Goal: Task Accomplishment & Management: Manage account settings

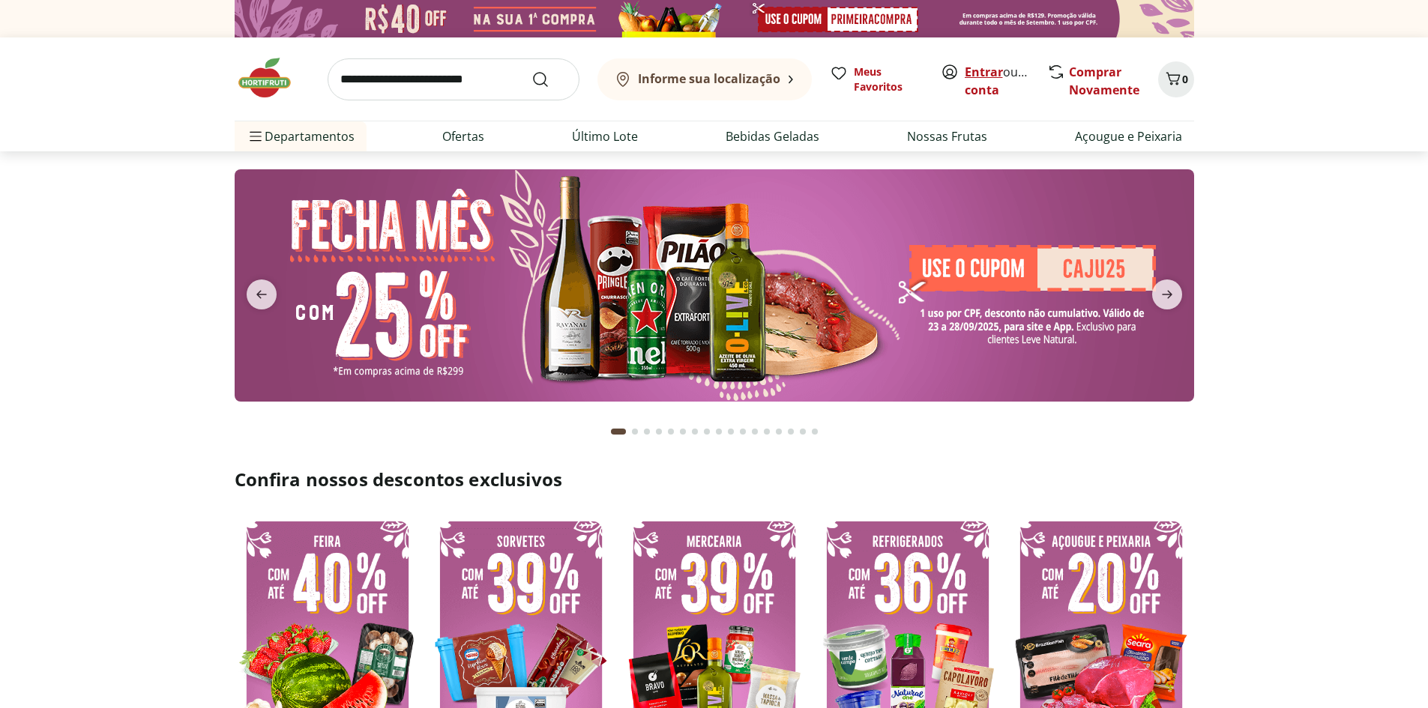
click at [994, 72] on link "Entrar" at bounding box center [984, 72] width 38 height 16
click at [724, 76] on b "Informe sua localização" at bounding box center [709, 78] width 142 height 16
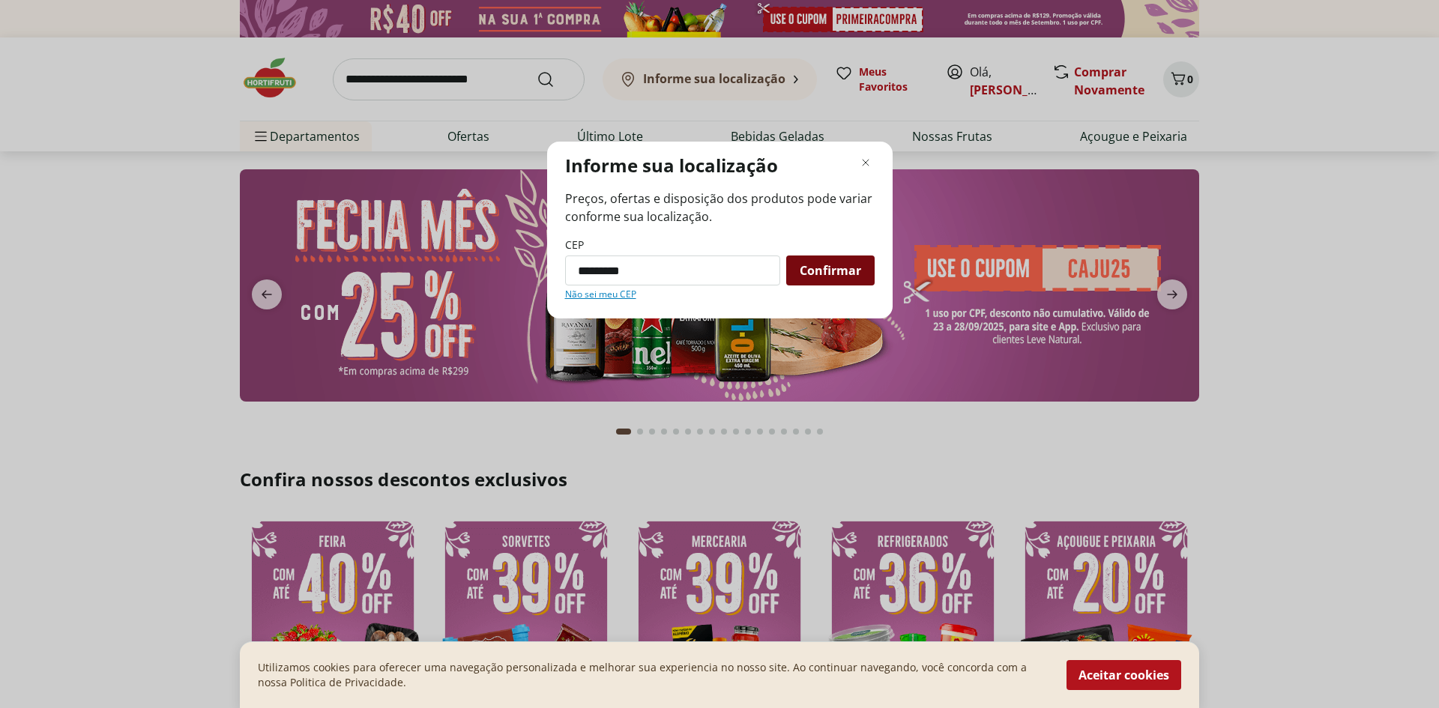
type input "*********"
click at [801, 276] on span "Confirmar" at bounding box center [830, 271] width 61 height 12
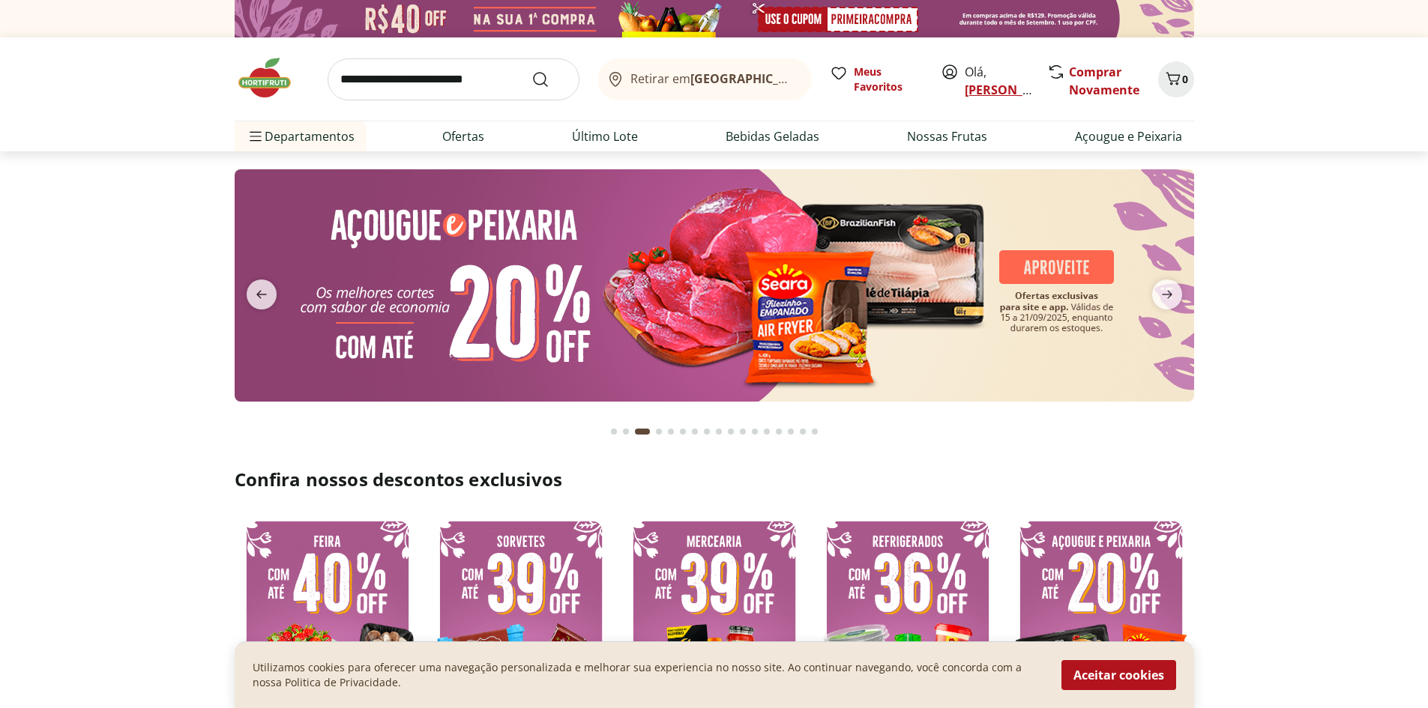
click at [971, 85] on link "[PERSON_NAME]" at bounding box center [1013, 90] width 97 height 16
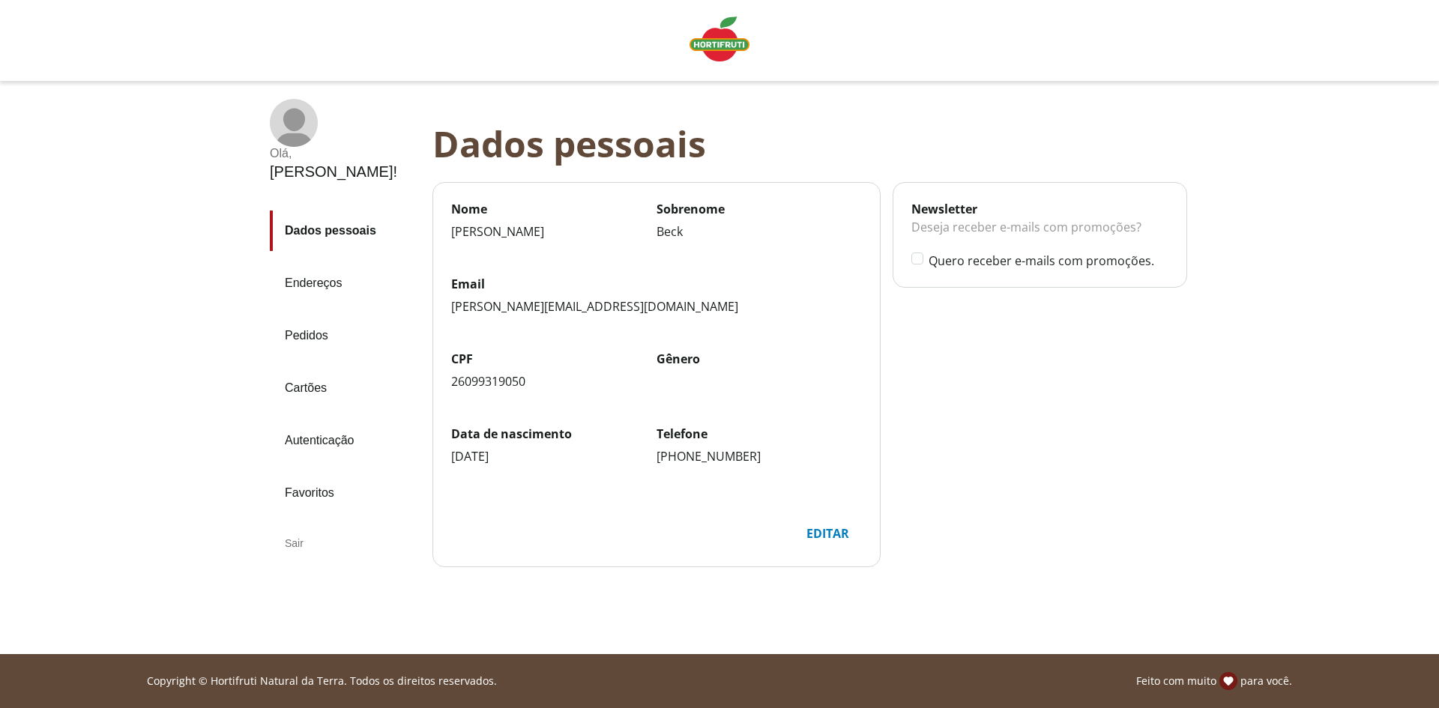
click at [292, 263] on link "Endereços" at bounding box center [345, 283] width 151 height 40
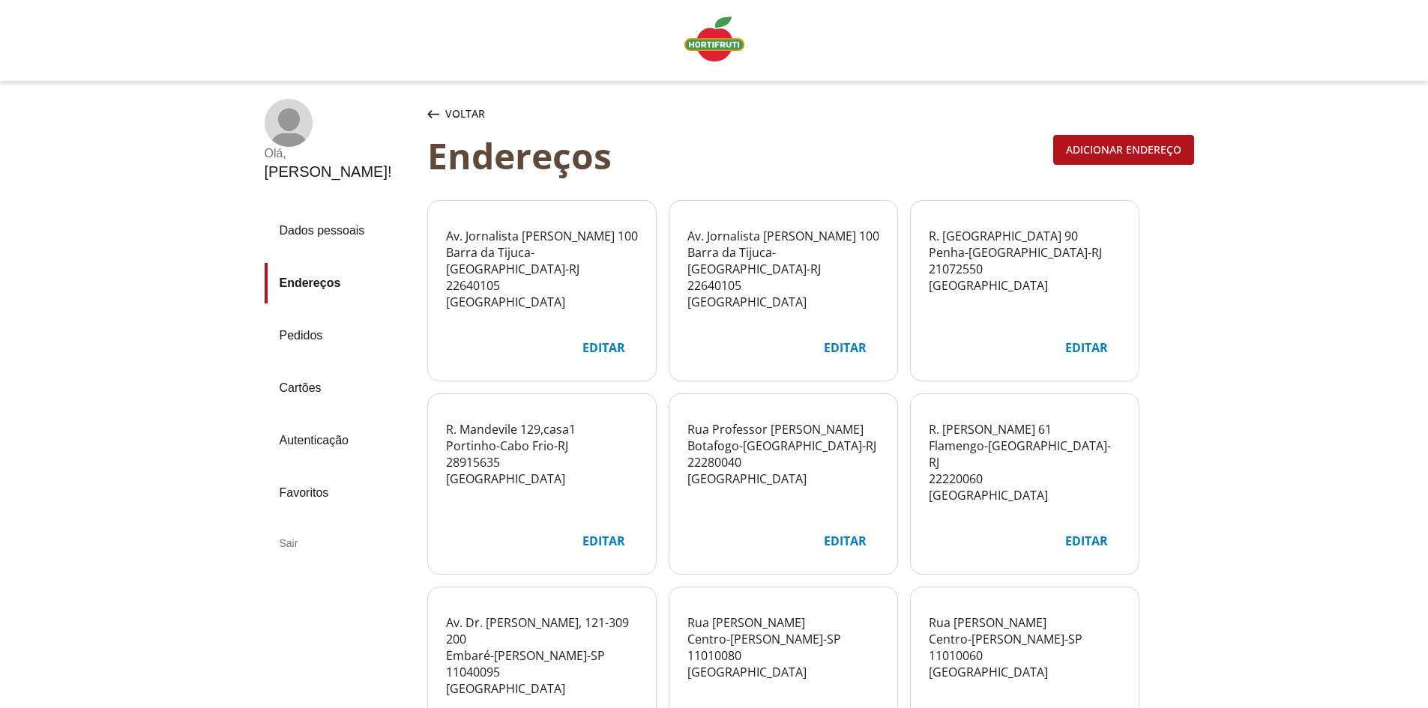
click at [1082, 157] on div "Adicionar endereço" at bounding box center [1123, 150] width 139 height 28
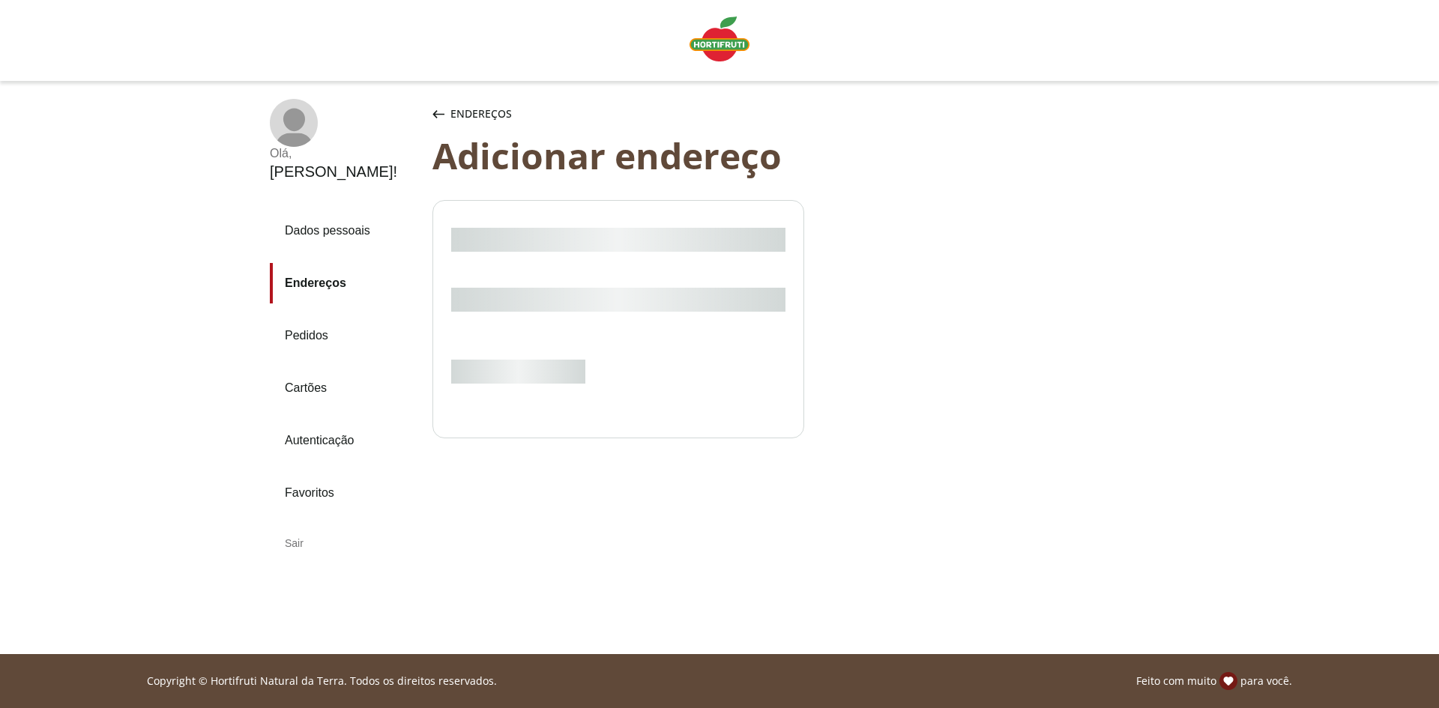
select select "***"
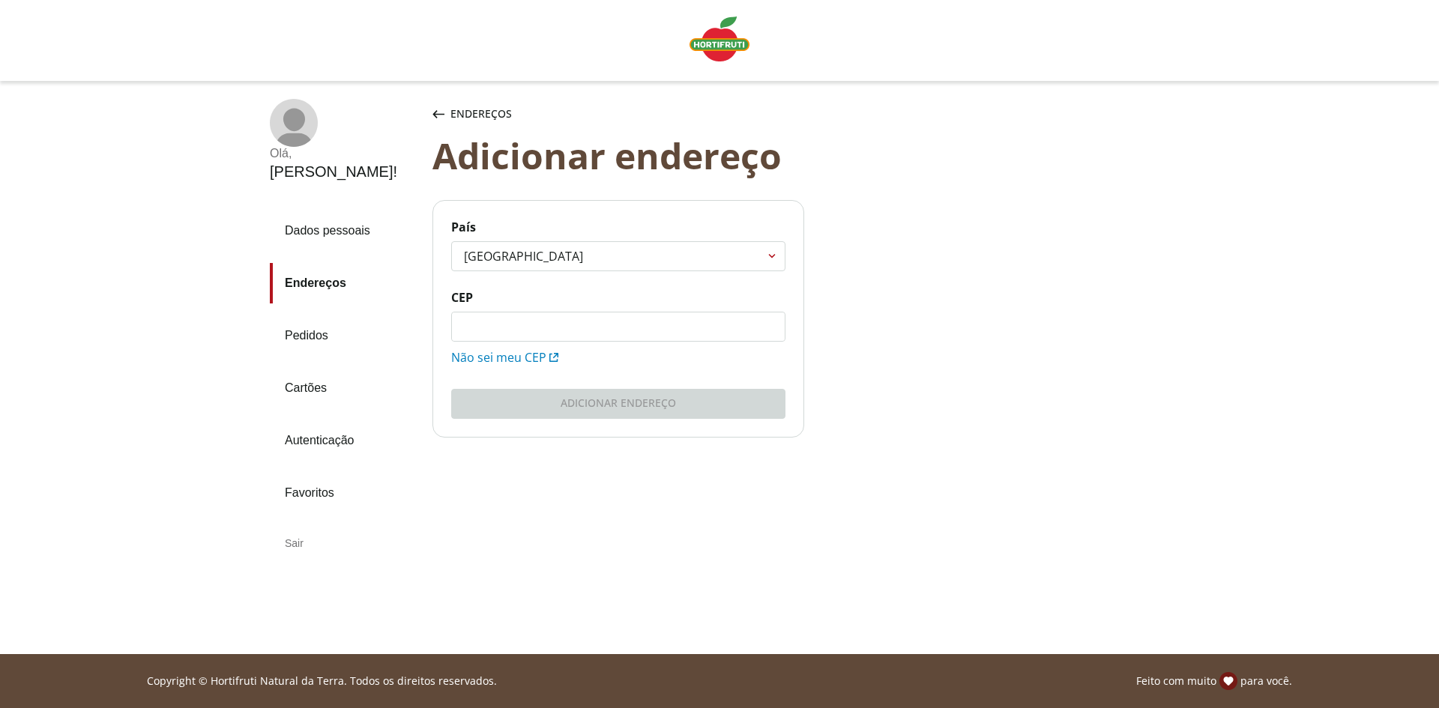
click at [515, 339] on input "CEP" at bounding box center [618, 327] width 333 height 28
type input "*********"
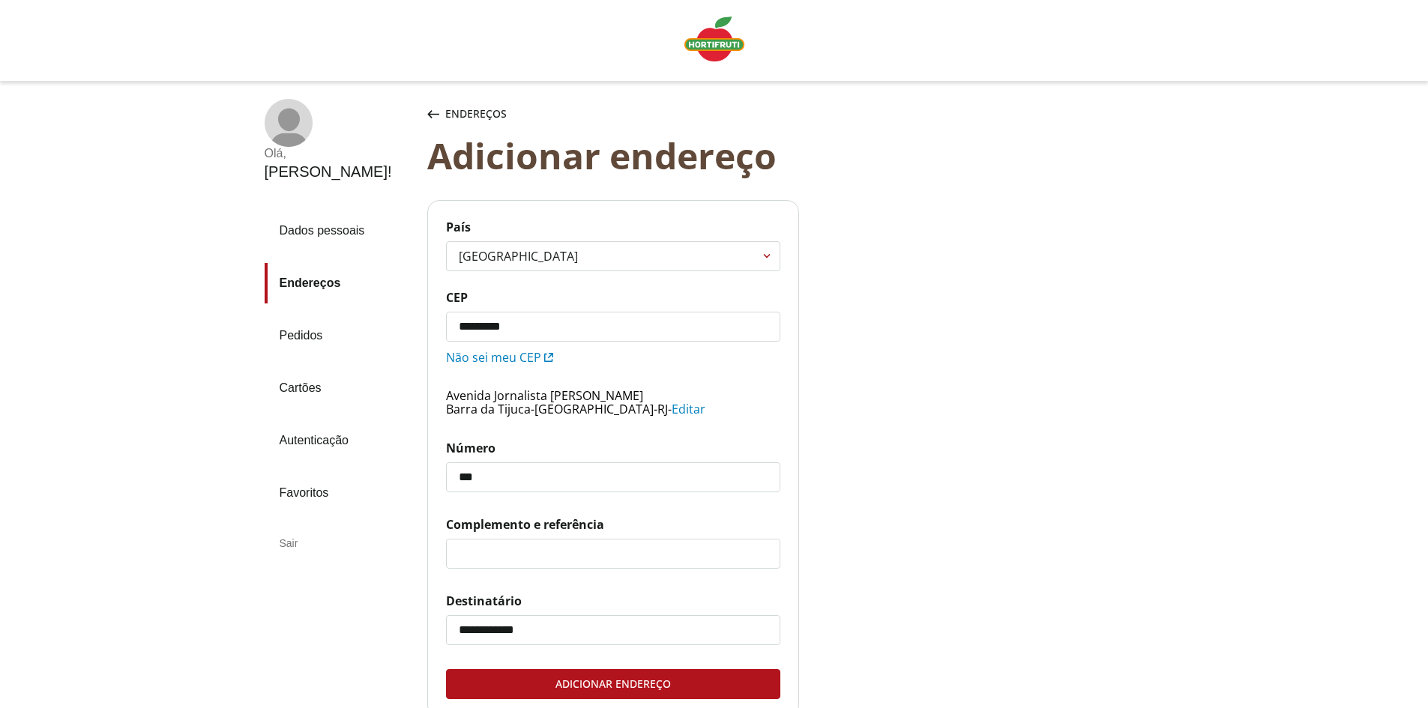
type input "***"
click at [905, 624] on main "**********" at bounding box center [810, 465] width 767 height 566
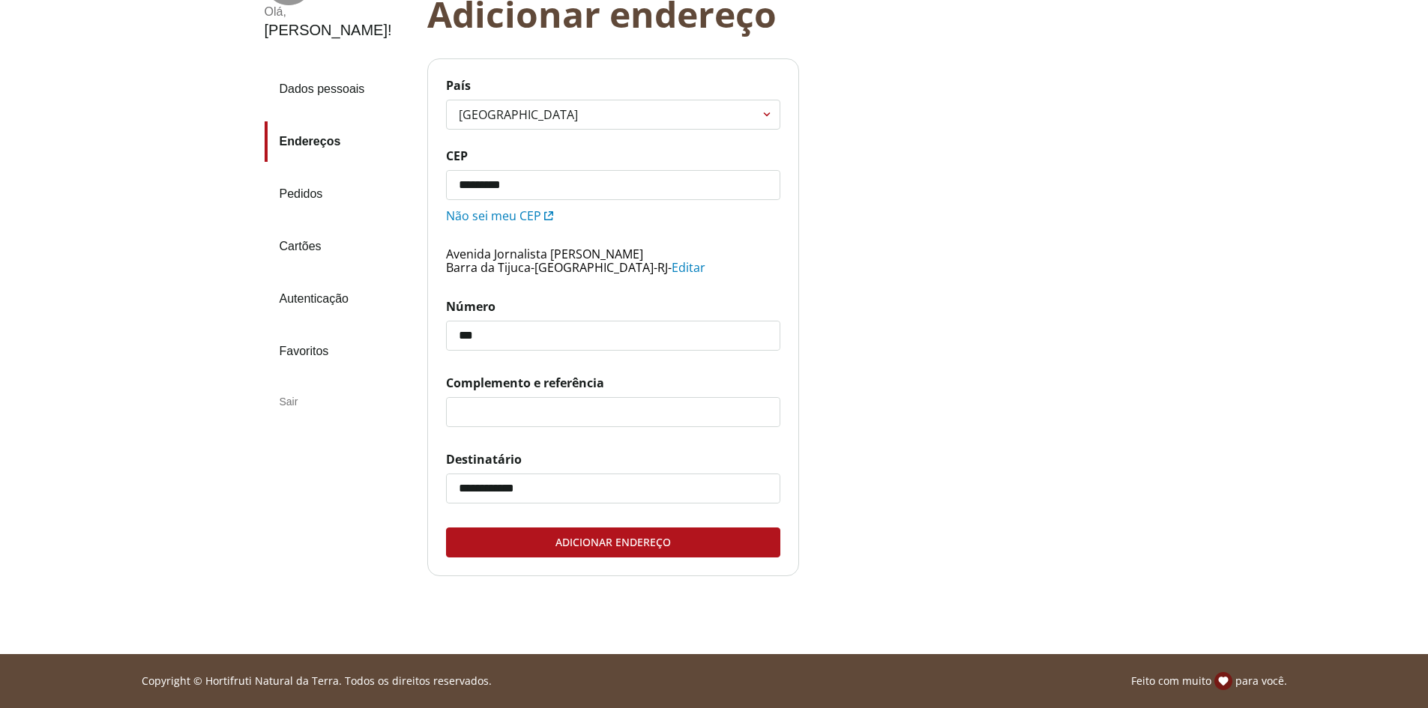
click at [648, 540] on div "Adicionar endereço" at bounding box center [613, 542] width 333 height 28
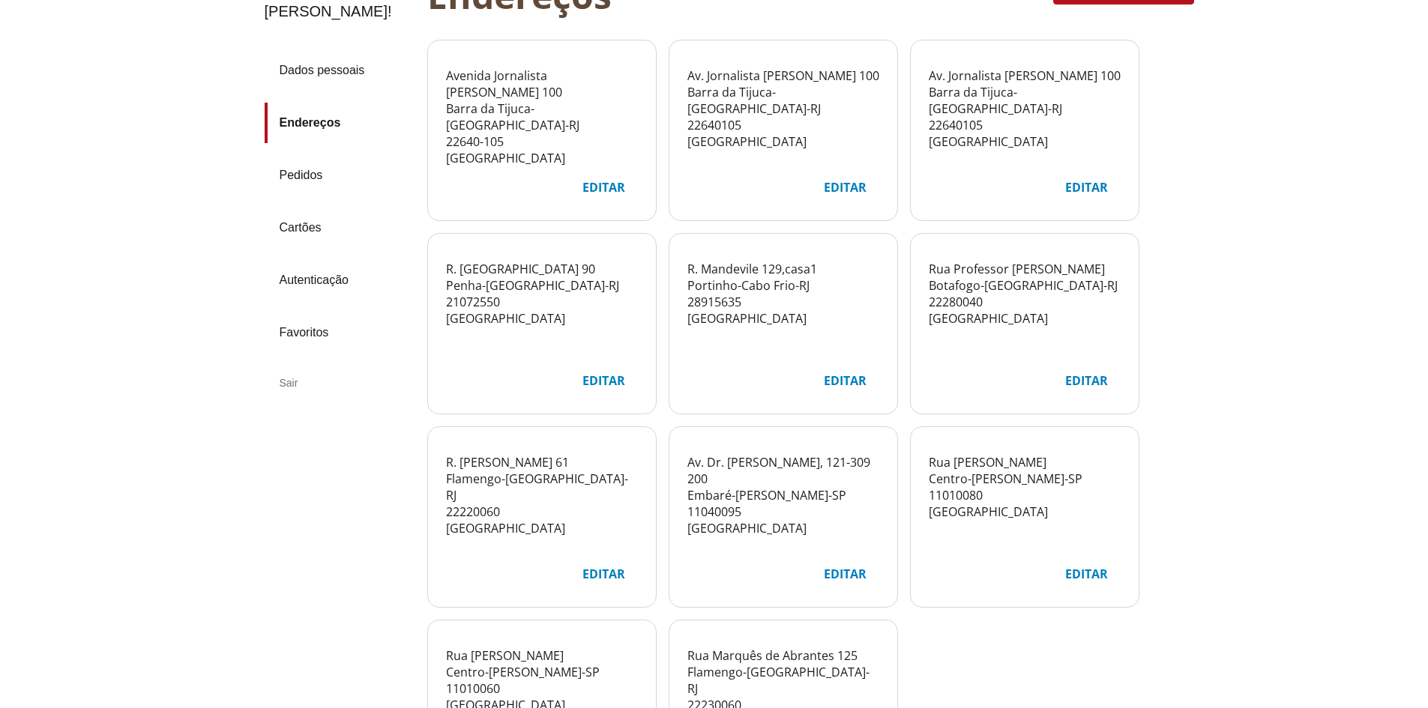
scroll to position [85, 0]
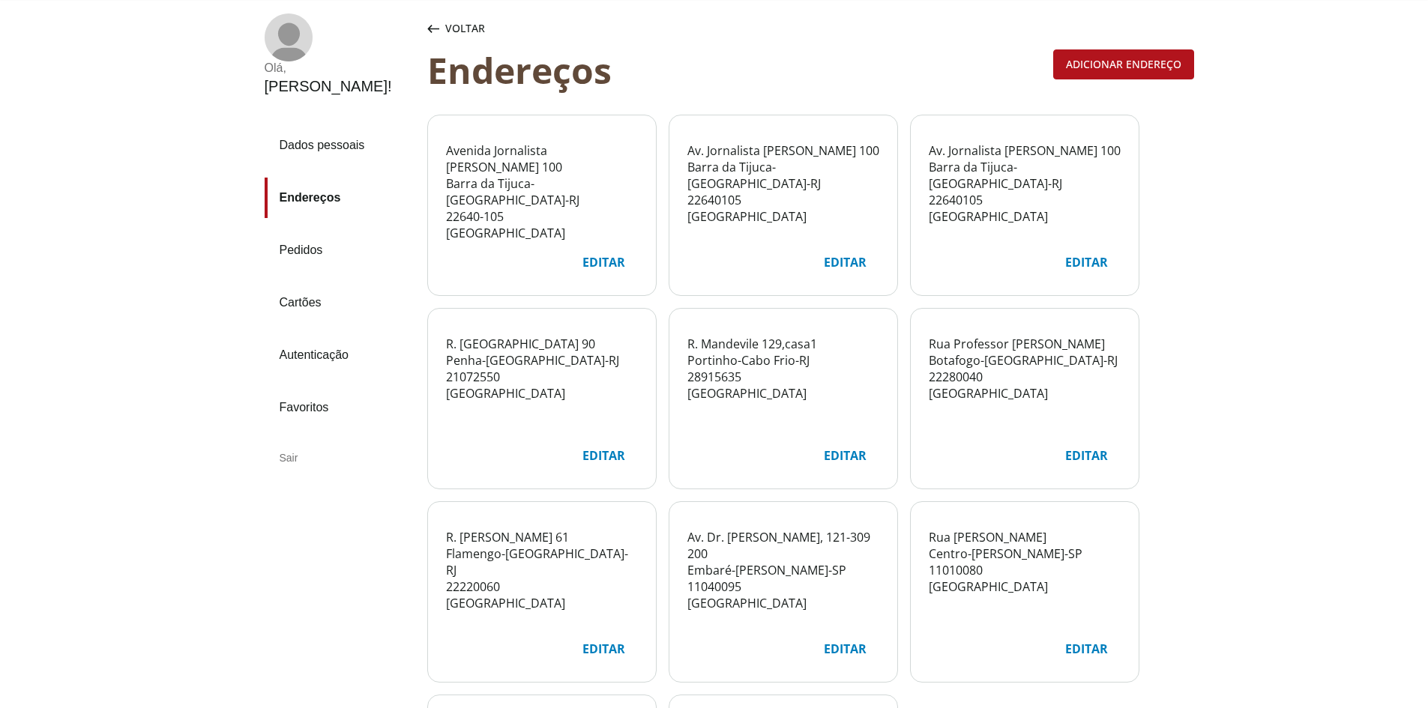
click at [789, 210] on div "Av. Jornalista Tim Lopes 100 Barra da Tijuca - Rio de Janeiro - RJ 22640105 Bra…" at bounding box center [783, 181] width 192 height 96
click at [592, 208] on div "Avenida Jornalista Tim Lopes 100 Barra da Tijuca - Rio de Janeiro - RJ 22640-10…" at bounding box center [542, 191] width 192 height 99
click at [779, 232] on main "Av. Jornalista Tim Lopes 100 Barra da Tijuca - Rio de Janeiro - RJ 22640105 Bra…" at bounding box center [783, 181] width 228 height 132
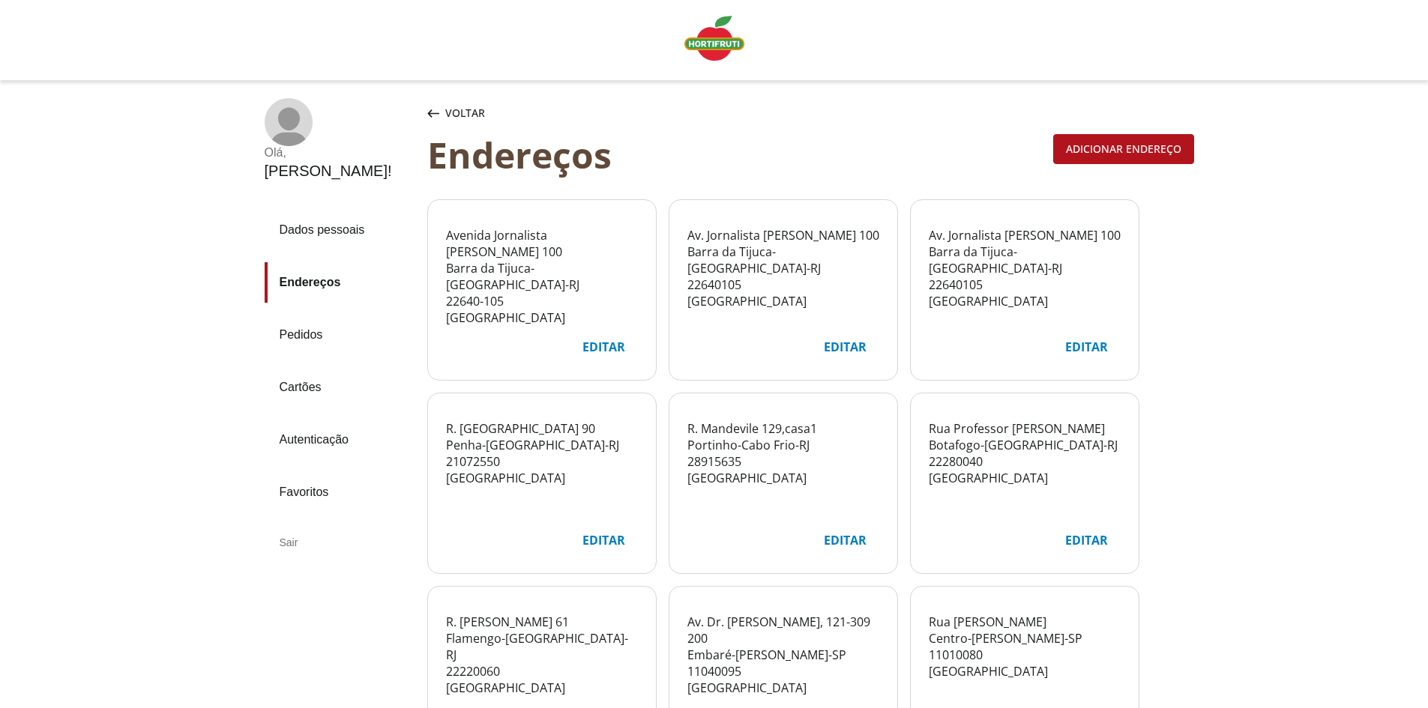
scroll to position [0, 0]
click at [726, 32] on img "Linha de sessão" at bounding box center [714, 38] width 60 height 45
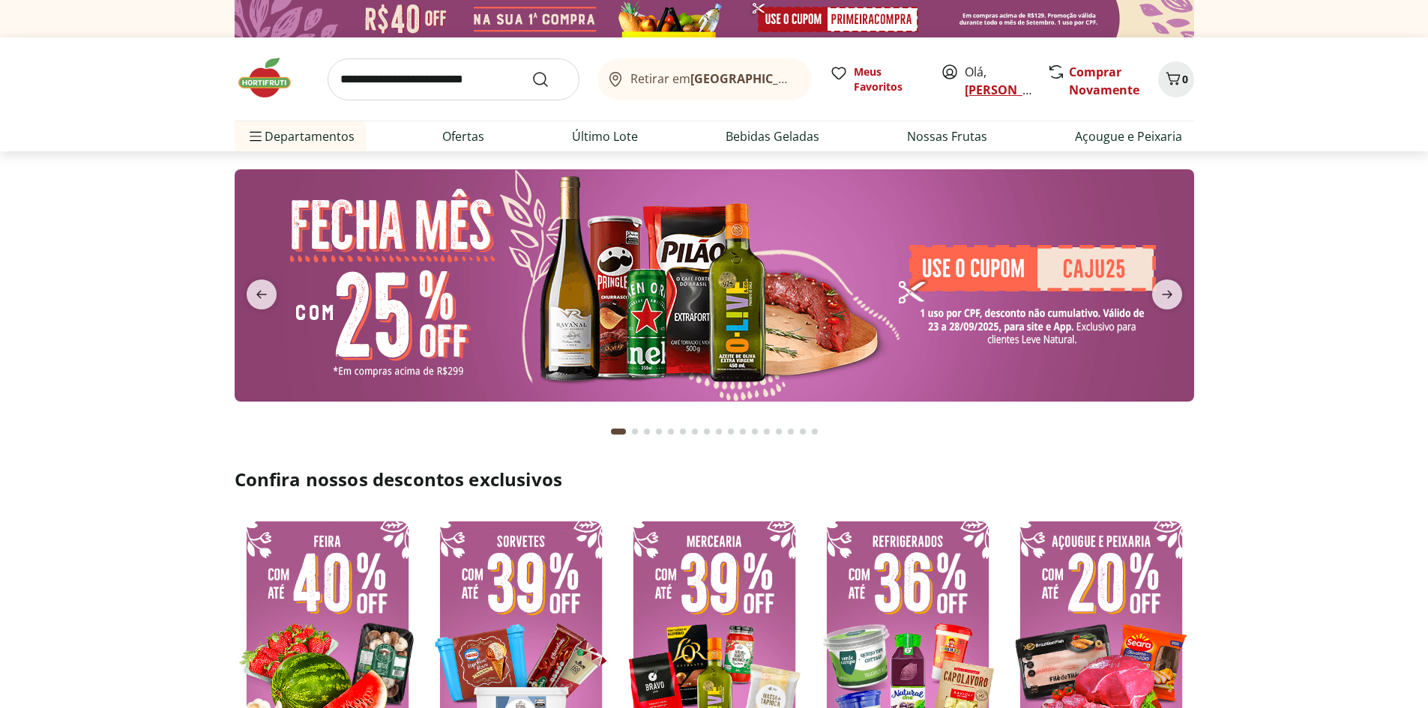
click at [983, 89] on link "[PERSON_NAME]" at bounding box center [1013, 90] width 97 height 16
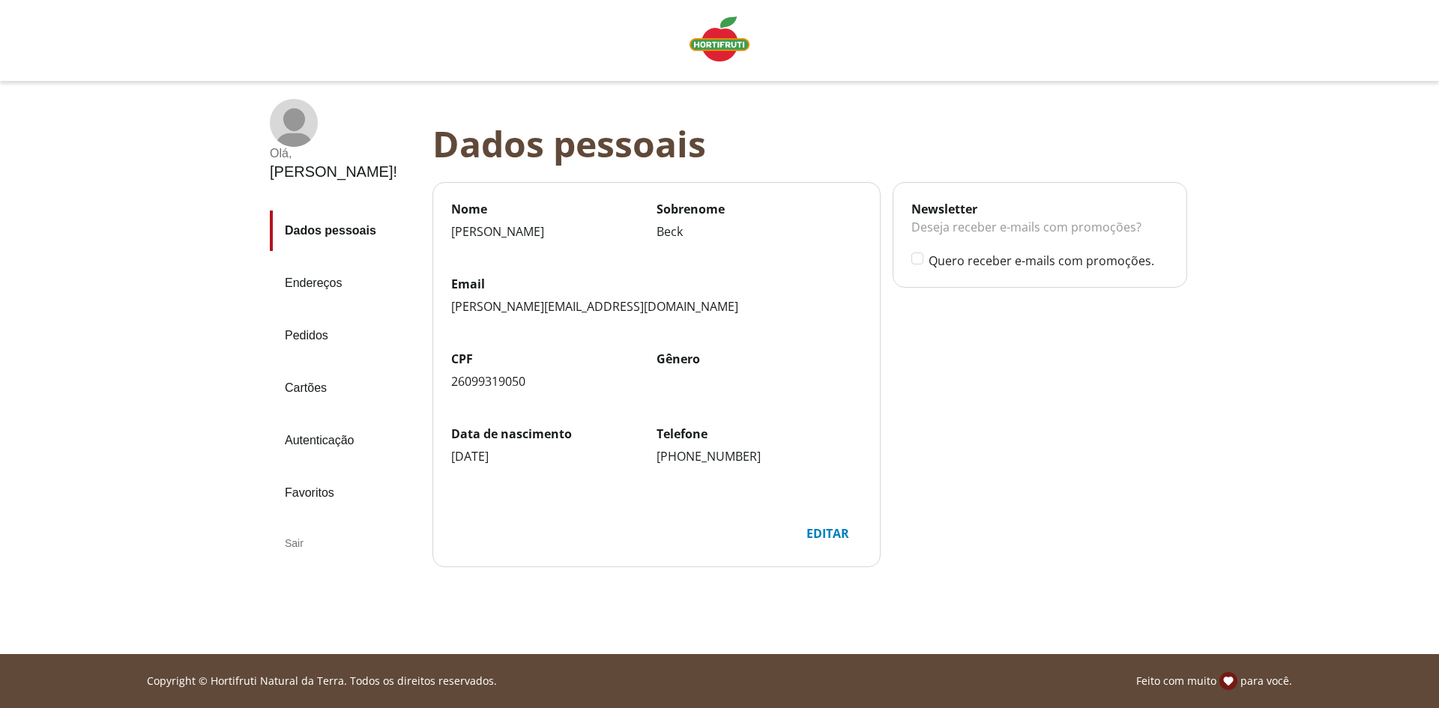
click at [307, 263] on link "Endereços" at bounding box center [345, 283] width 151 height 40
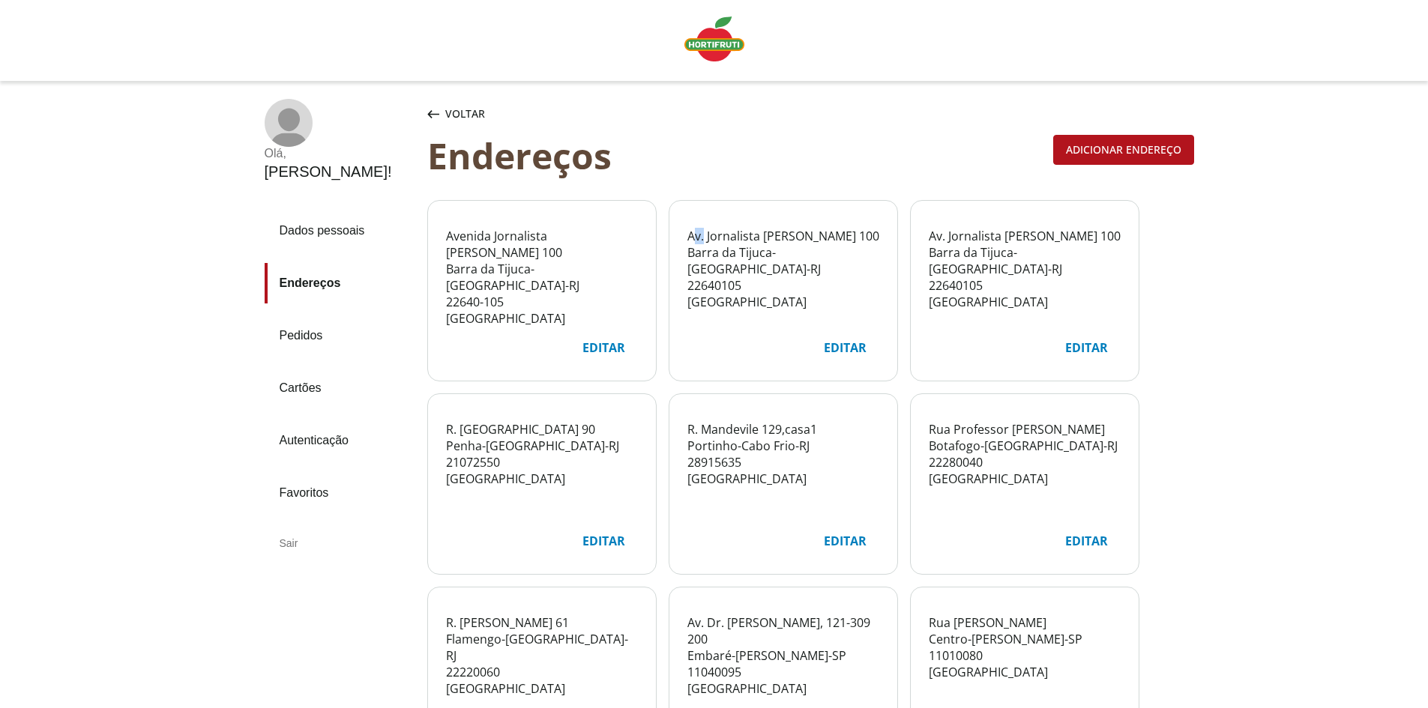
drag, startPoint x: 703, startPoint y: 232, endPoint x: 664, endPoint y: 225, distance: 39.7
click at [690, 228] on span "Av. Jornalista [PERSON_NAME]" at bounding box center [771, 236] width 169 height 16
drag, startPoint x: 465, startPoint y: 231, endPoint x: 444, endPoint y: 219, distance: 24.2
click at [444, 219] on main "Avenida Jornalista [PERSON_NAME] [STREET_ADDRESS]" at bounding box center [542, 267] width 228 height 132
drag, startPoint x: 523, startPoint y: 329, endPoint x: 678, endPoint y: 304, distance: 157.1
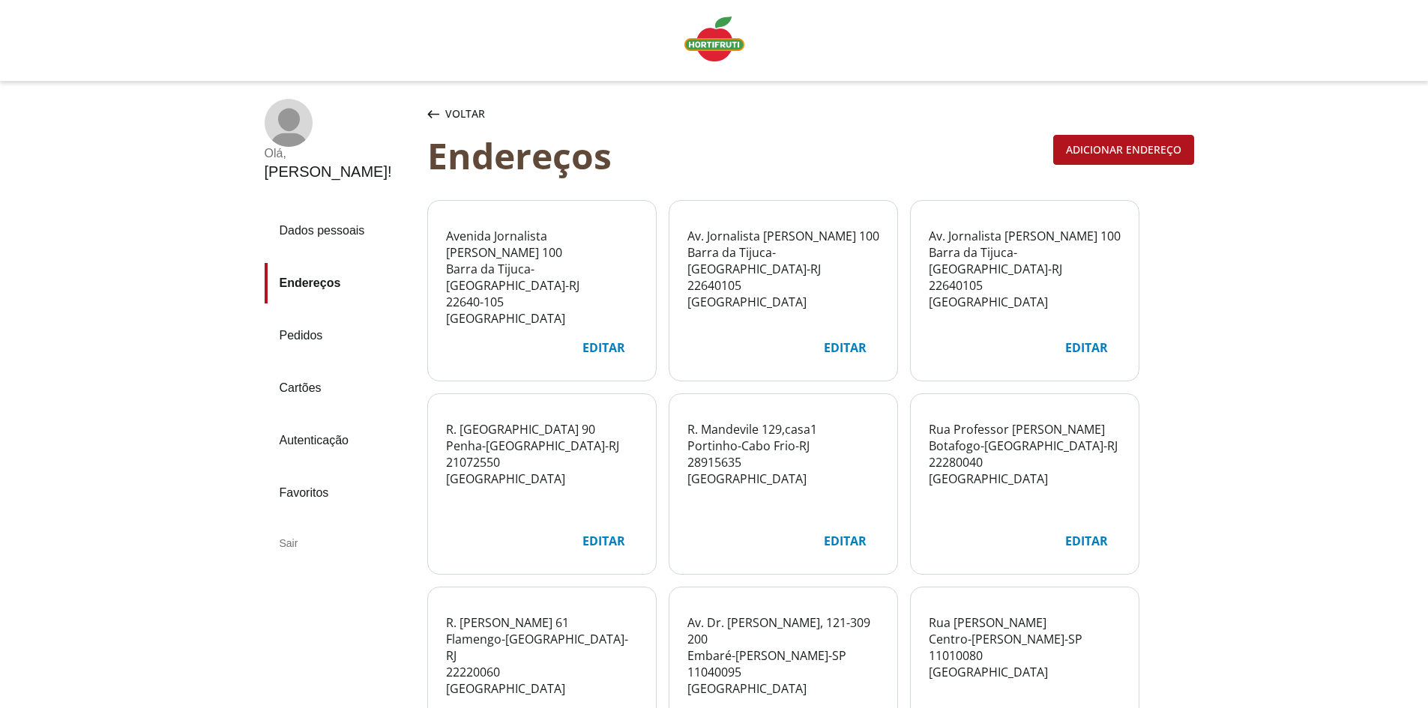
click at [525, 326] on main "Avenida Jornalista [PERSON_NAME] [STREET_ADDRESS]" at bounding box center [542, 267] width 228 height 132
click at [720, 277] on span "22640105" at bounding box center [714, 285] width 54 height 16
click at [479, 294] on span "22640-105" at bounding box center [475, 302] width 58 height 16
click at [851, 340] on div "Editar" at bounding box center [845, 348] width 67 height 28
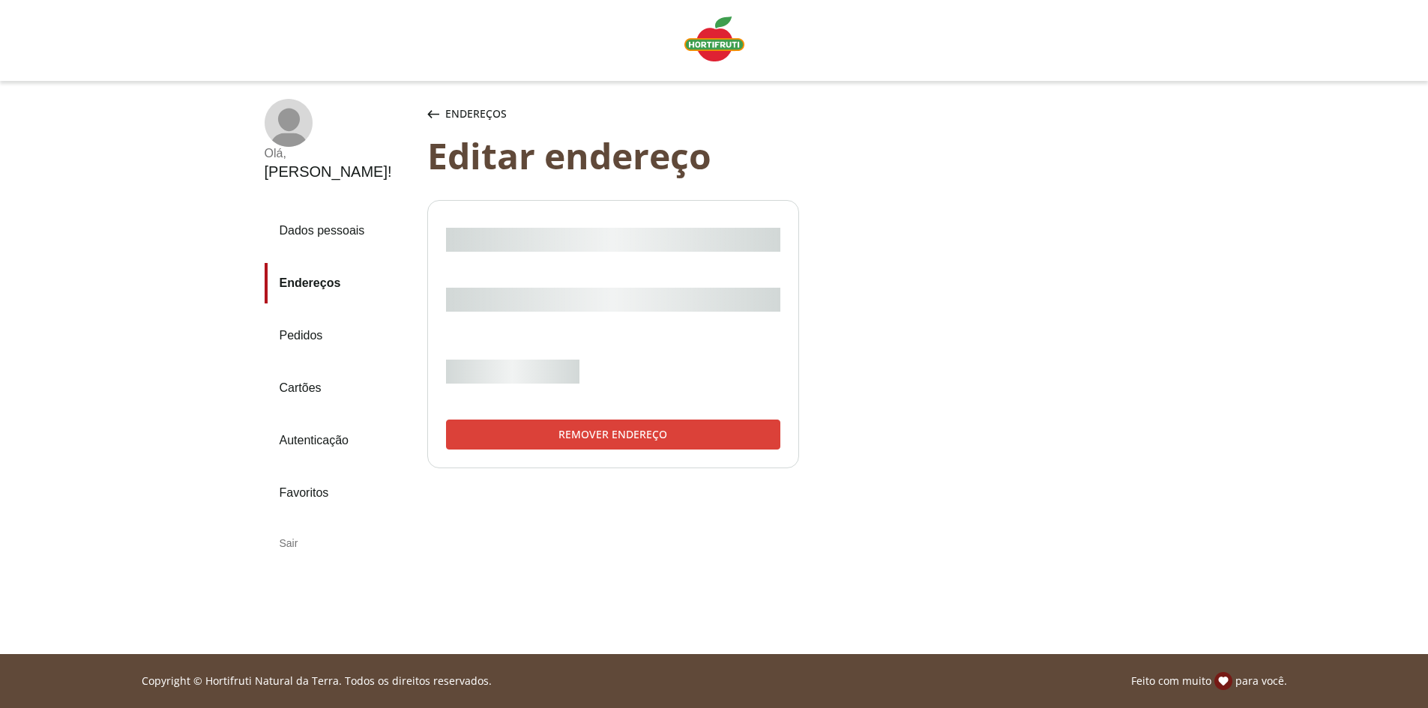
select select "***"
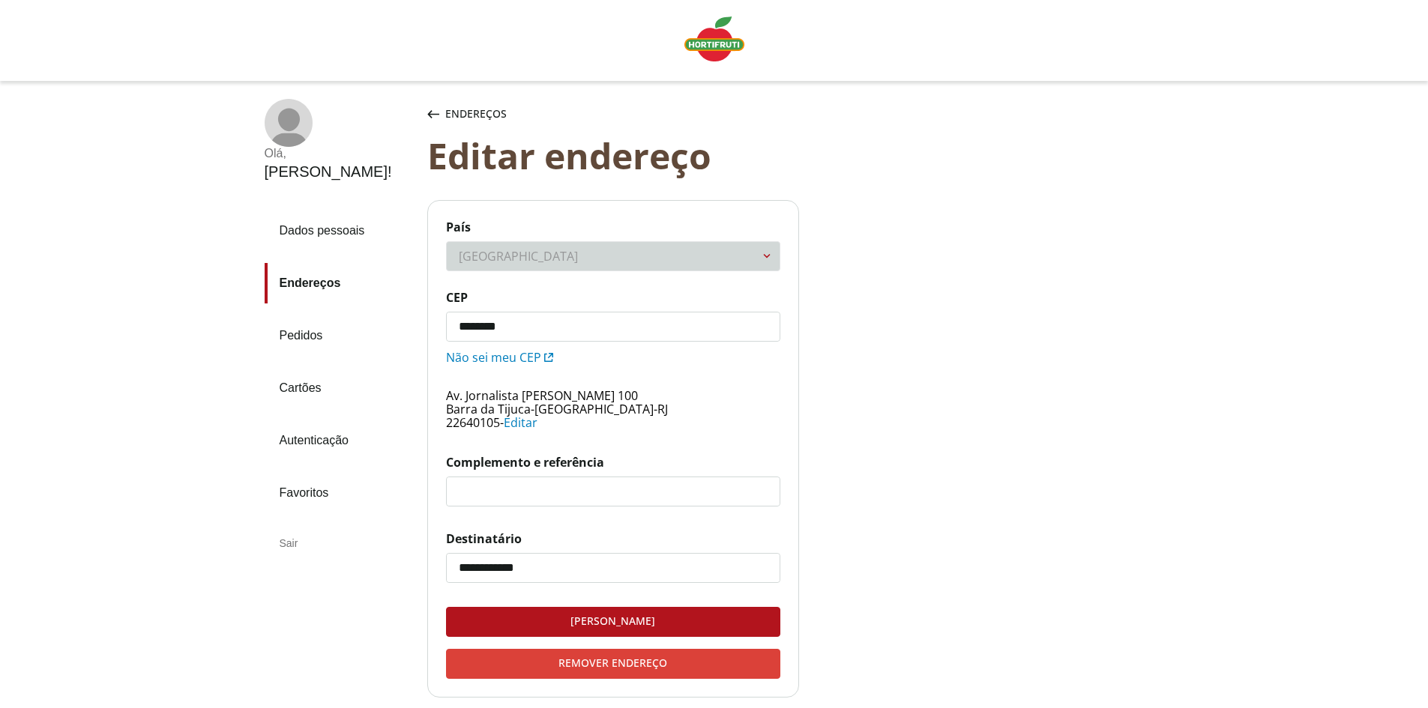
click at [666, 663] on div "Remover endereço" at bounding box center [613, 664] width 333 height 28
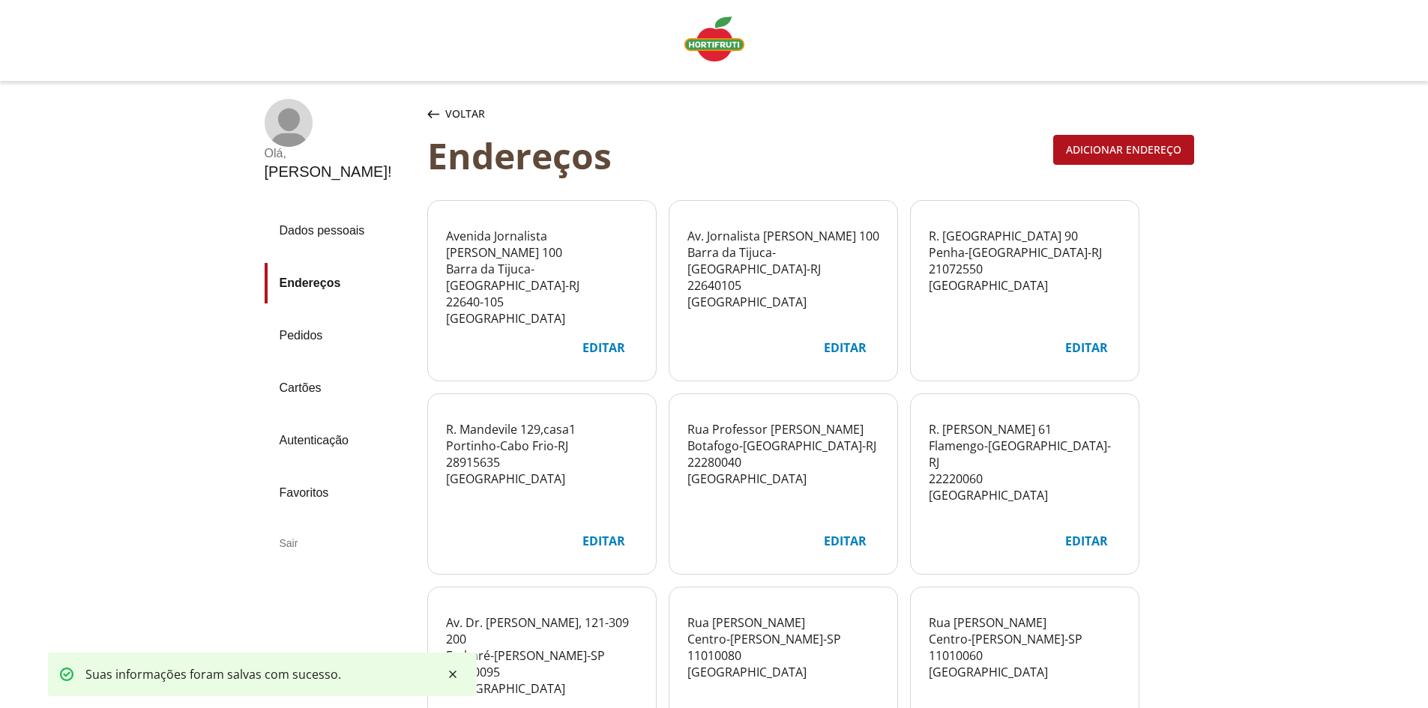
click at [1092, 349] on div "Editar" at bounding box center [1086, 348] width 67 height 28
select select "***"
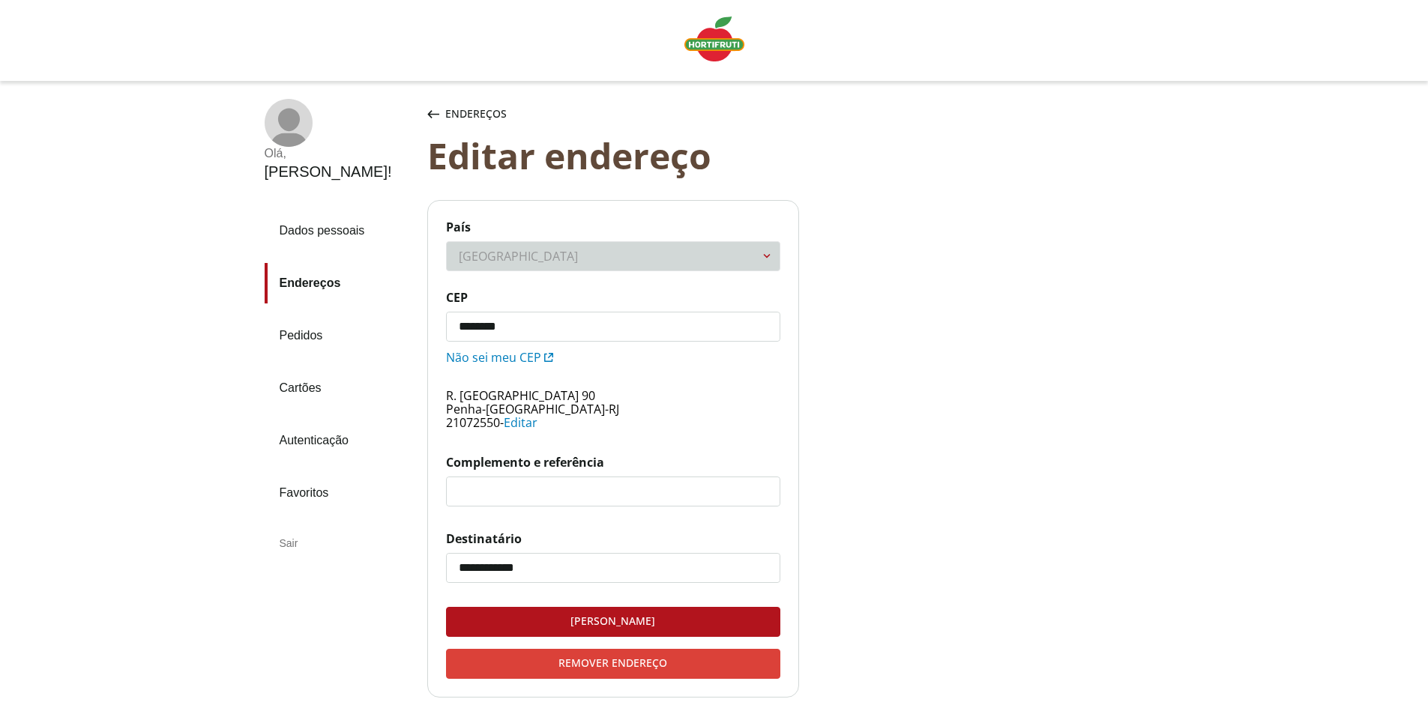
click at [593, 674] on div "Remover endereço" at bounding box center [613, 664] width 333 height 28
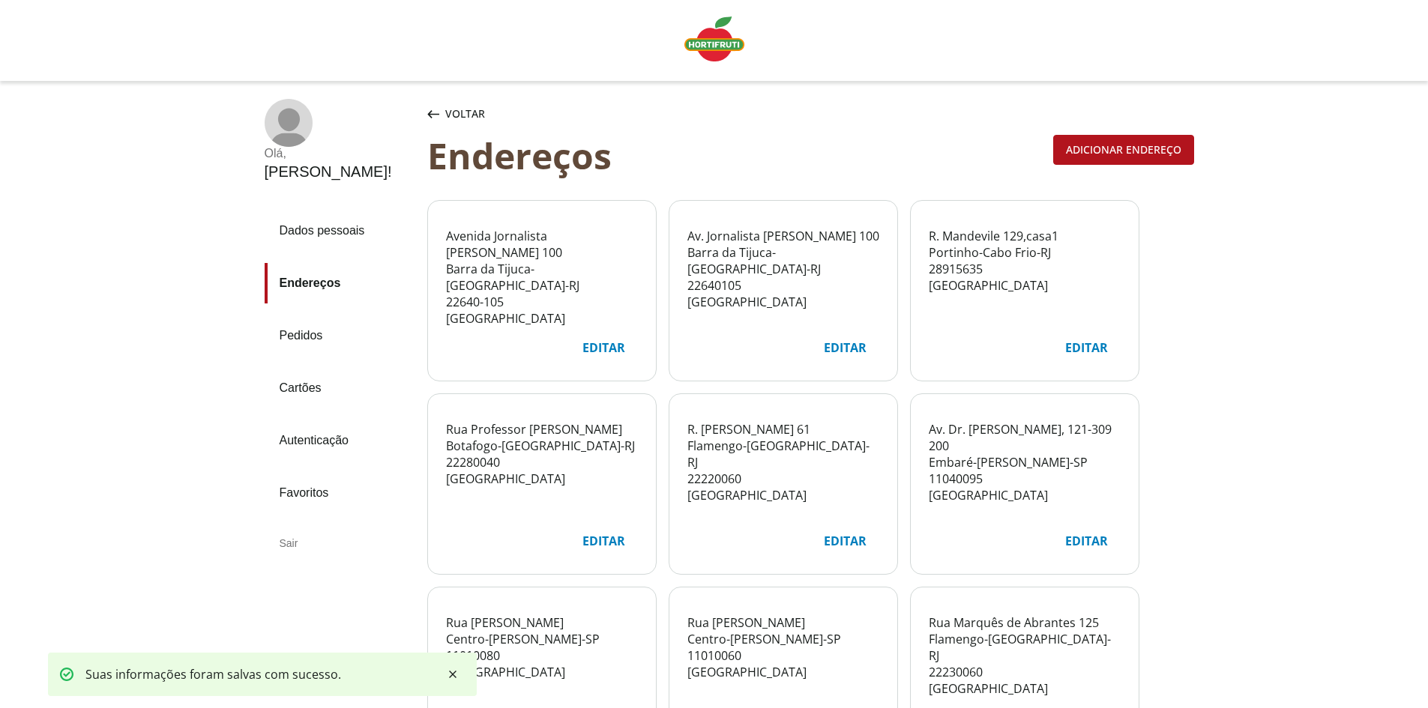
click at [848, 341] on div "Editar" at bounding box center [845, 348] width 67 height 28
select select "***"
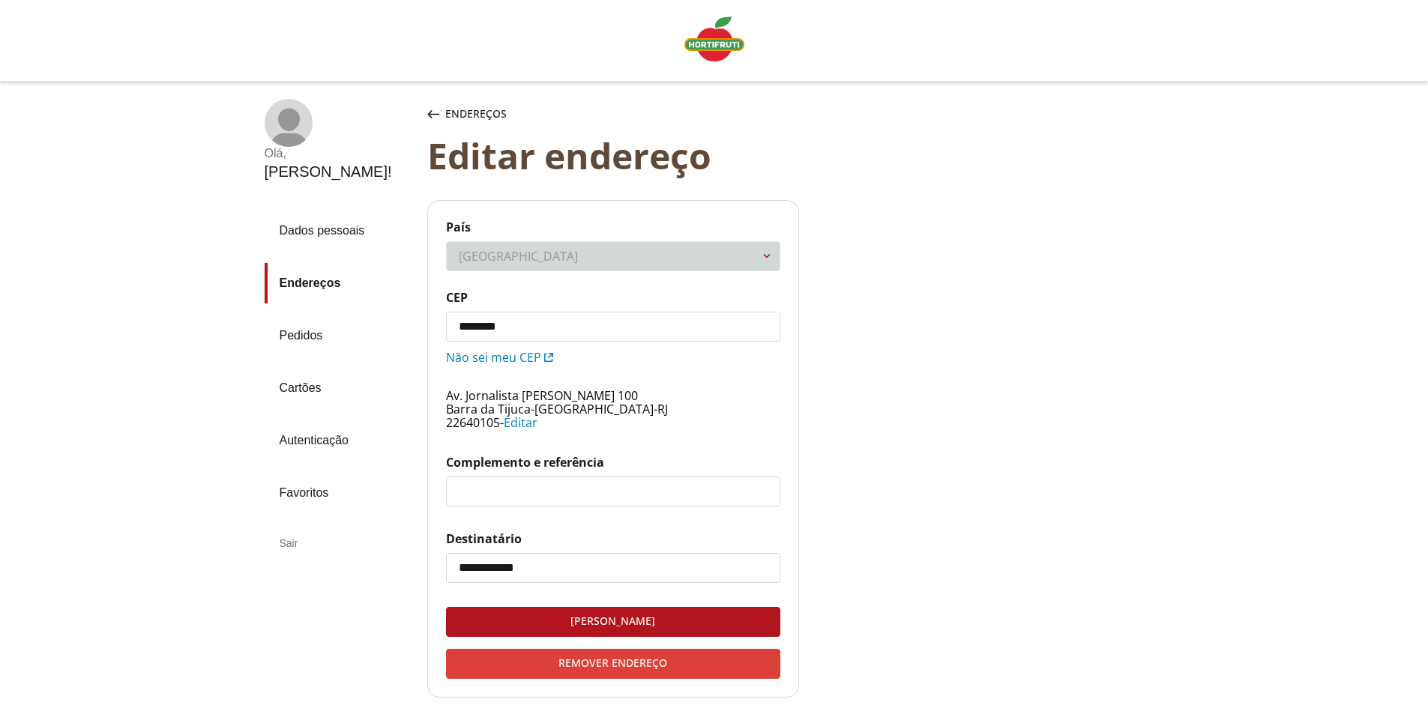
click at [604, 656] on div "Remover endereço" at bounding box center [613, 664] width 333 height 28
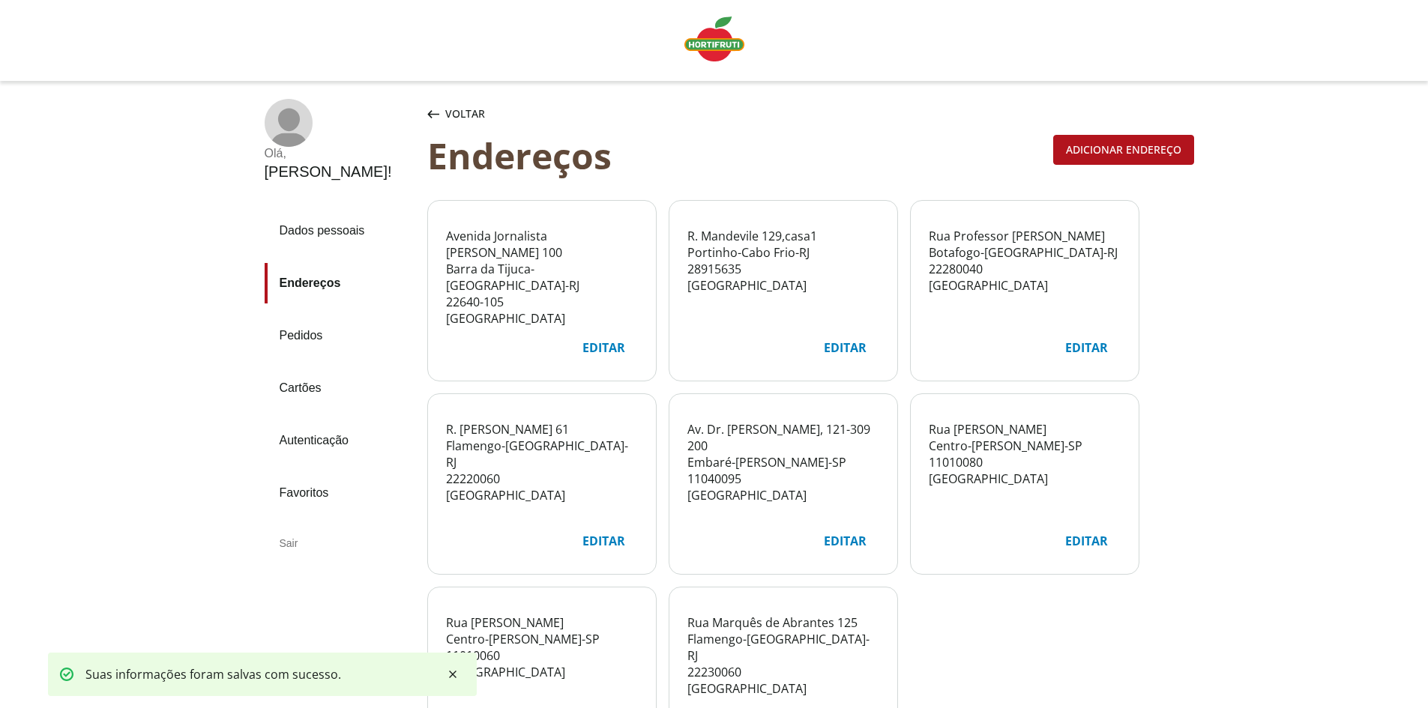
click at [845, 345] on div "Editar" at bounding box center [845, 348] width 67 height 28
select select "***"
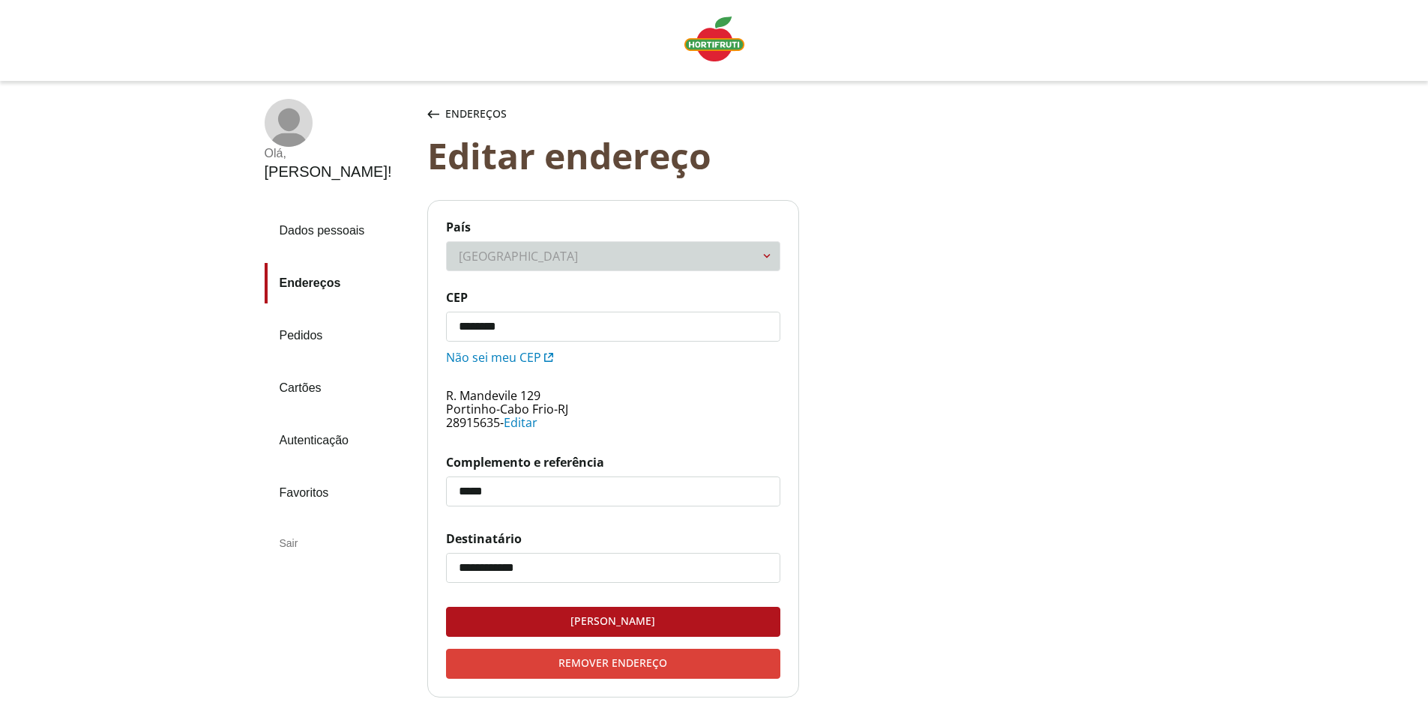
click at [634, 652] on div "Remover endereço" at bounding box center [613, 664] width 333 height 28
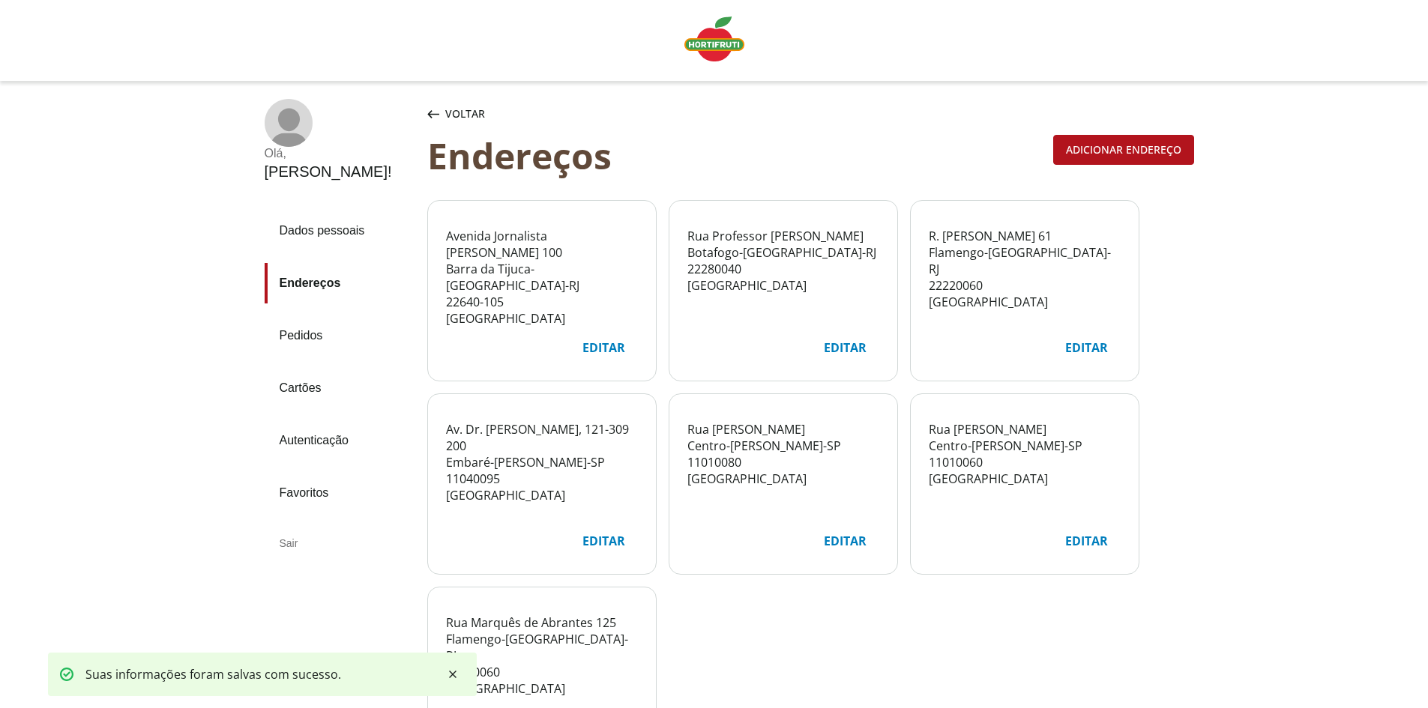
click at [845, 337] on div "Editar" at bounding box center [845, 348] width 67 height 28
select select "***"
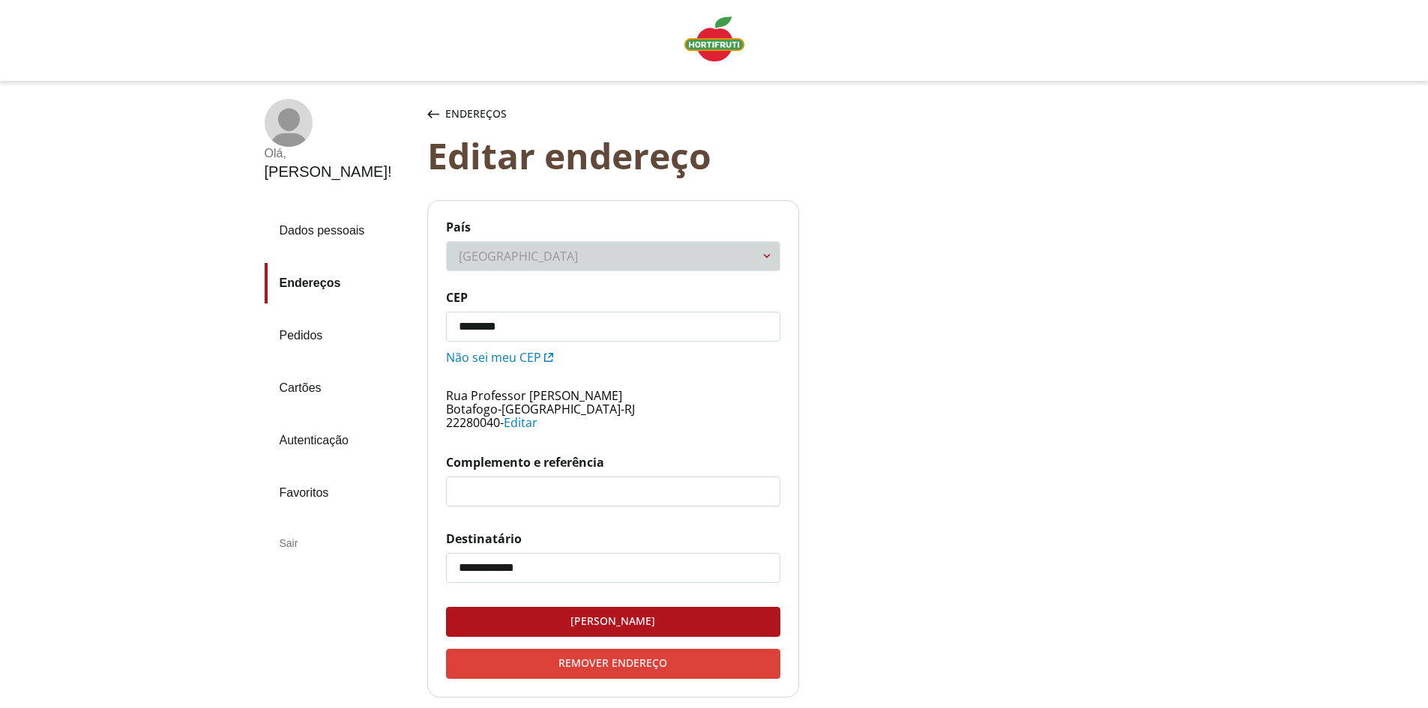
click at [700, 672] on div "Remover endereço" at bounding box center [613, 664] width 333 height 28
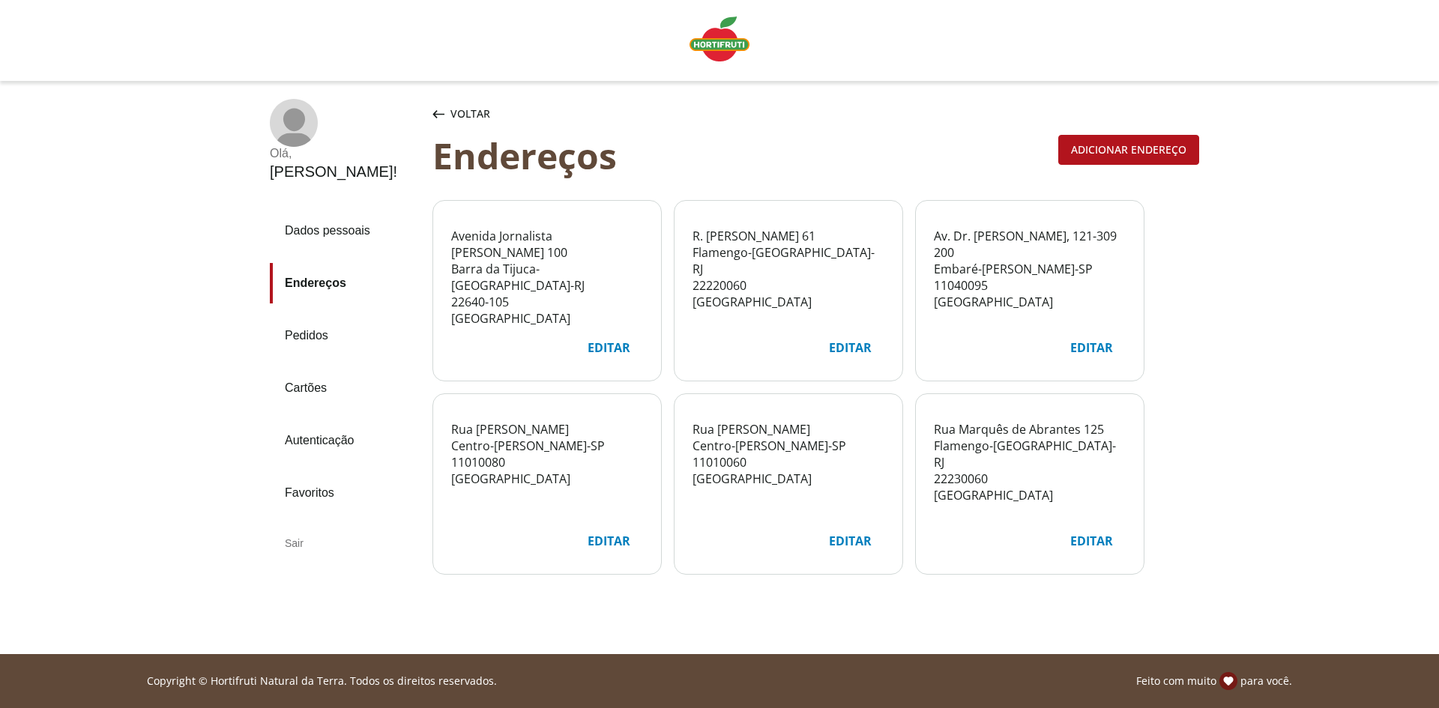
click at [838, 352] on div "Editar" at bounding box center [850, 348] width 67 height 28
select select "***"
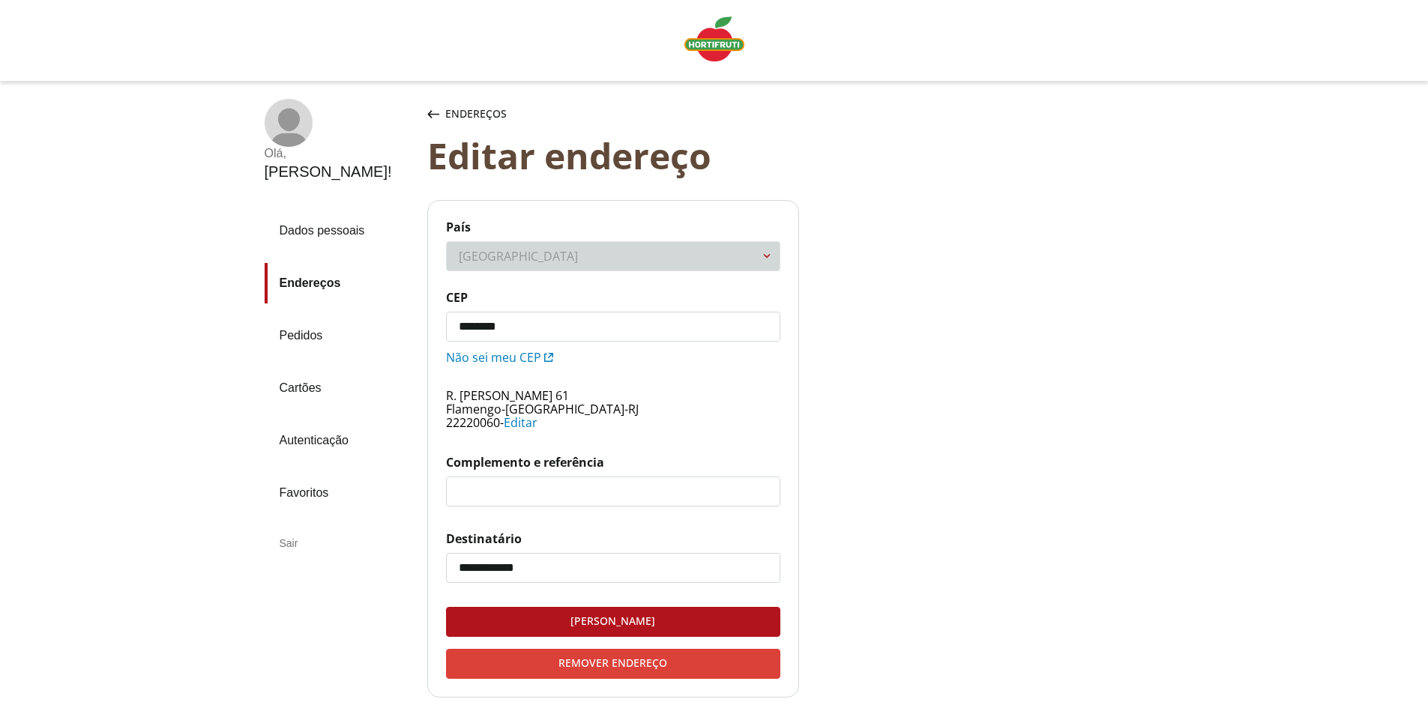
click at [696, 660] on div "Remover endereço" at bounding box center [613, 664] width 333 height 28
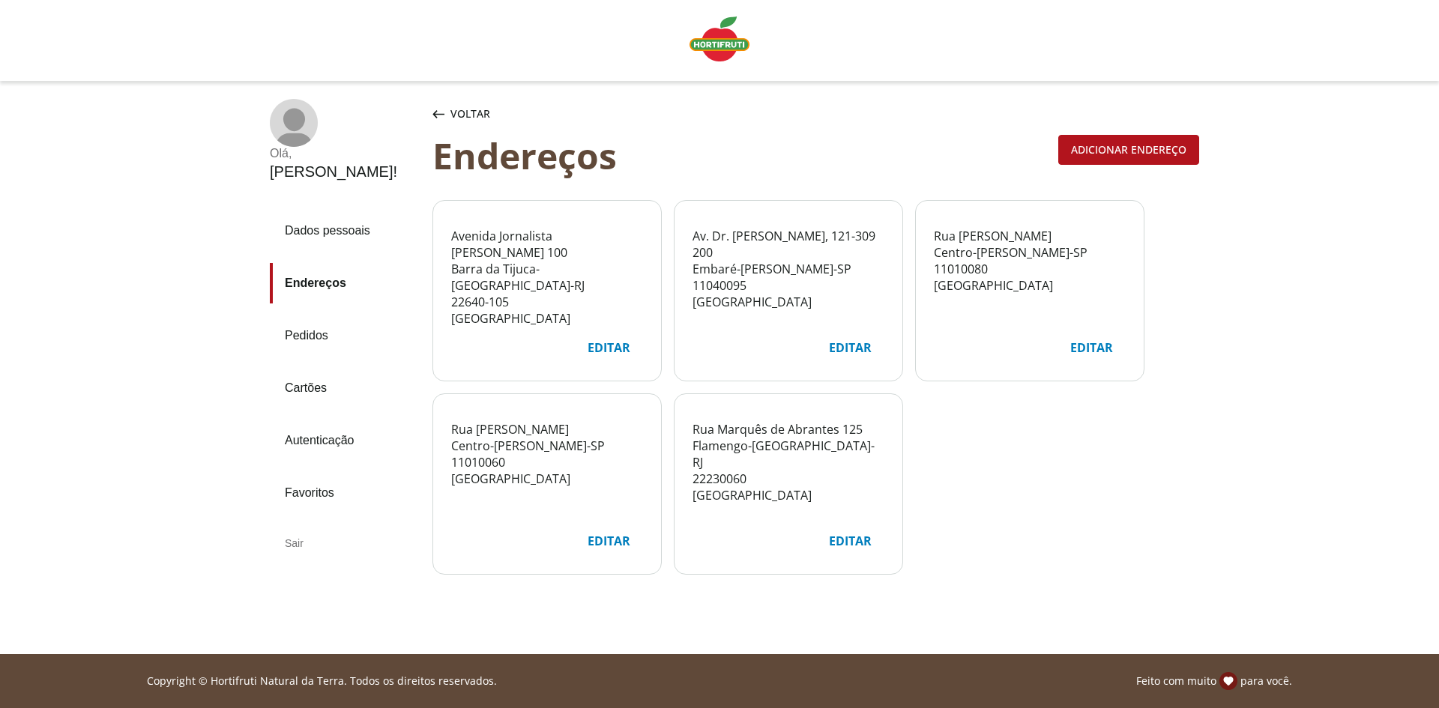
click at [836, 352] on div "Editar" at bounding box center [850, 348] width 67 height 28
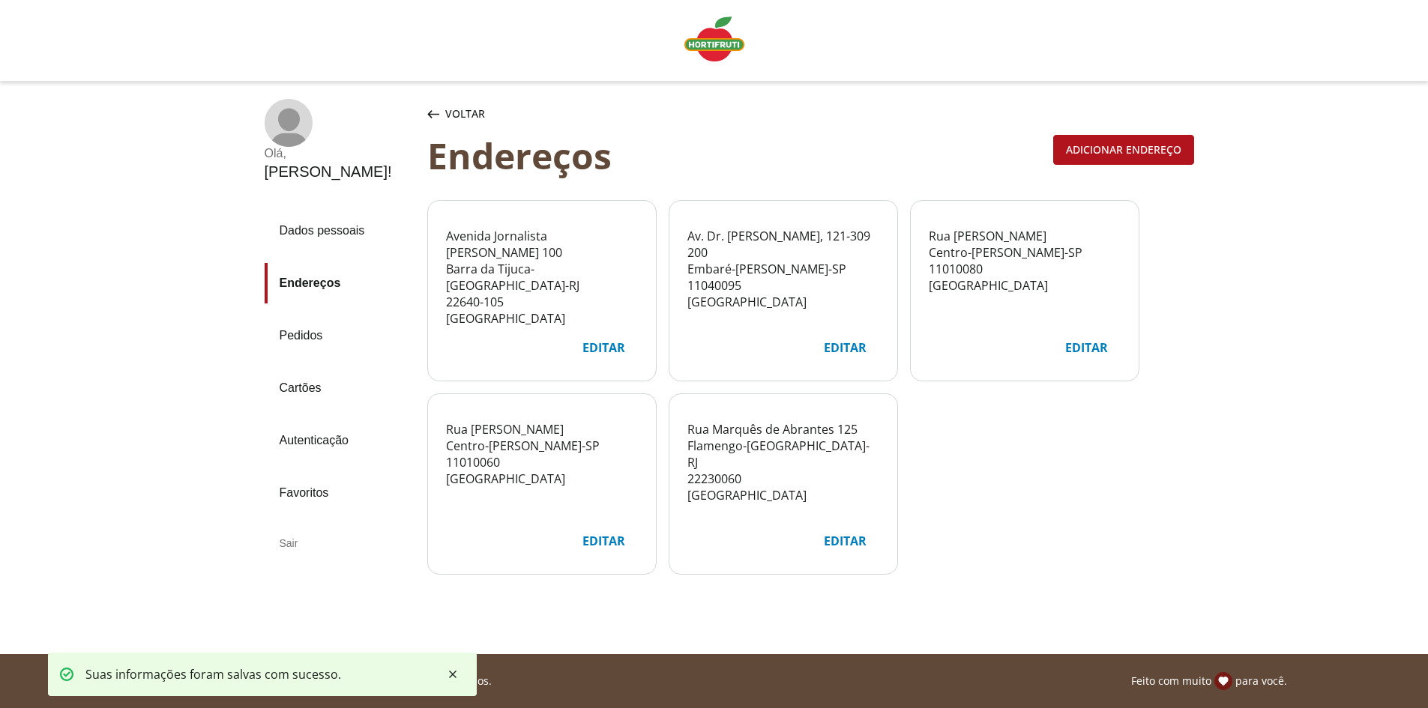
select select "***"
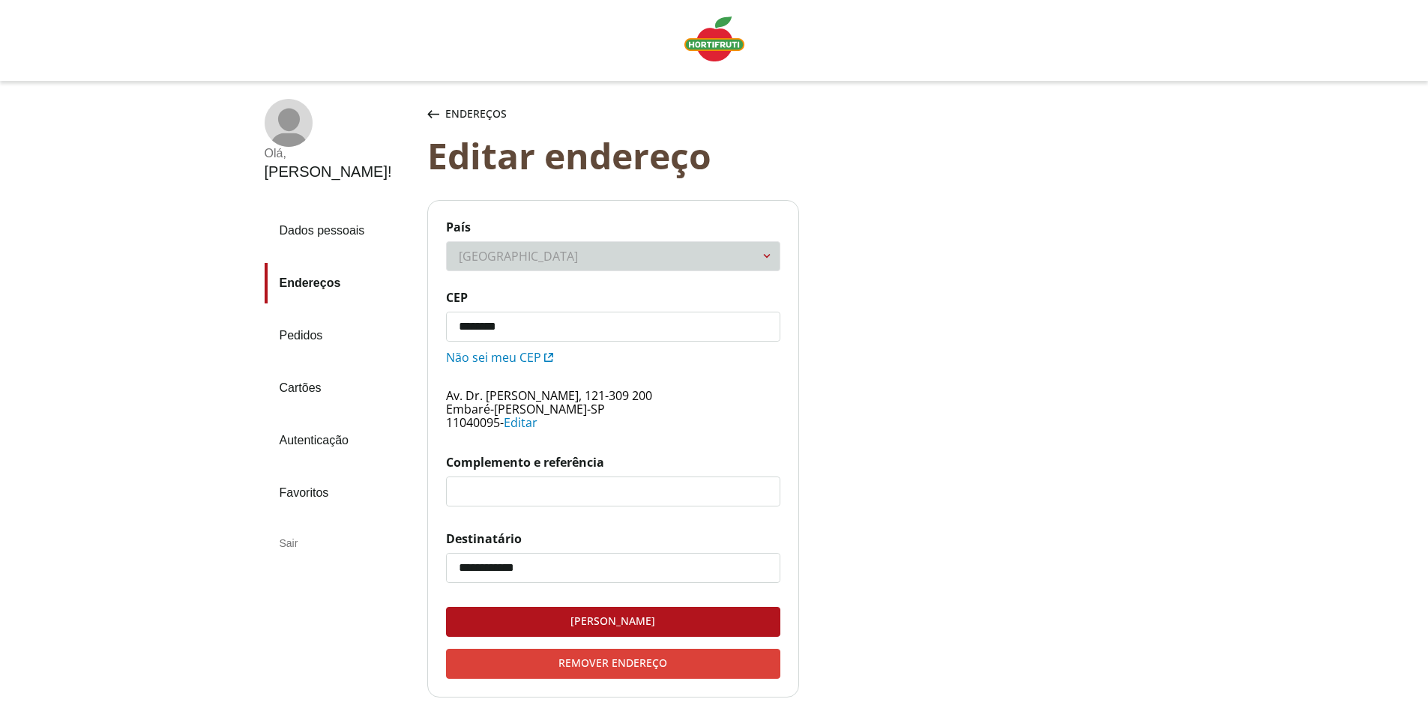
click at [672, 669] on div "Remover endereço" at bounding box center [613, 664] width 333 height 28
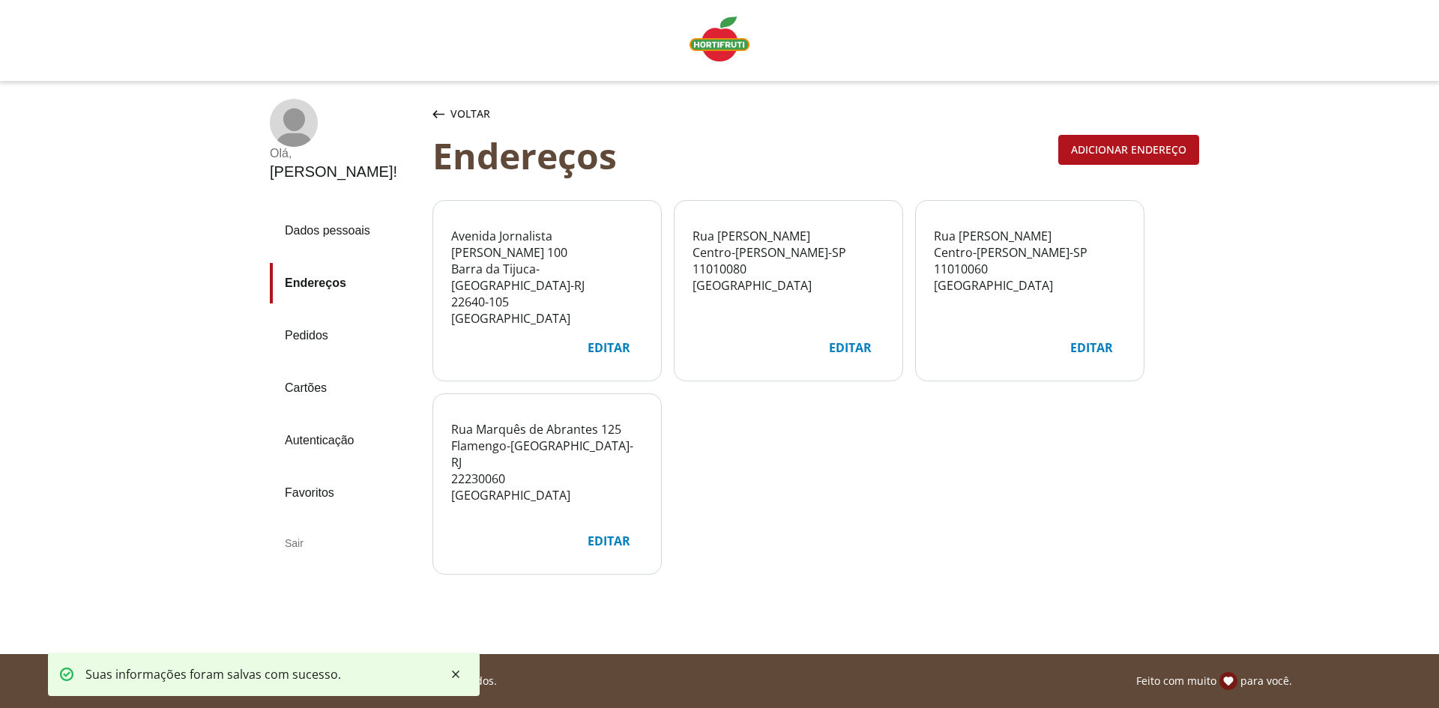
click at [841, 346] on div "Editar" at bounding box center [850, 348] width 67 height 28
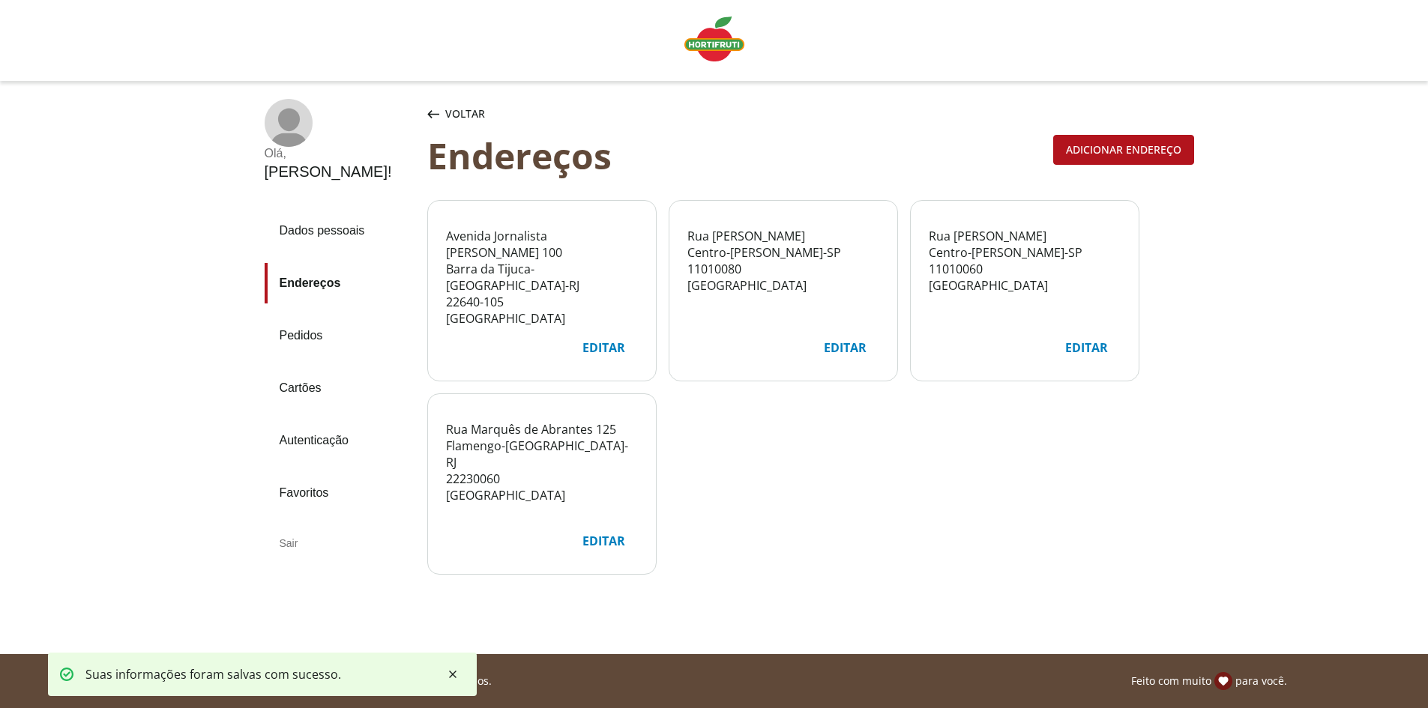
select select "***"
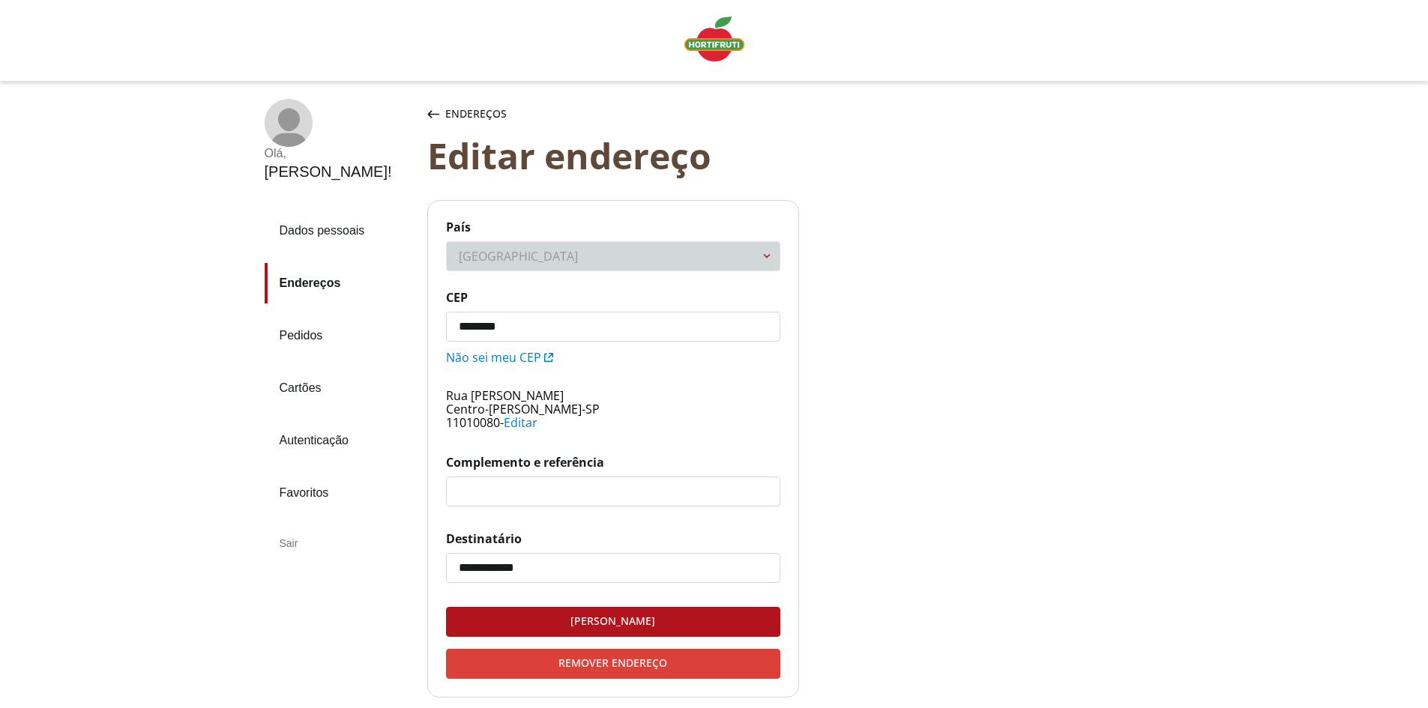
click at [647, 669] on div "Remover endereço" at bounding box center [613, 664] width 333 height 28
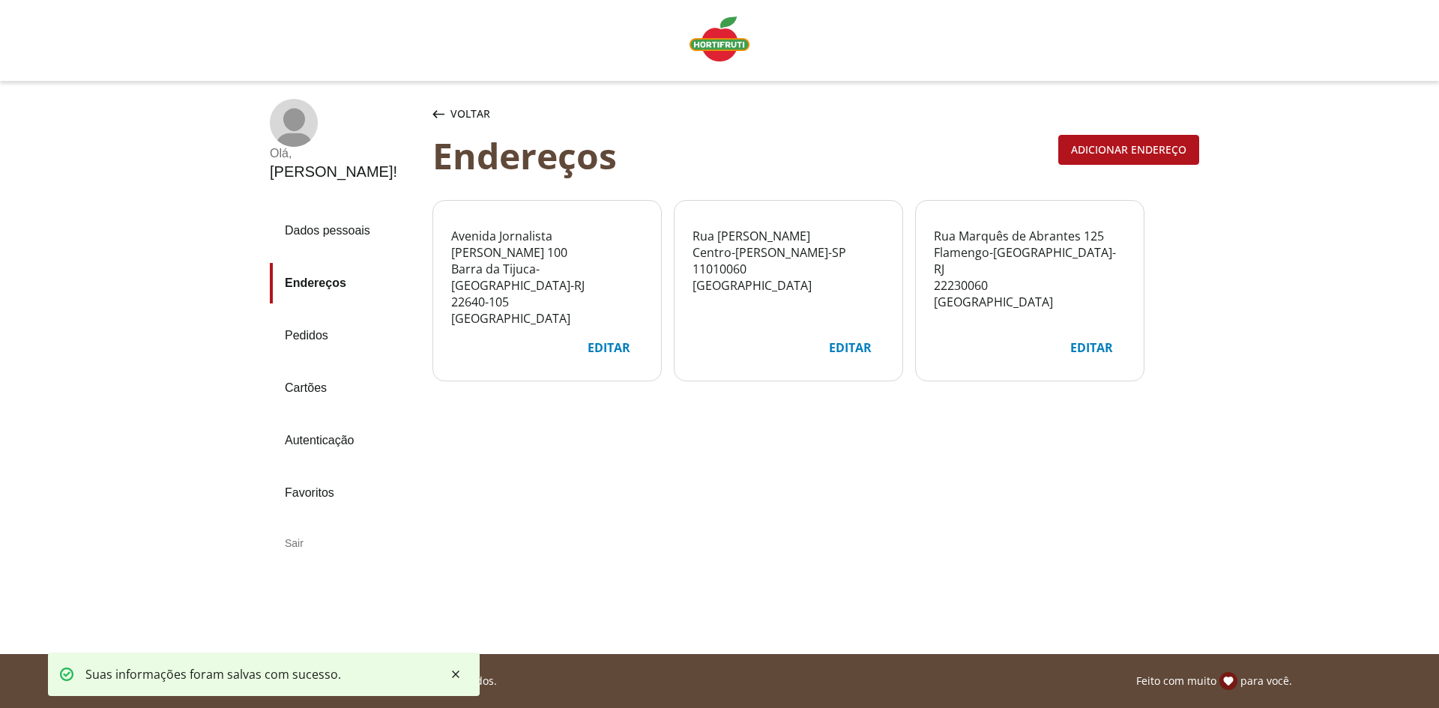
click at [835, 343] on div "Editar" at bounding box center [850, 348] width 67 height 28
select select "***"
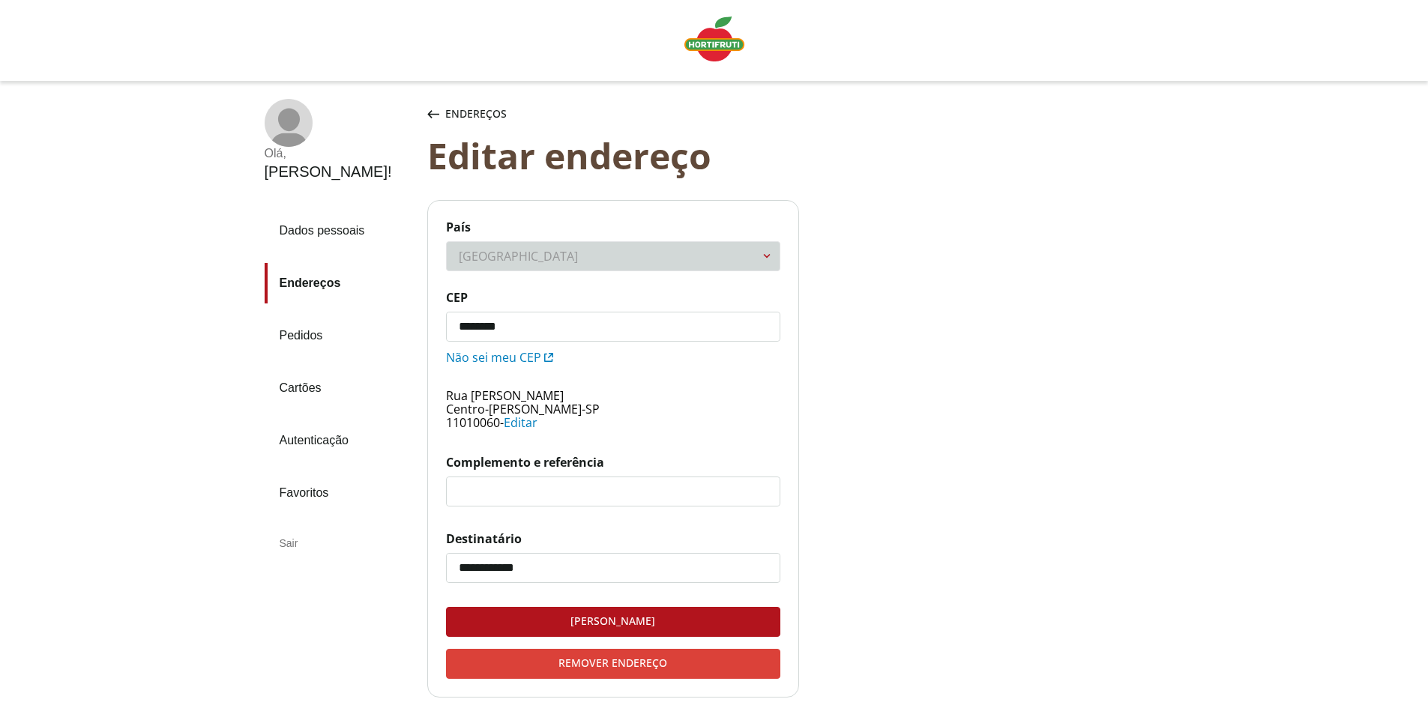
click at [682, 660] on div "Remover endereço" at bounding box center [613, 664] width 333 height 28
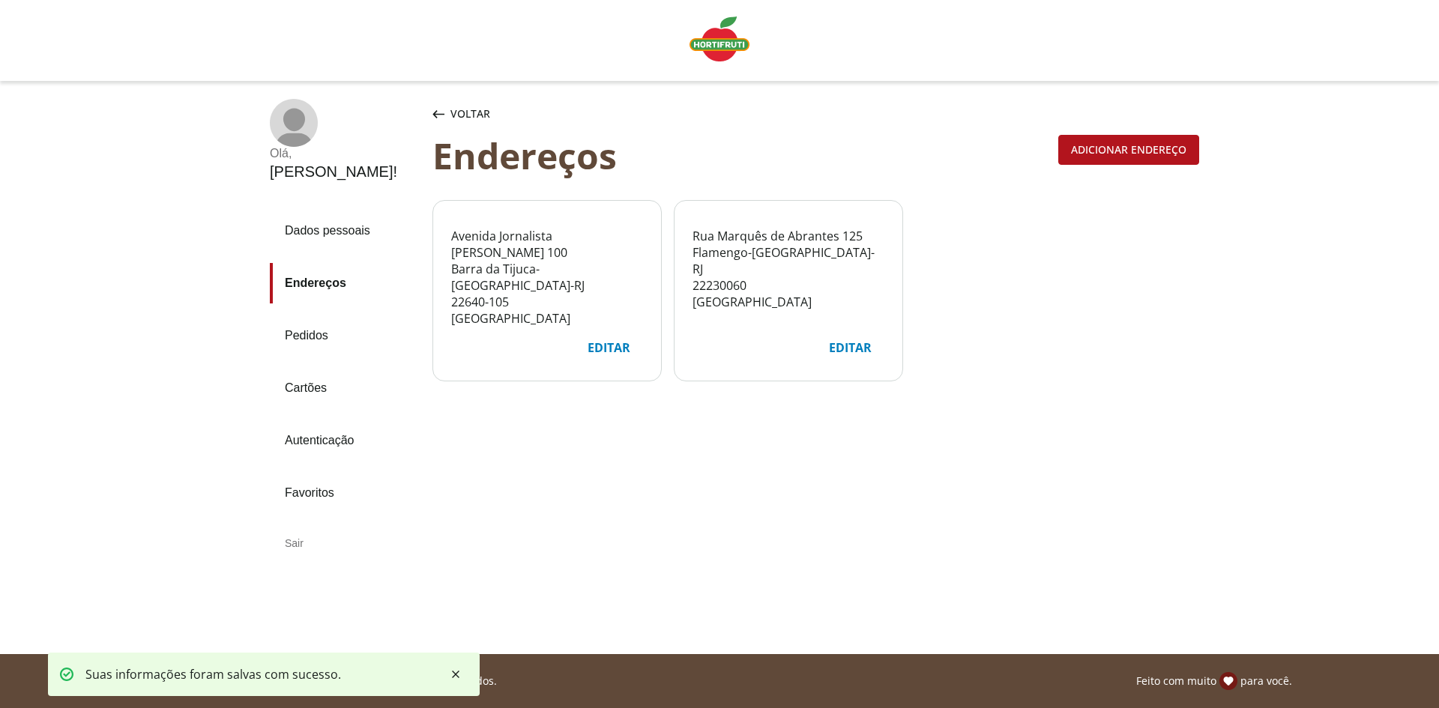
click at [857, 339] on div "Editar" at bounding box center [850, 348] width 67 height 28
select select "***"
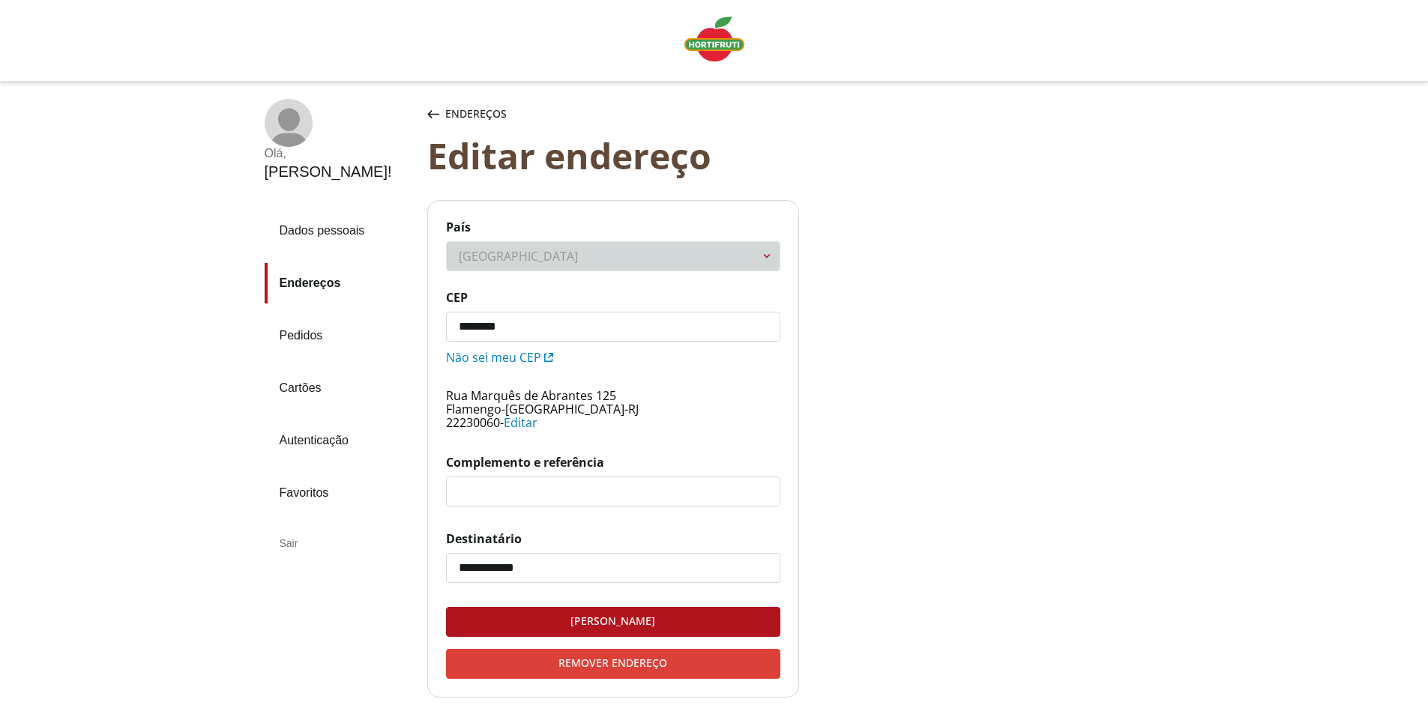
click at [686, 661] on div "Remover endereço" at bounding box center [613, 664] width 333 height 28
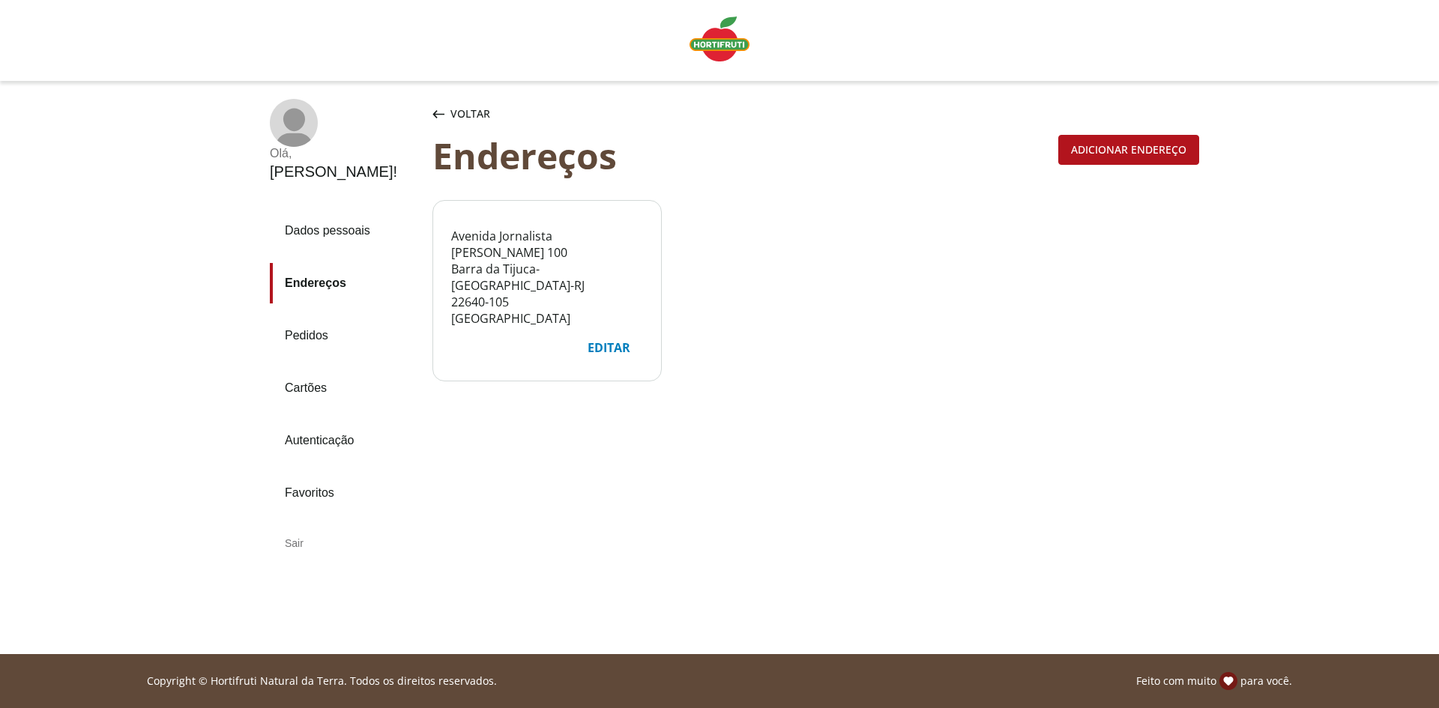
click at [802, 526] on section "Voltar Endereços Adicionar endereço Voltar Endereços Adicionar endereço Avenida…" at bounding box center [815, 333] width 767 height 468
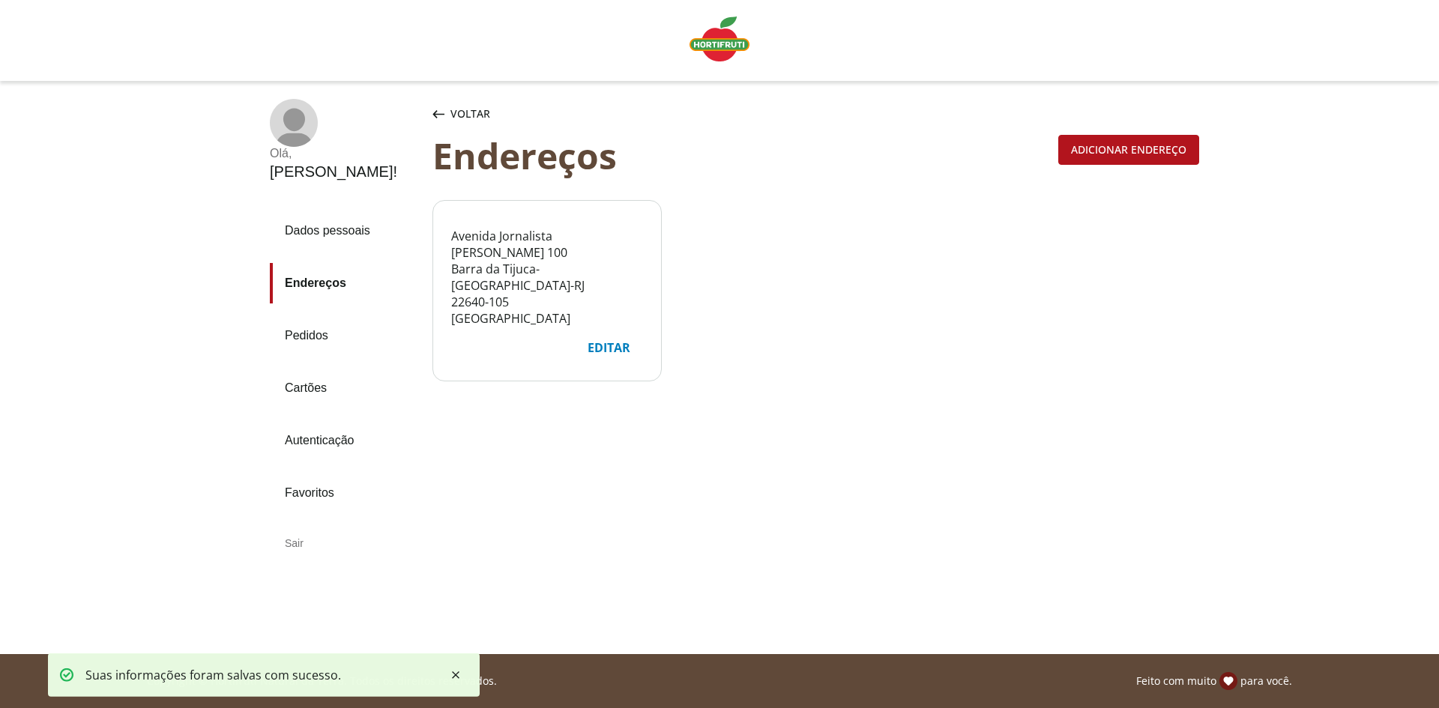
click at [725, 44] on img "Linha de sessão" at bounding box center [720, 38] width 60 height 45
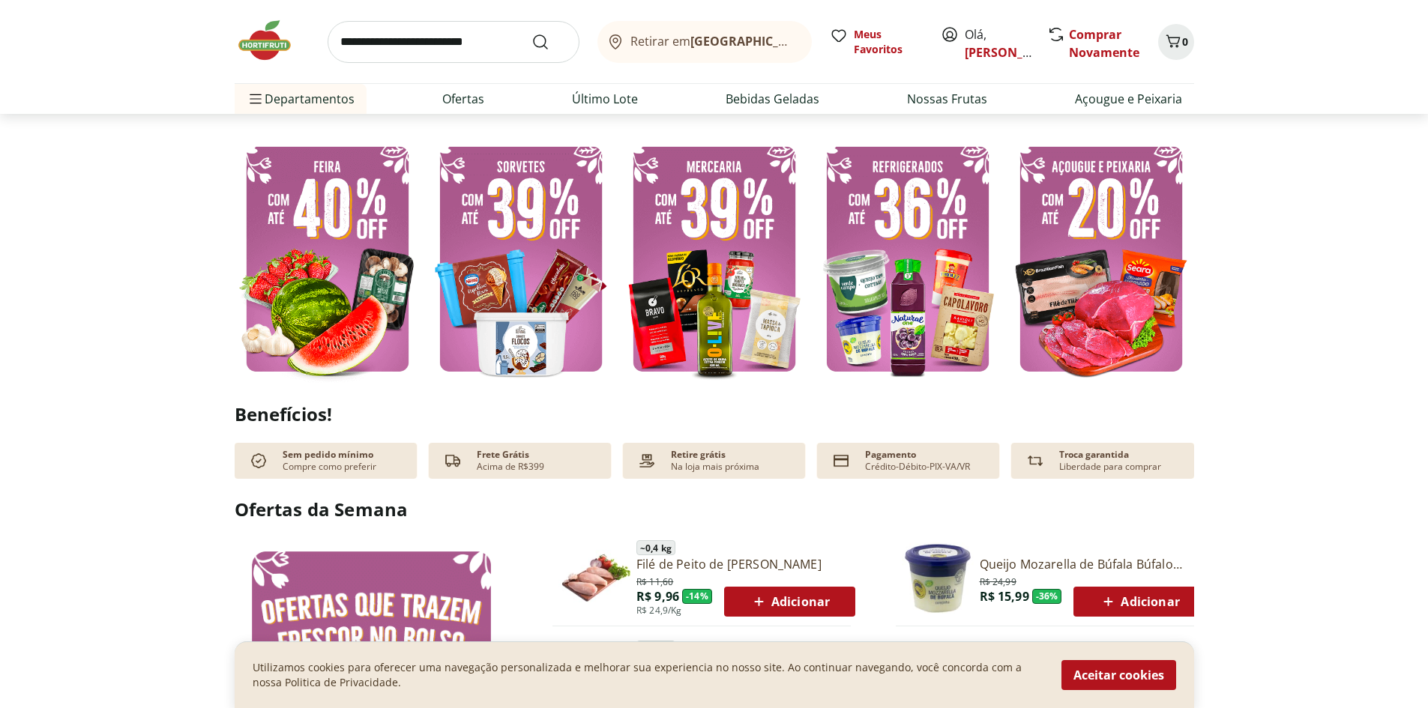
scroll to position [749, 0]
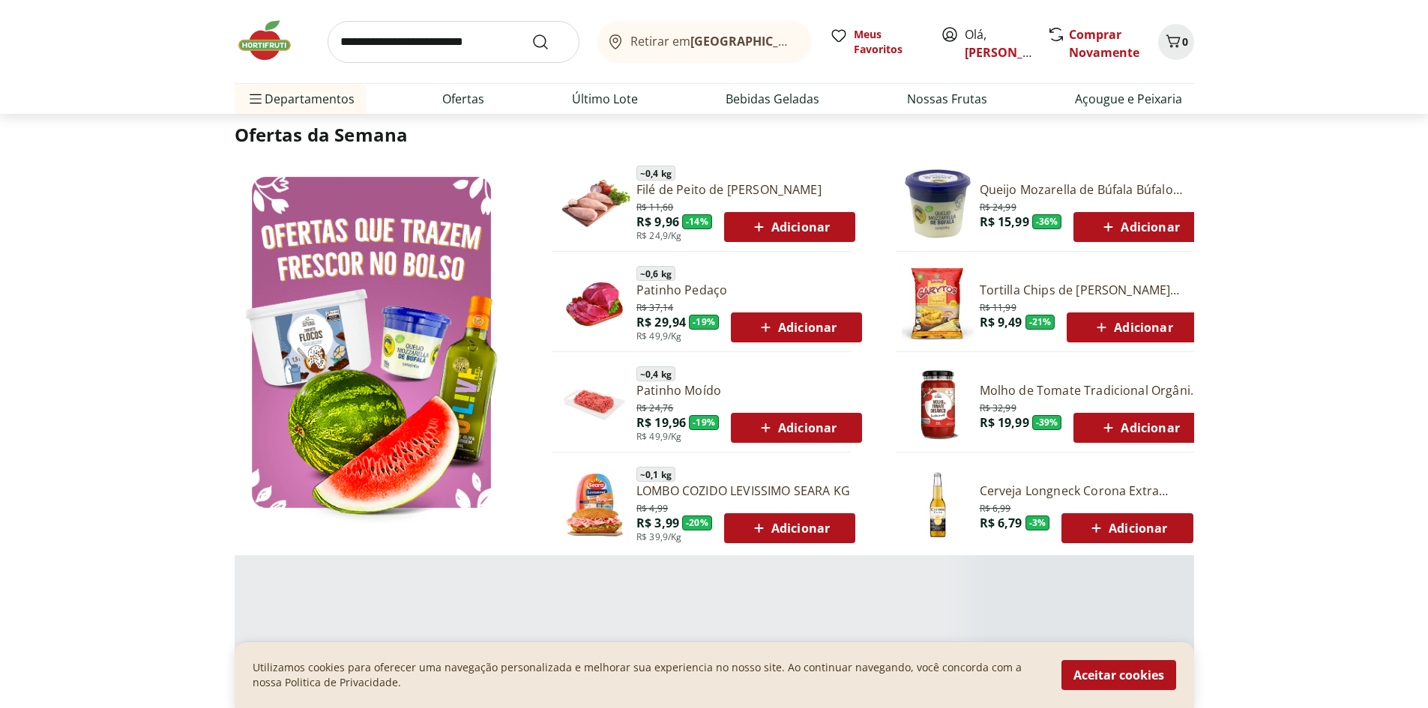
click at [760, 320] on icon at bounding box center [765, 328] width 19 height 18
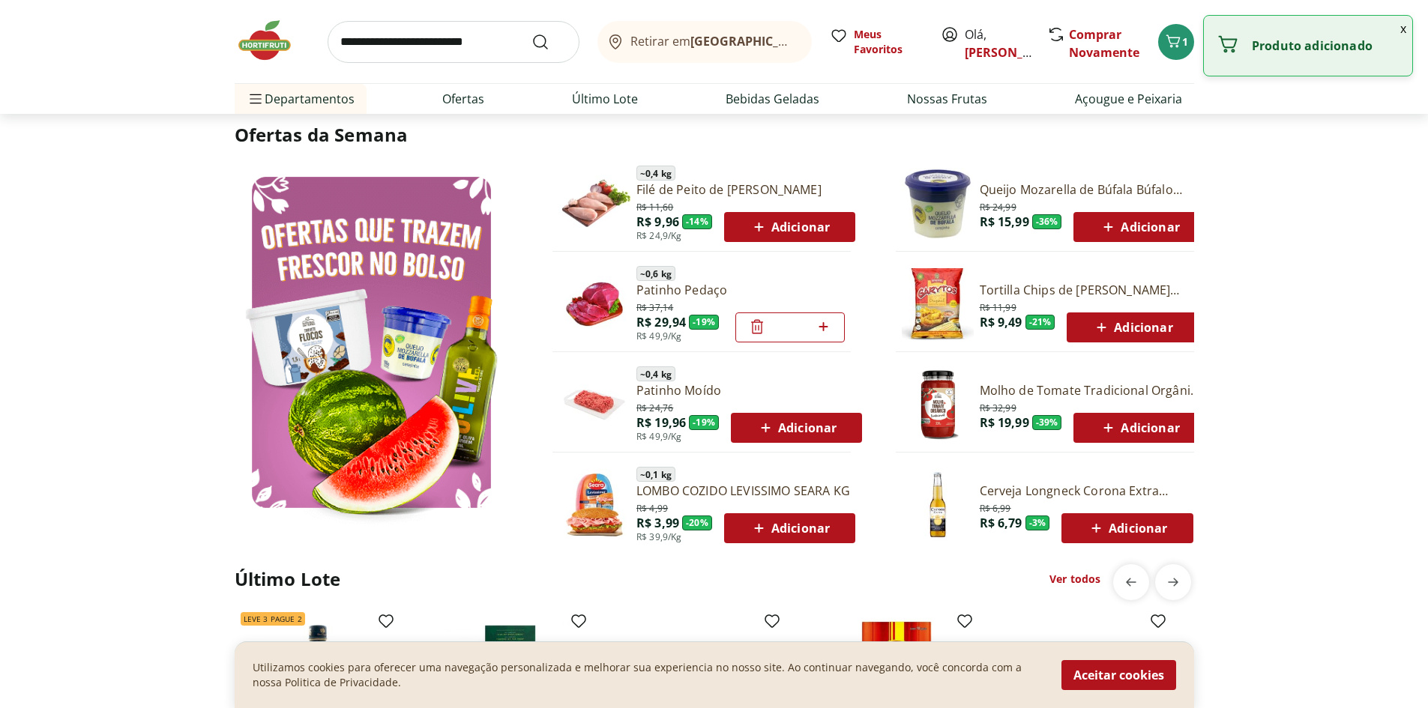
click at [1162, 325] on span "Adicionar" at bounding box center [1132, 328] width 80 height 18
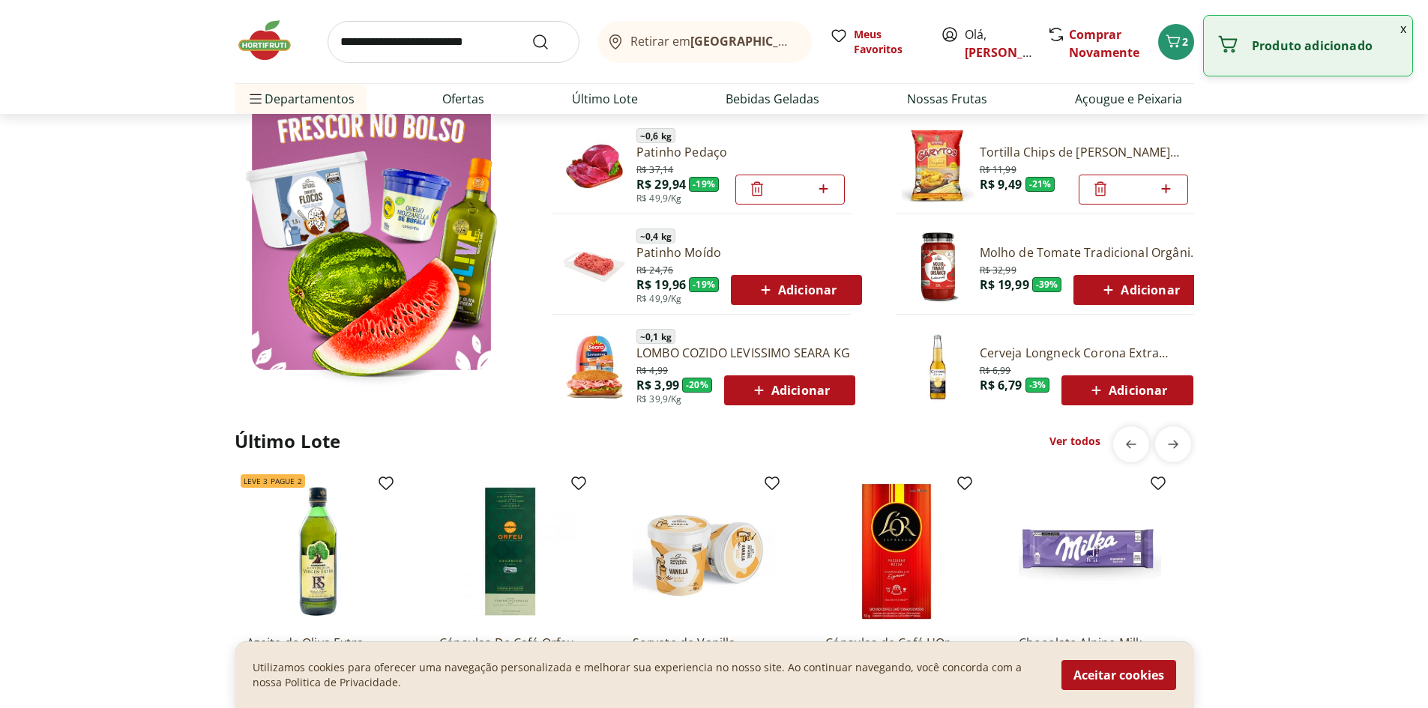
scroll to position [899, 0]
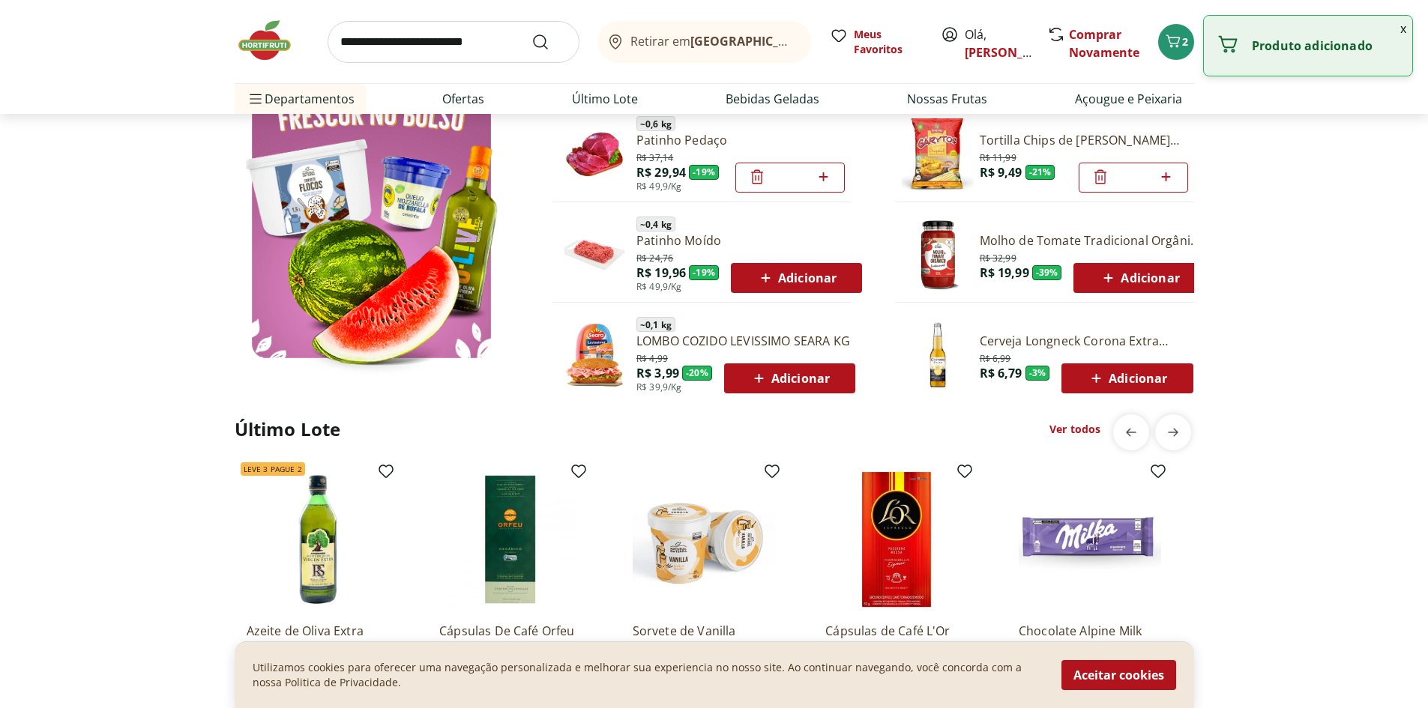
click at [1135, 370] on span "Adicionar" at bounding box center [1127, 378] width 80 height 18
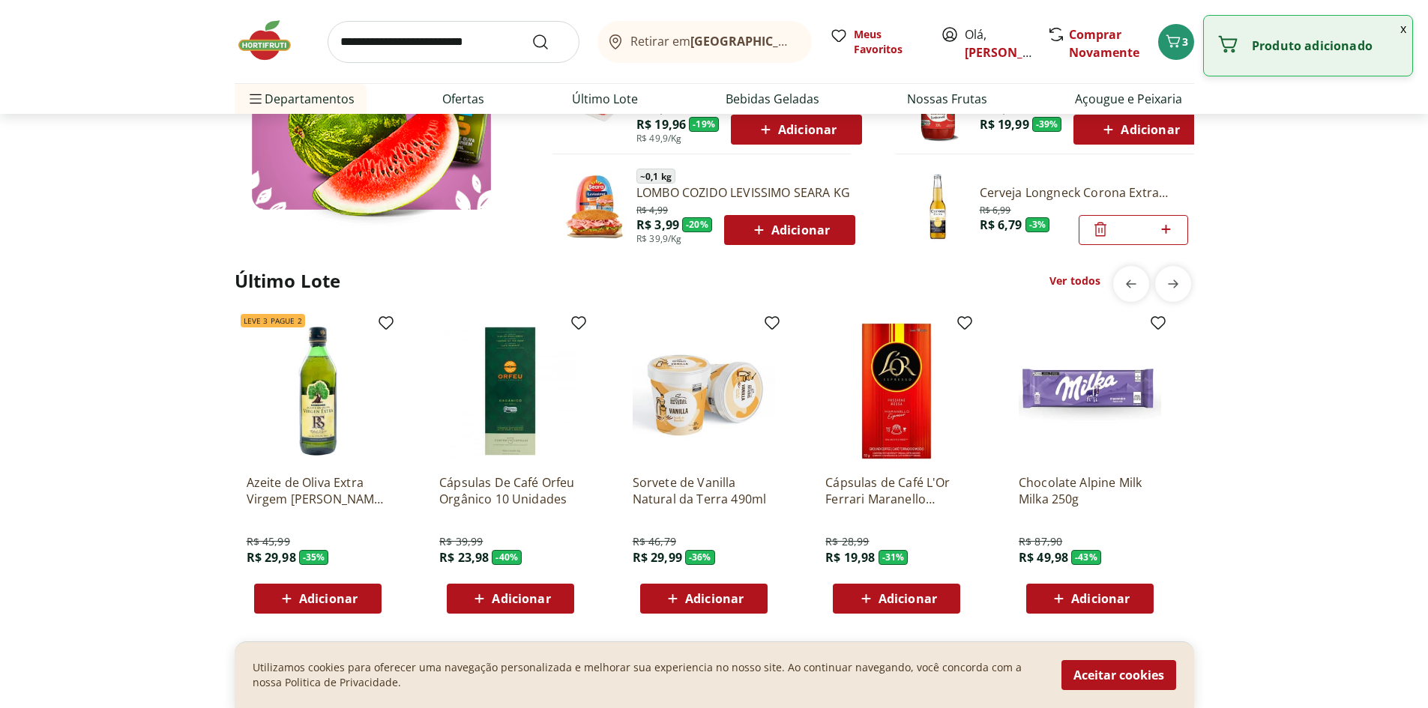
scroll to position [1049, 0]
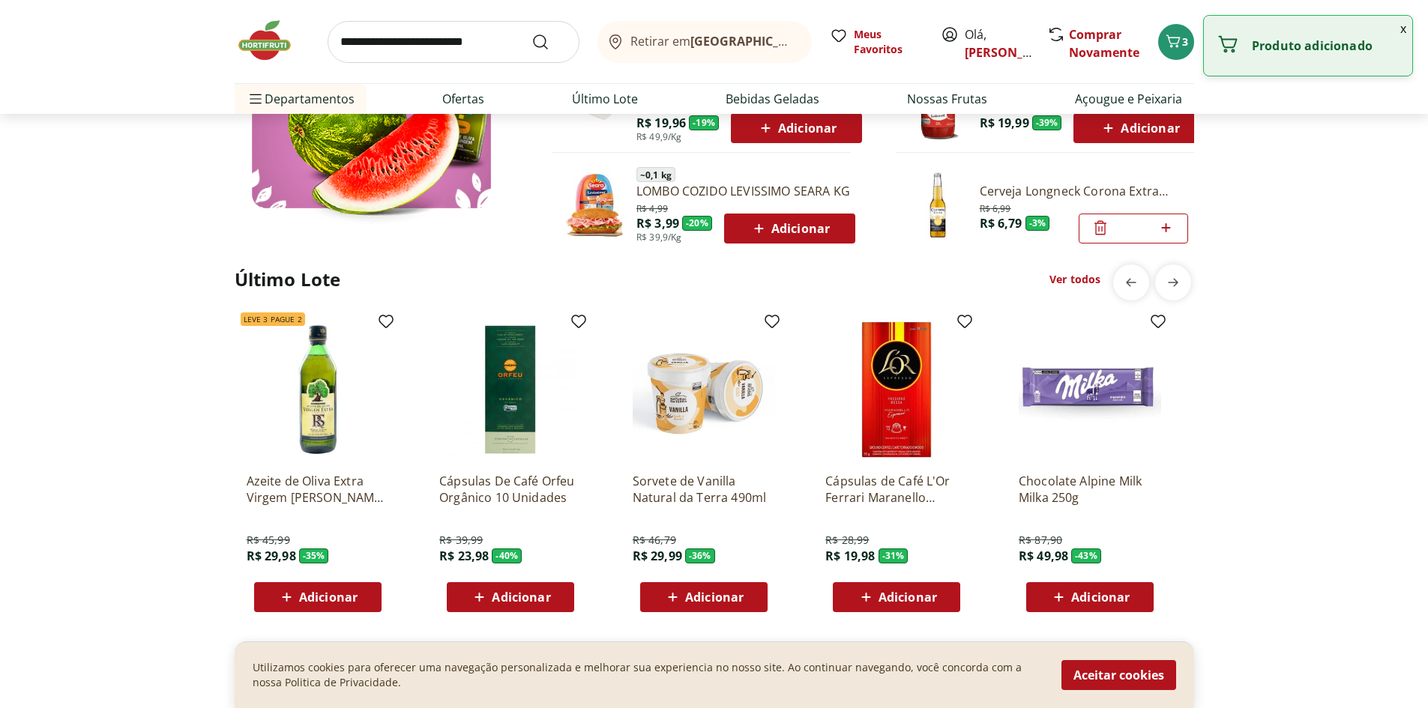
click at [1103, 587] on div "Adicionar" at bounding box center [1089, 597] width 103 height 27
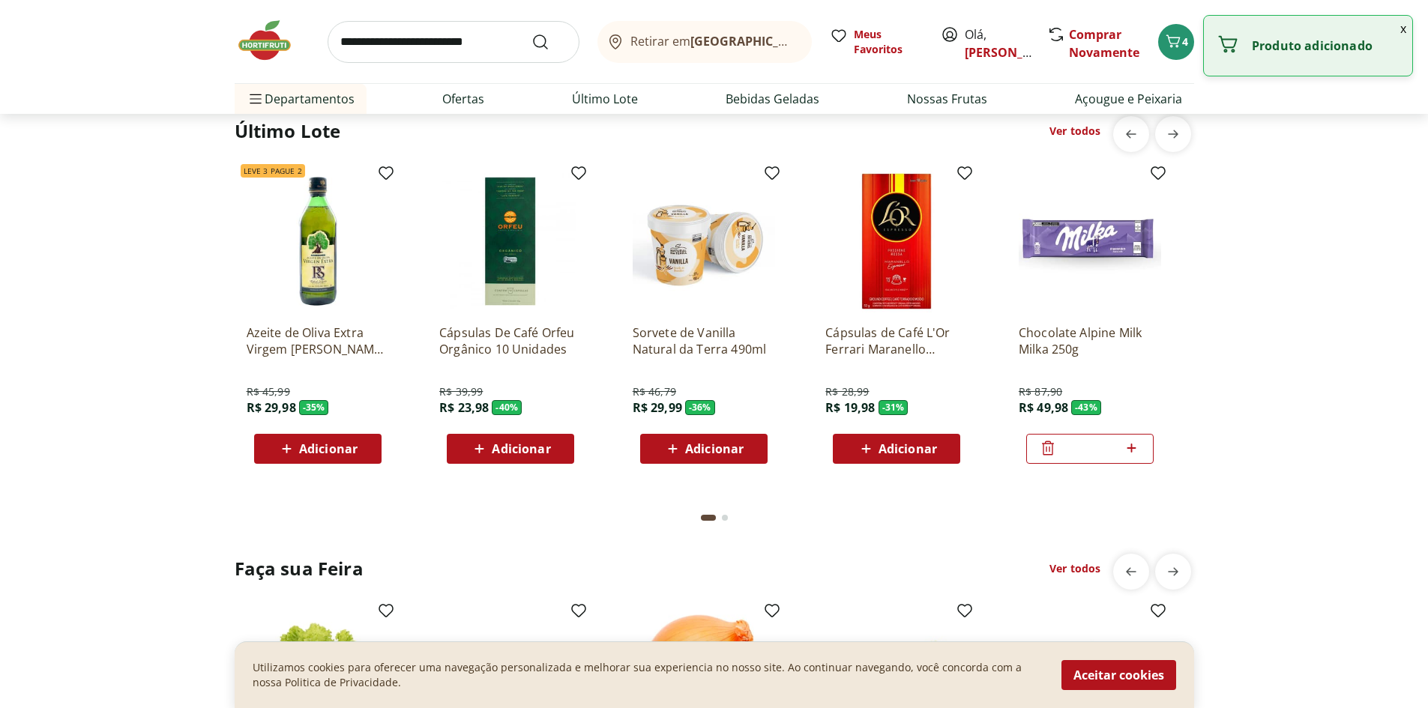
scroll to position [1199, 0]
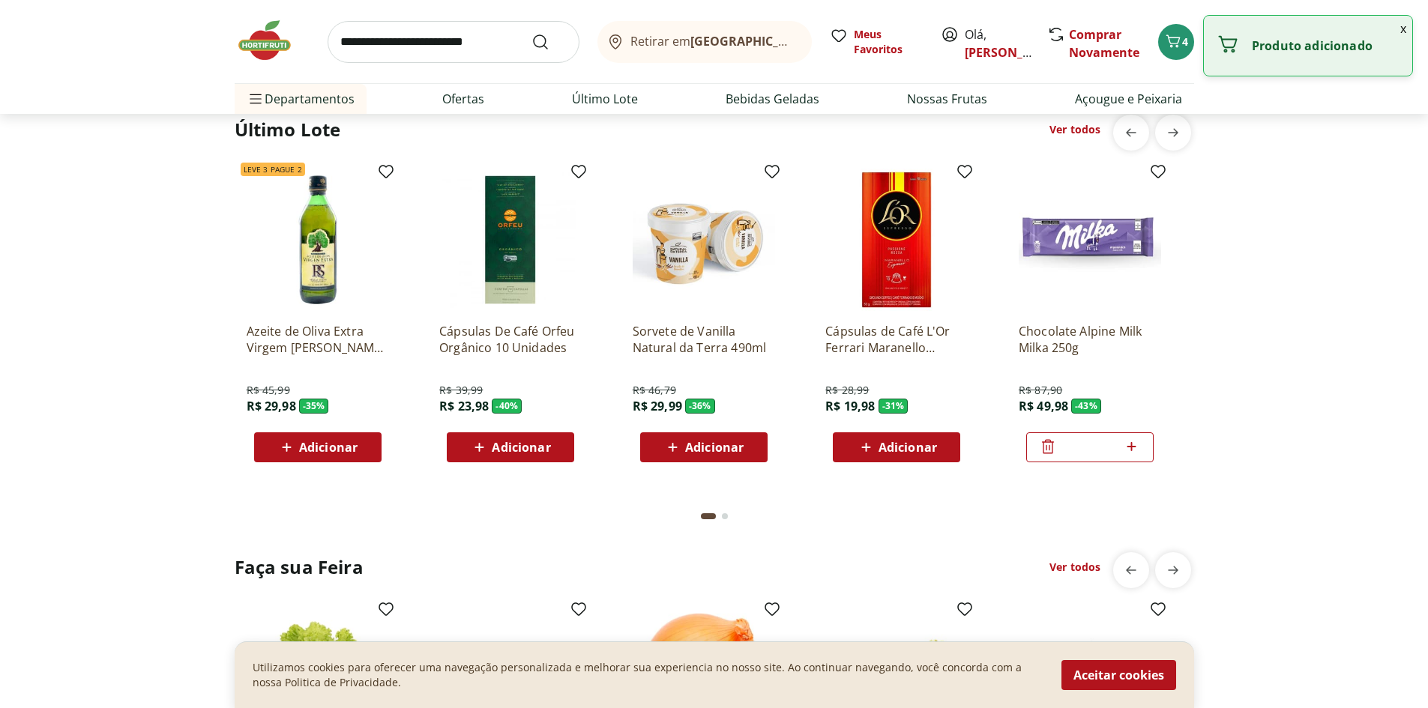
click at [492, 460] on div "Adicionar" at bounding box center [510, 447] width 103 height 27
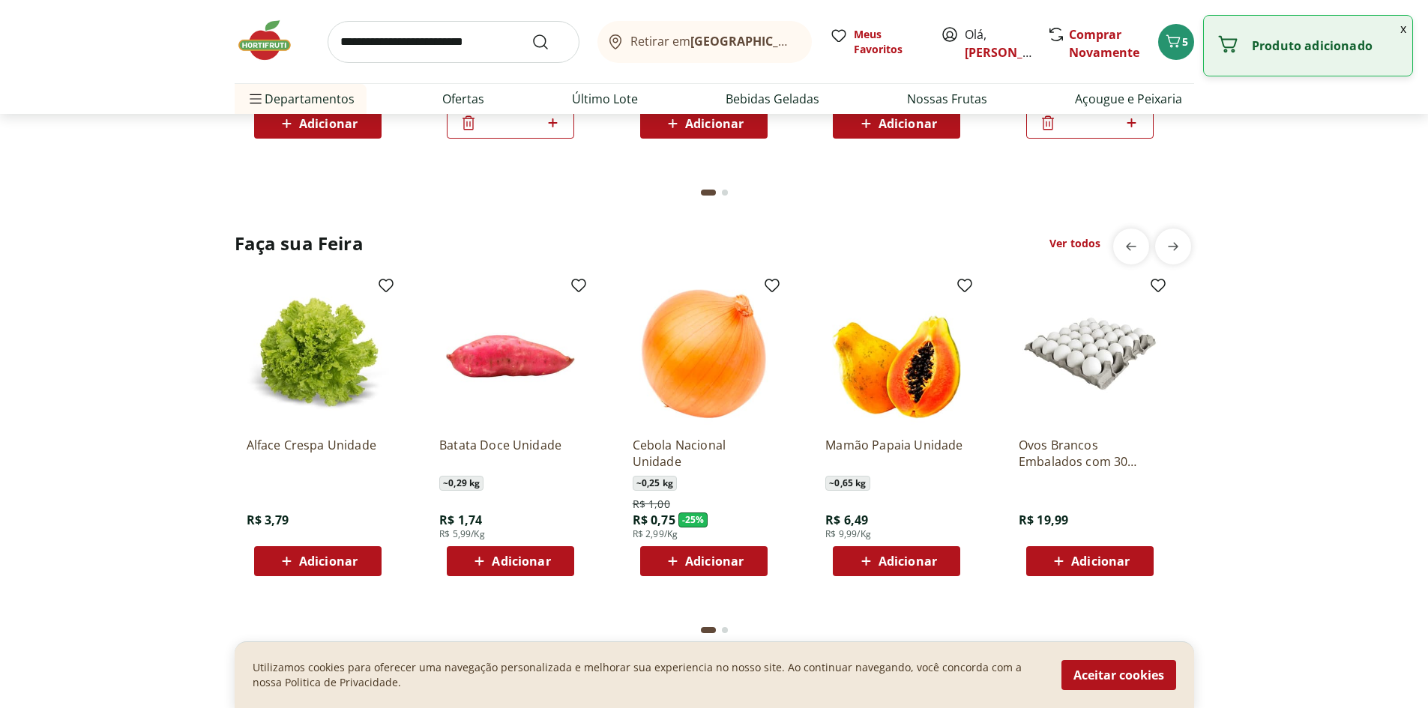
scroll to position [1649, 0]
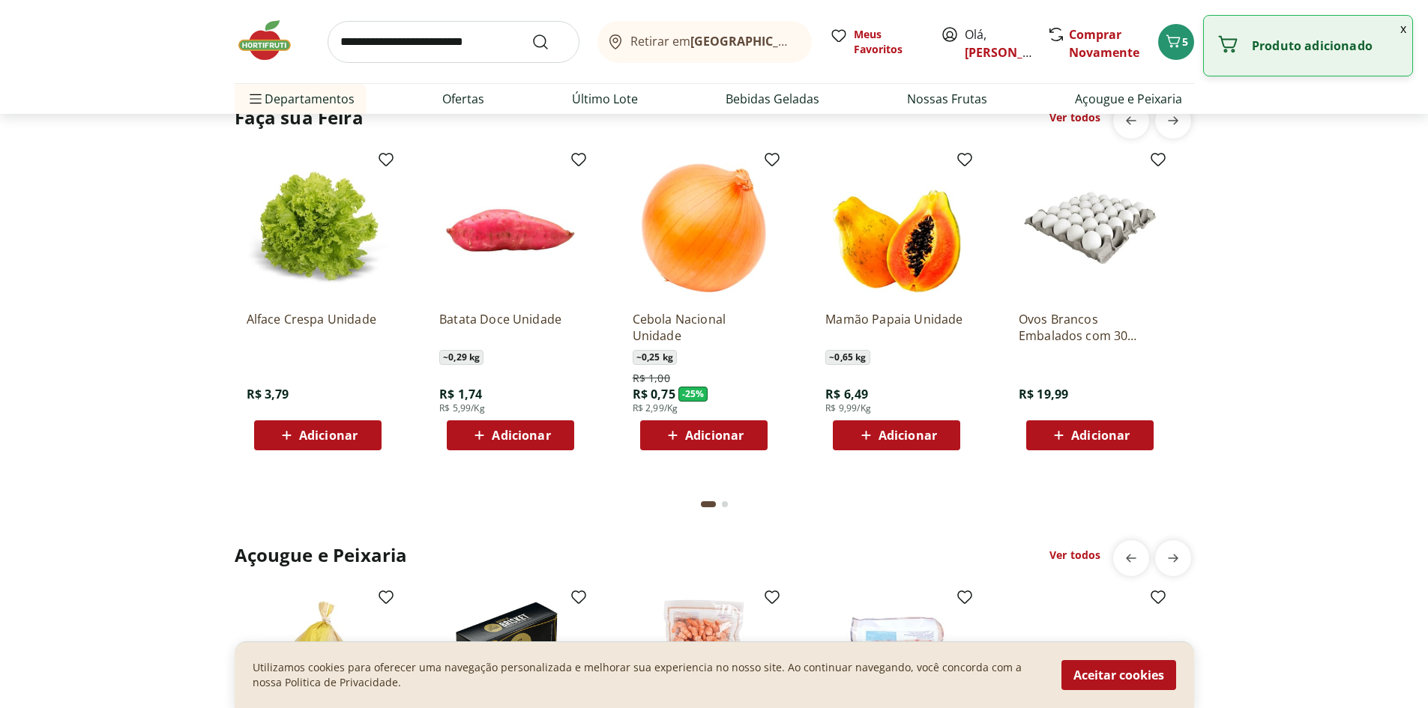
click at [1076, 435] on span "Adicionar" at bounding box center [1100, 435] width 58 height 12
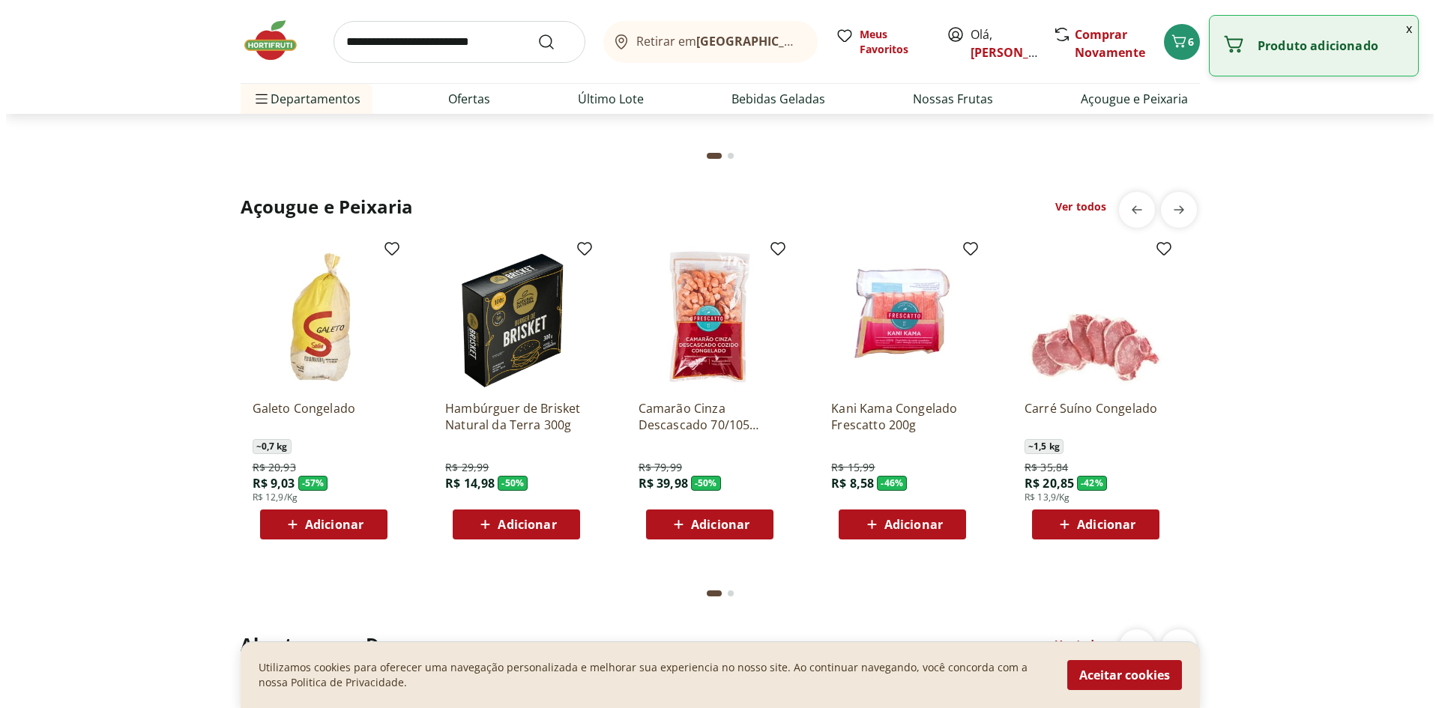
scroll to position [2024, 0]
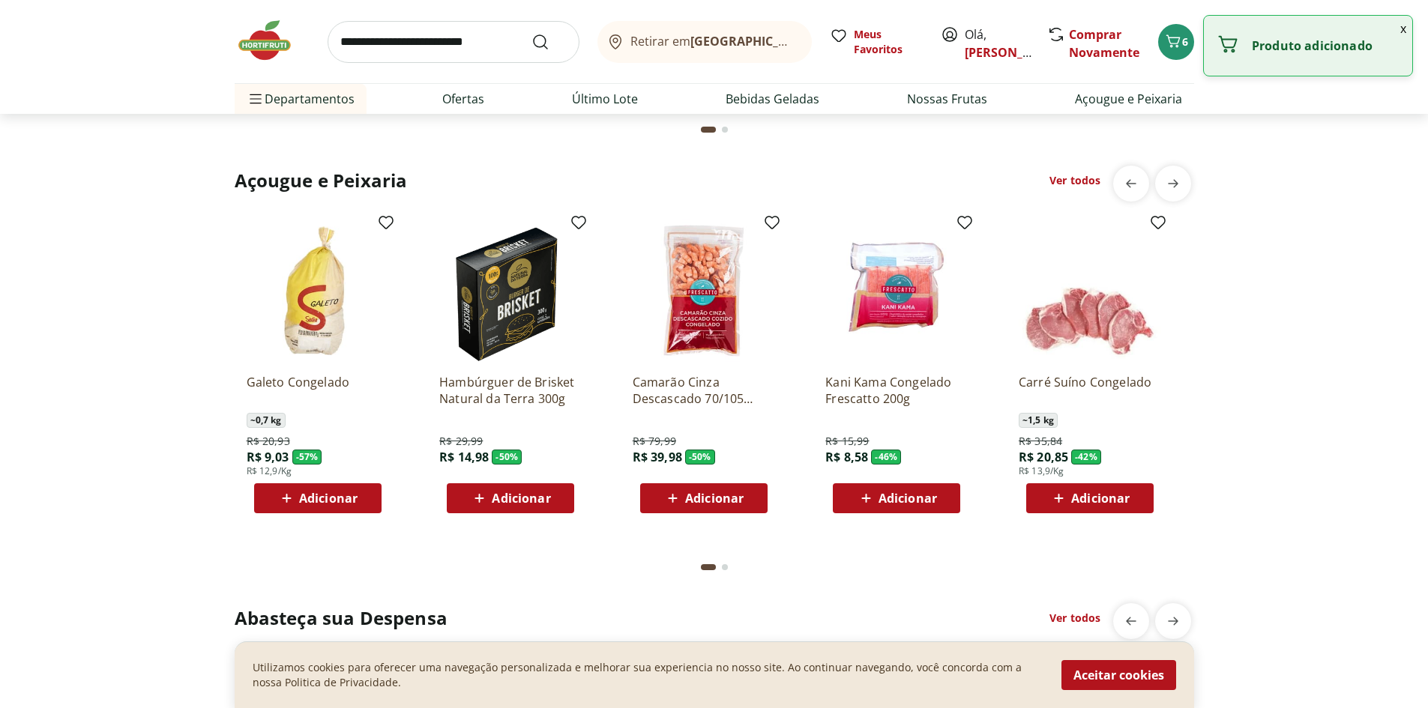
click at [699, 489] on span "Adicionar" at bounding box center [703, 498] width 80 height 18
click at [549, 480] on div "Hambúrguer de Brisket Natural da Terra 300g R$ 29,99 R$ 14,98 - 50 % Adicionar" at bounding box center [510, 437] width 142 height 151
drag, startPoint x: 549, startPoint y: 494, endPoint x: 657, endPoint y: 447, distance: 116.8
click at [549, 495] on span "Adicionar" at bounding box center [521, 498] width 58 height 12
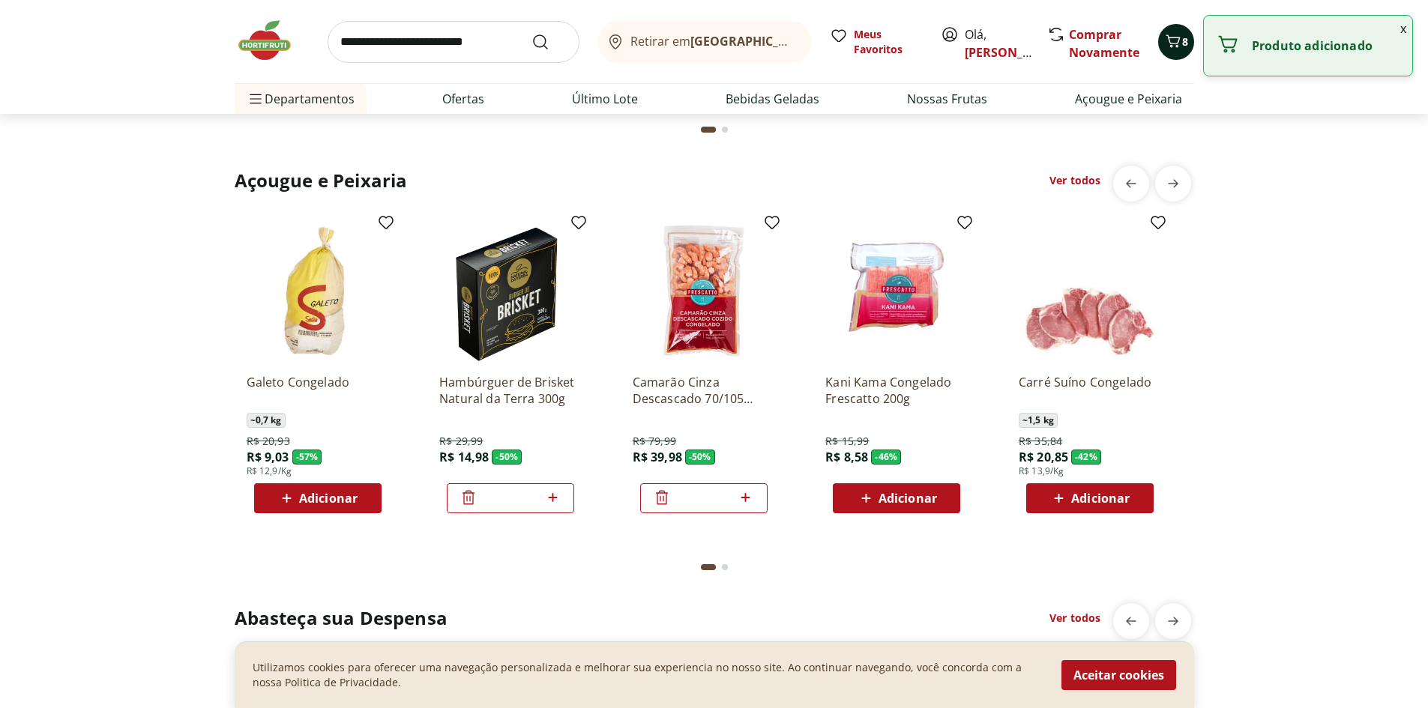
click at [1168, 43] on icon "Carrinho" at bounding box center [1173, 41] width 18 height 18
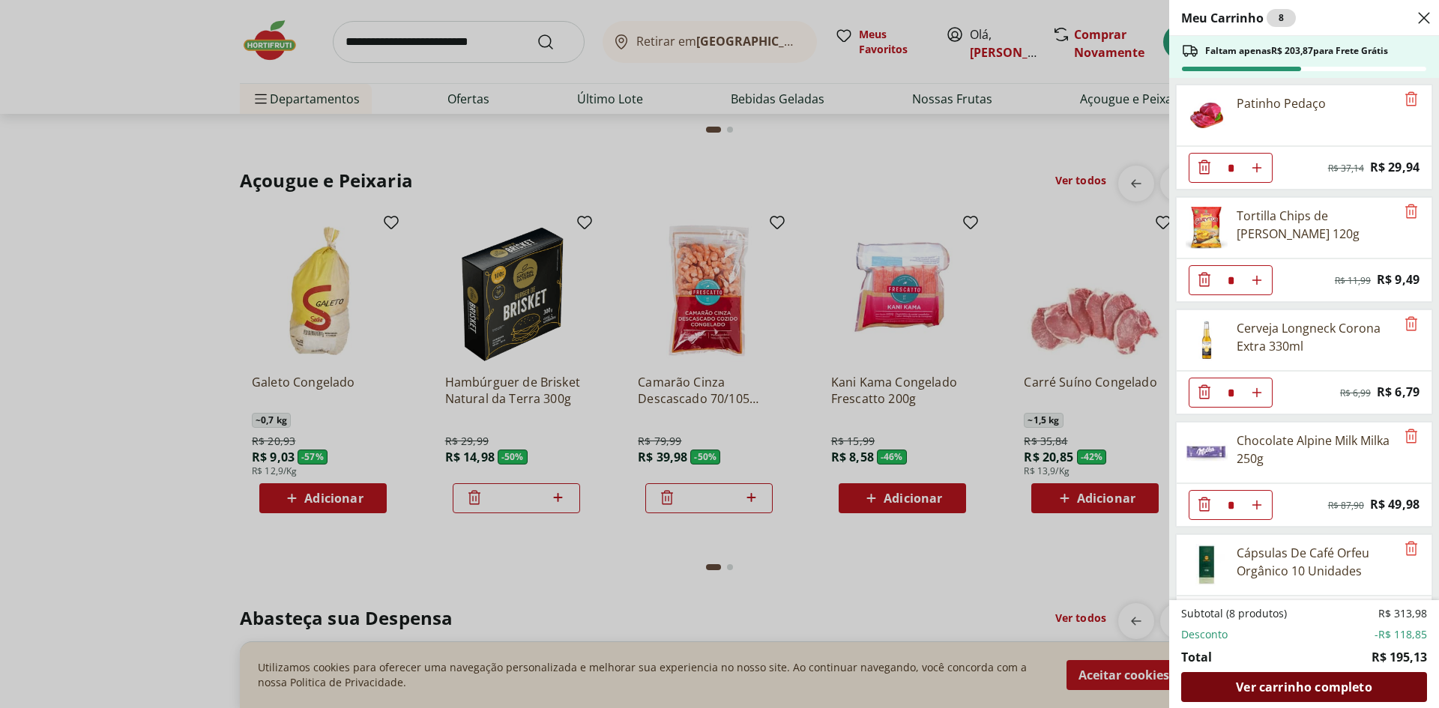
click at [1330, 675] on div "Ver carrinho completo" at bounding box center [1304, 687] width 246 height 30
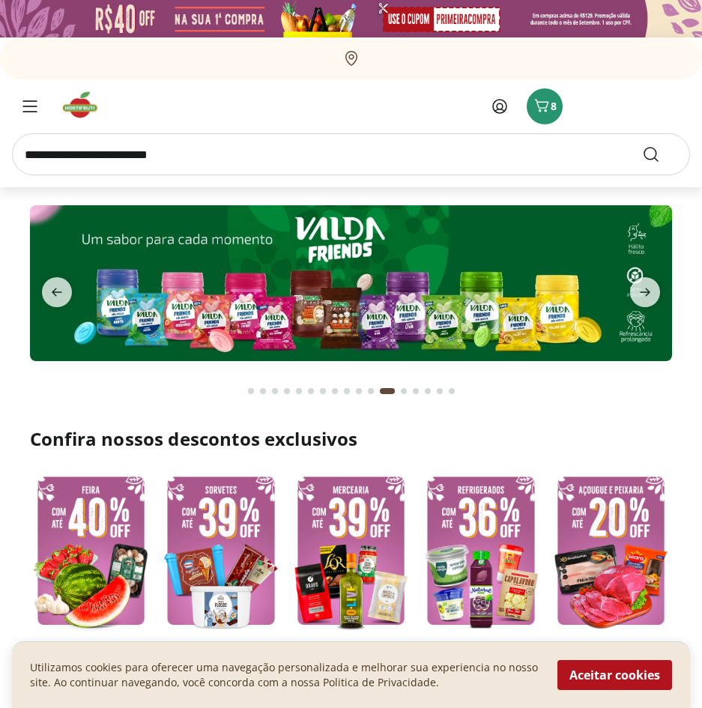
click at [330, 106] on div at bounding box center [182, 106] width 340 height 36
click at [42, 106] on div "Menu" at bounding box center [30, 106] width 30 height 18
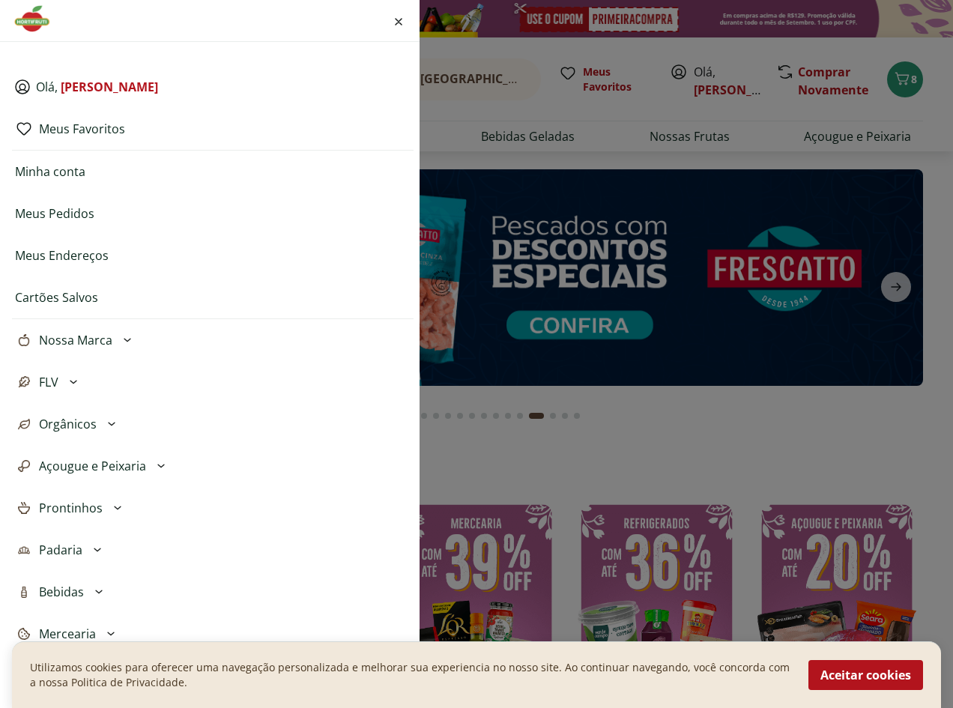
click at [629, 112] on div "Olá, [PERSON_NAME] Favoritos Minha conta Meus Pedidos Meus Endereços Cartões Sa…" at bounding box center [476, 354] width 953 height 708
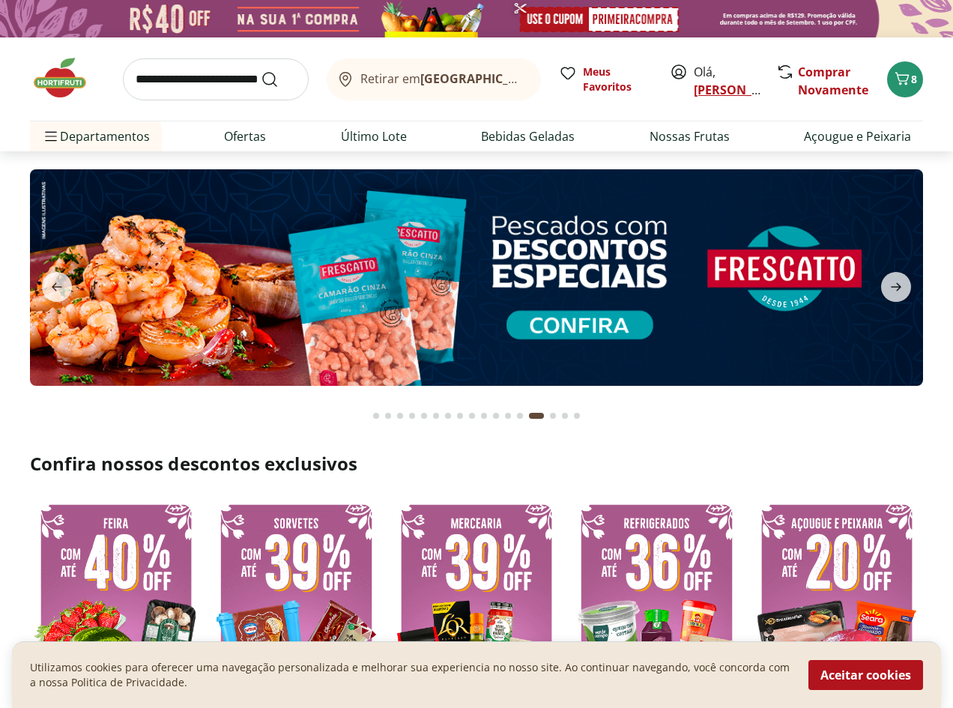
click at [715, 93] on link "[PERSON_NAME]" at bounding box center [742, 90] width 97 height 16
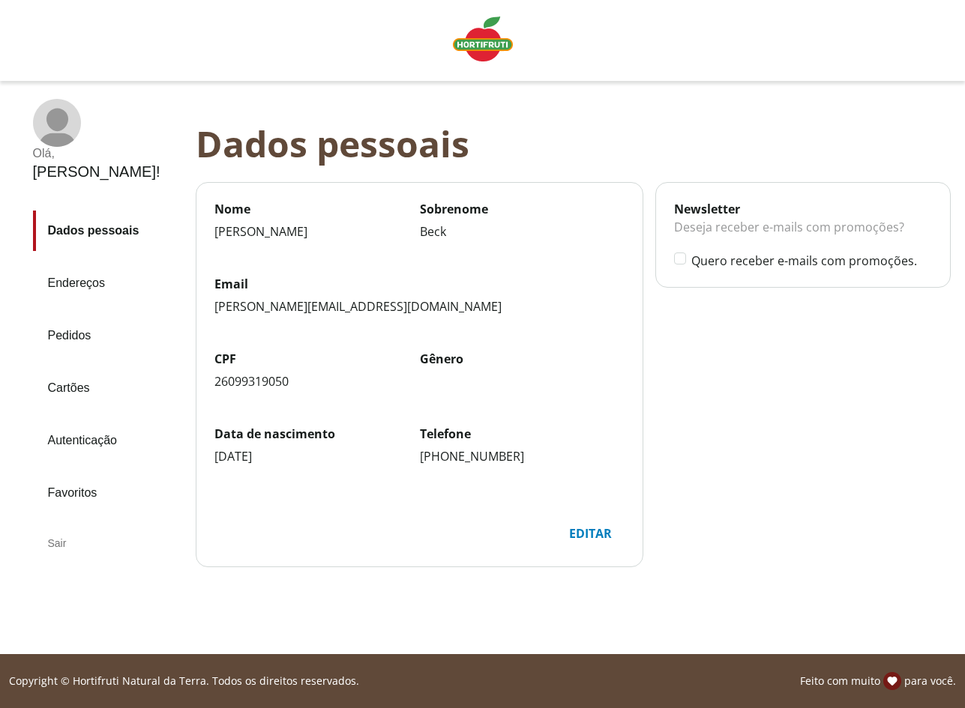
click at [65, 263] on link "Endereços" at bounding box center [108, 283] width 151 height 40
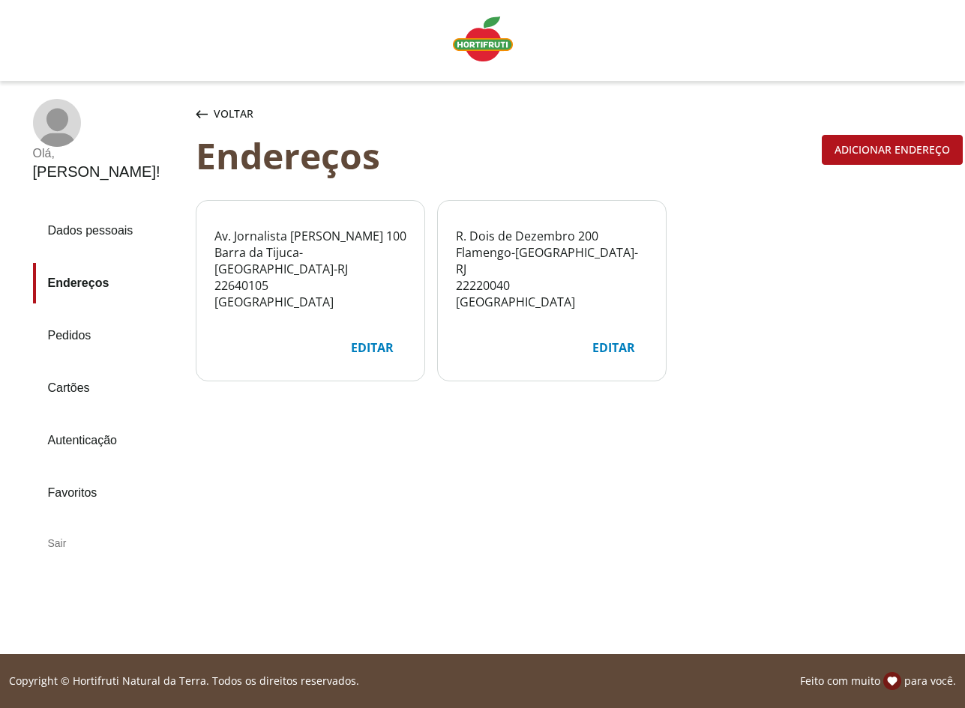
click at [872, 157] on div "Adicionar endereço" at bounding box center [891, 150] width 139 height 28
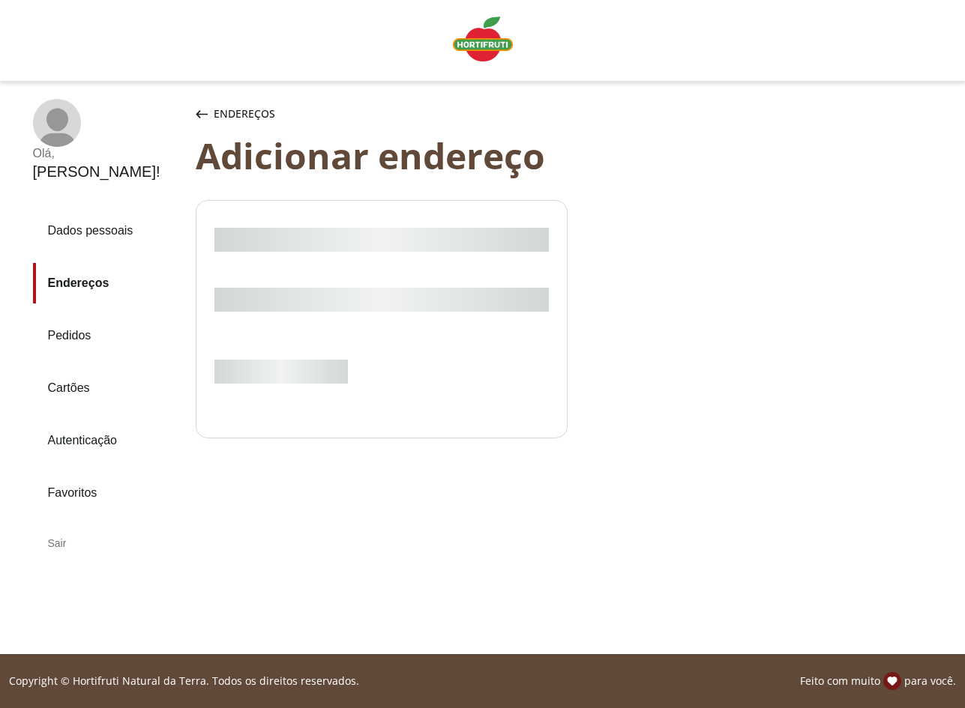
select select "***"
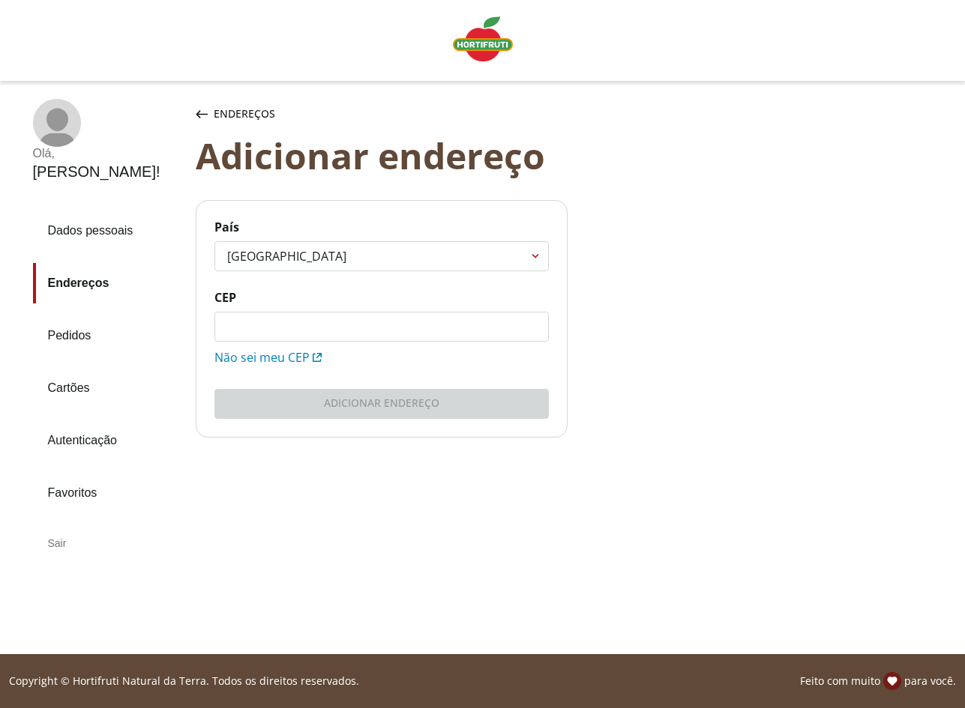
click at [310, 326] on input "CEP" at bounding box center [381, 327] width 333 height 28
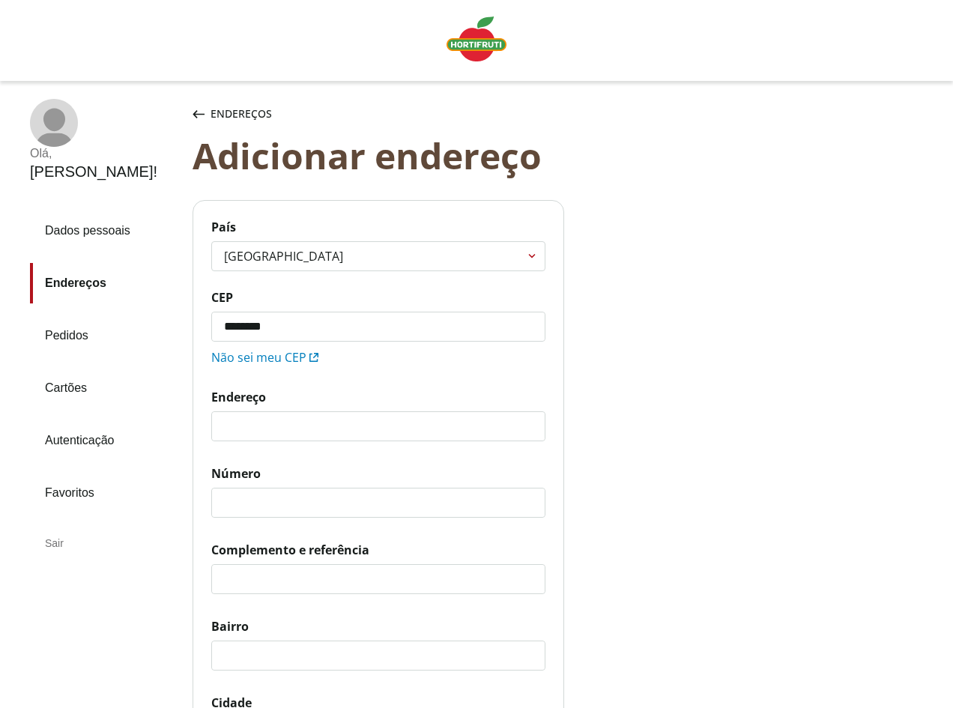
type input "*********"
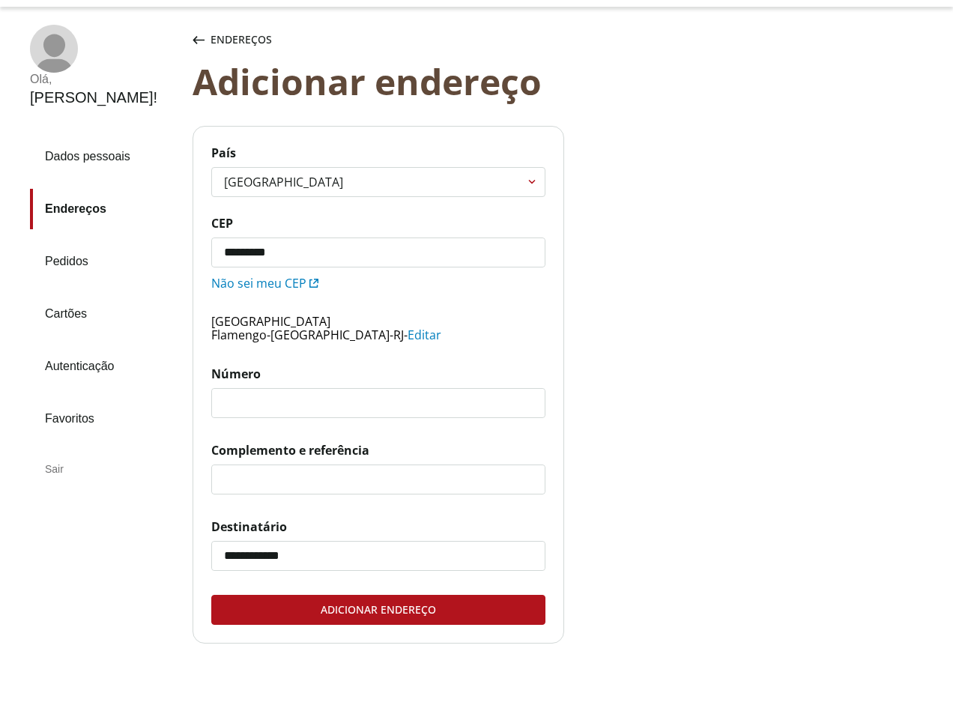
scroll to position [75, 0]
type input "***"
click at [361, 612] on div "Adicionar endereço" at bounding box center [378, 609] width 333 height 28
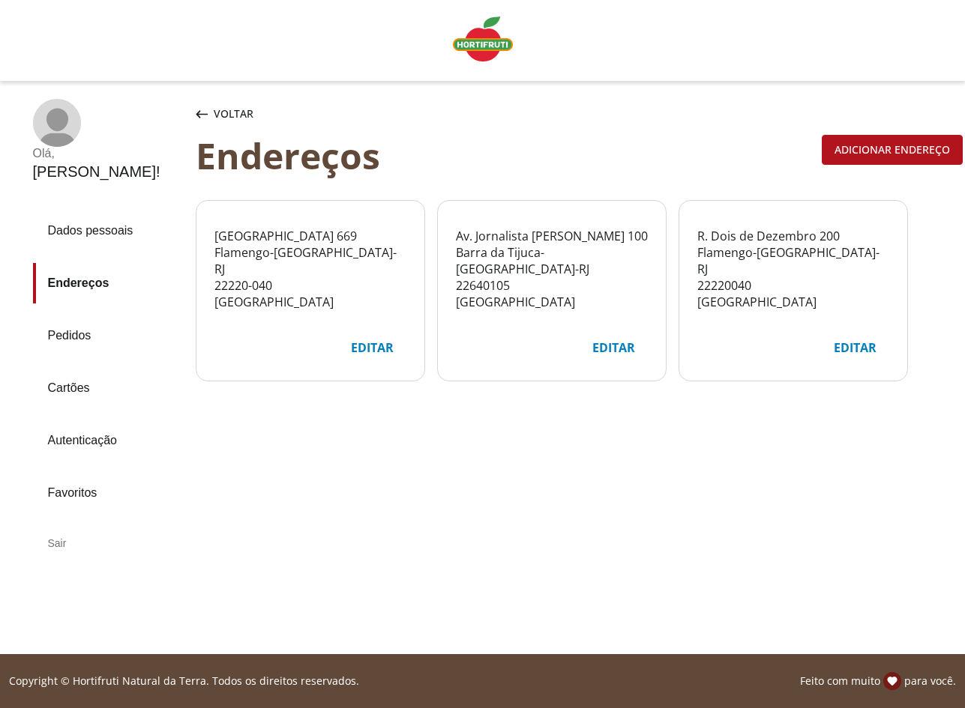
click at [378, 347] on div "Editar" at bounding box center [372, 348] width 67 height 28
select select "***"
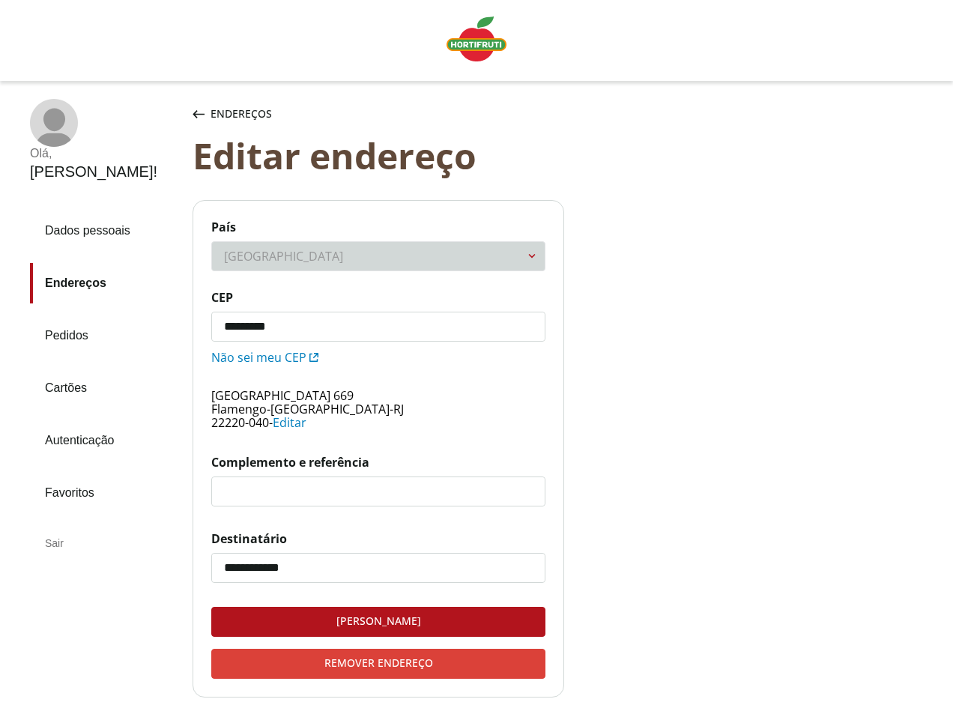
click at [287, 325] on input "*********" at bounding box center [378, 327] width 333 height 28
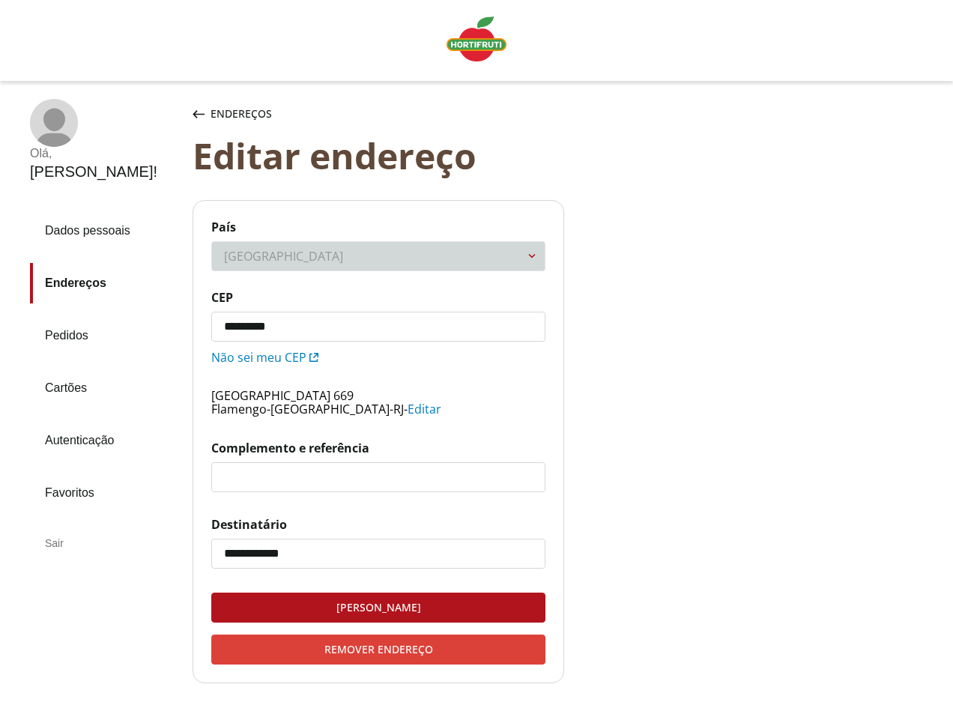
type input "*********"
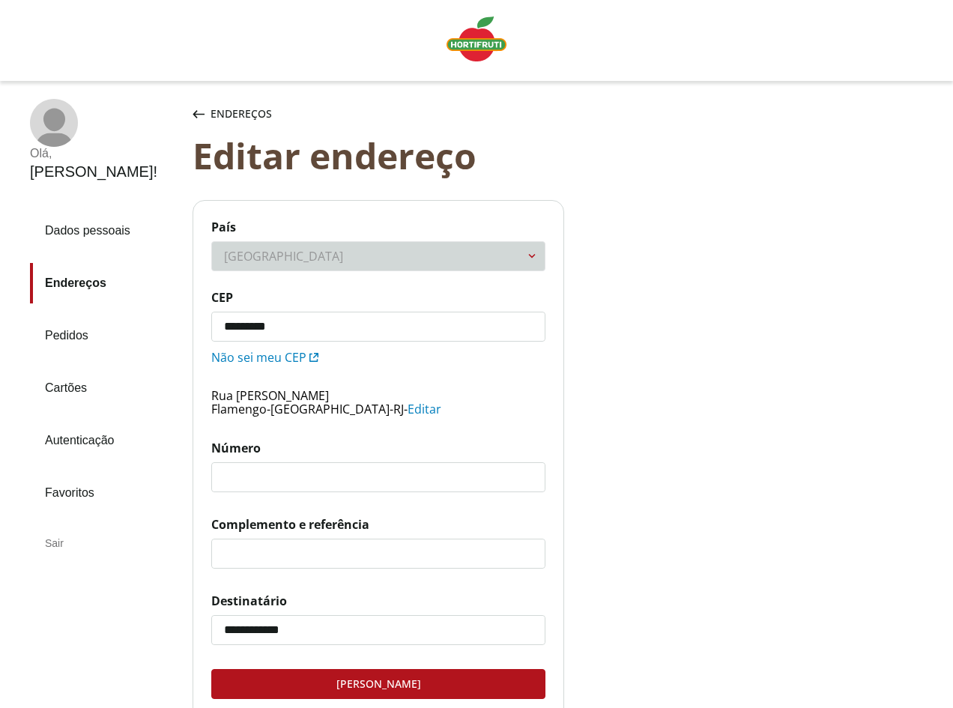
scroll to position [75, 0]
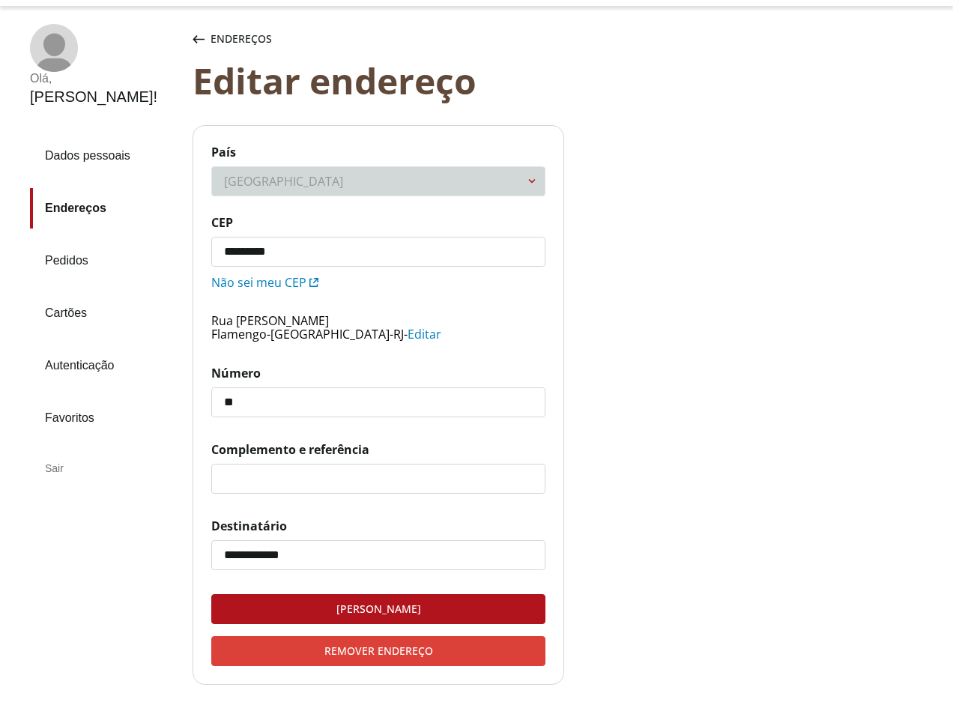
type input "**"
click at [398, 613] on button "Salvar endereço" at bounding box center [378, 609] width 334 height 30
click at [388, 609] on div "Salvar endereço" at bounding box center [378, 609] width 333 height 28
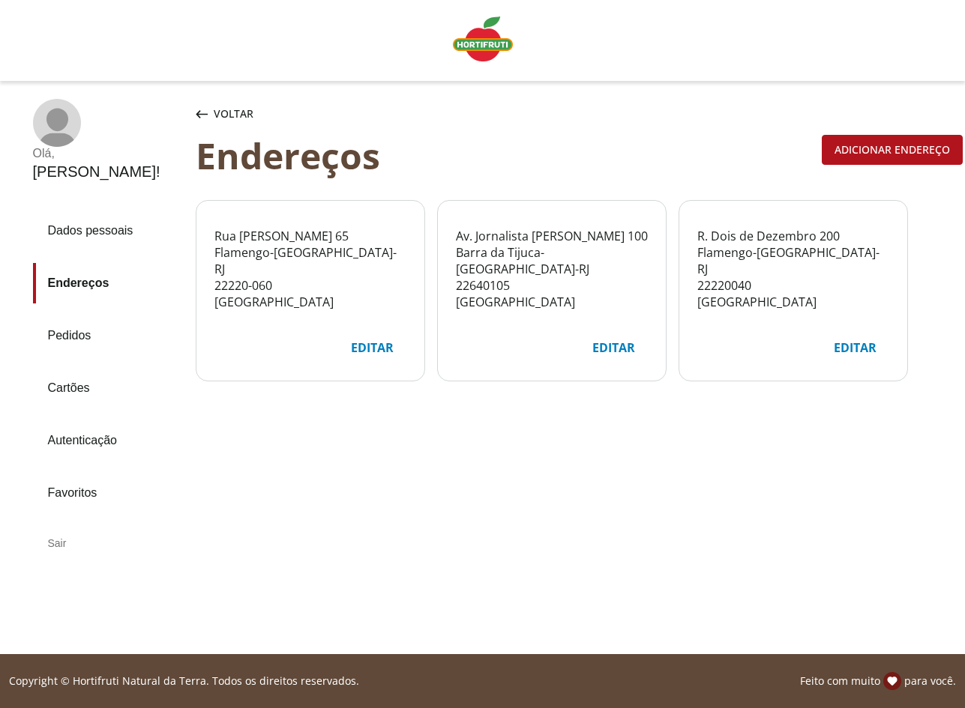
click at [228, 117] on span "Voltar" at bounding box center [234, 113] width 40 height 15
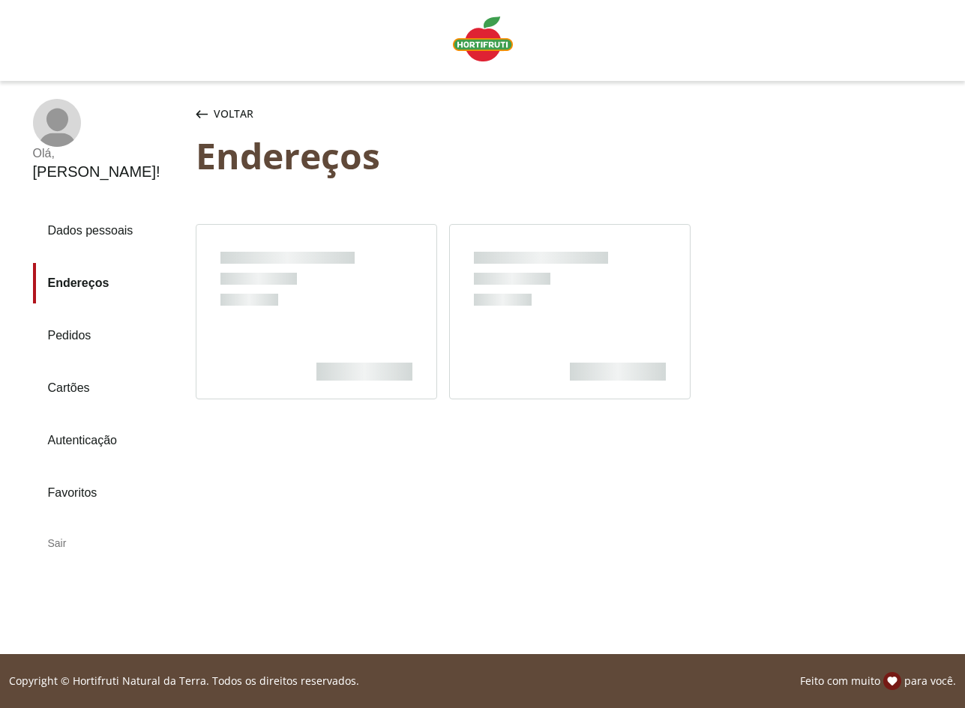
select select "***"
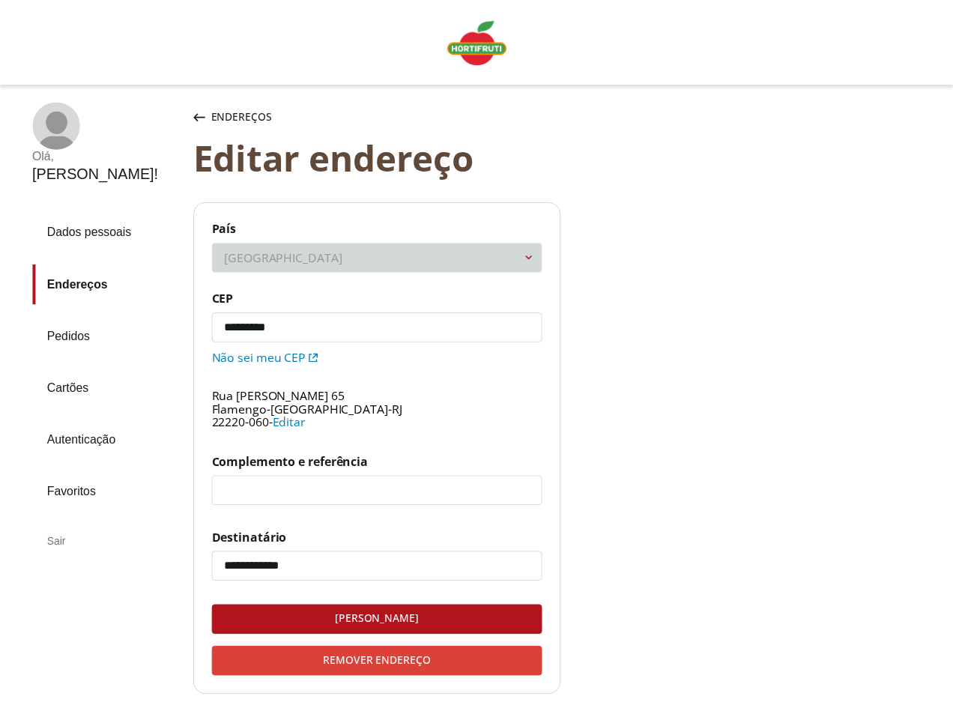
scroll to position [75, 0]
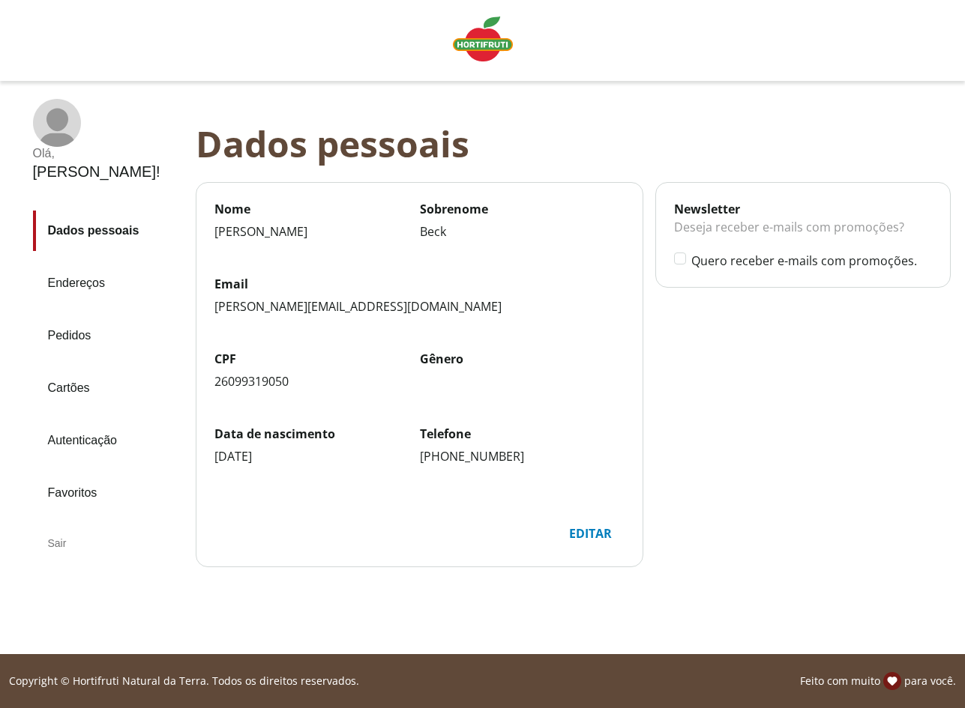
click at [474, 55] on img "Linha de sessão" at bounding box center [483, 38] width 60 height 45
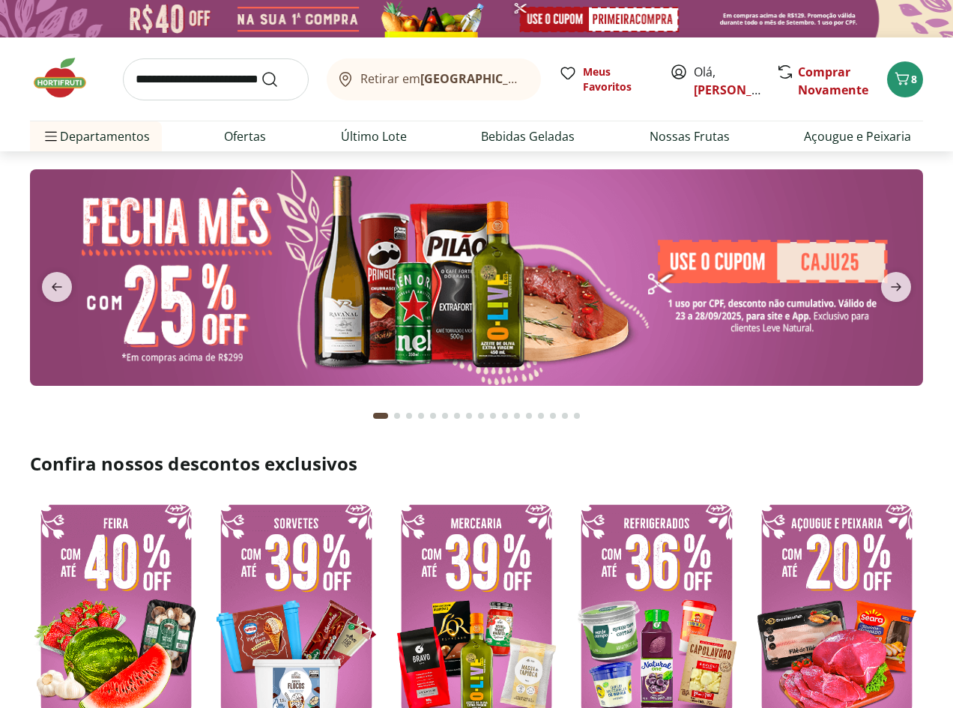
click at [471, 64] on button "Retirar em [GEOGRAPHIC_DATA]/[GEOGRAPHIC_DATA]" at bounding box center [434, 79] width 214 height 42
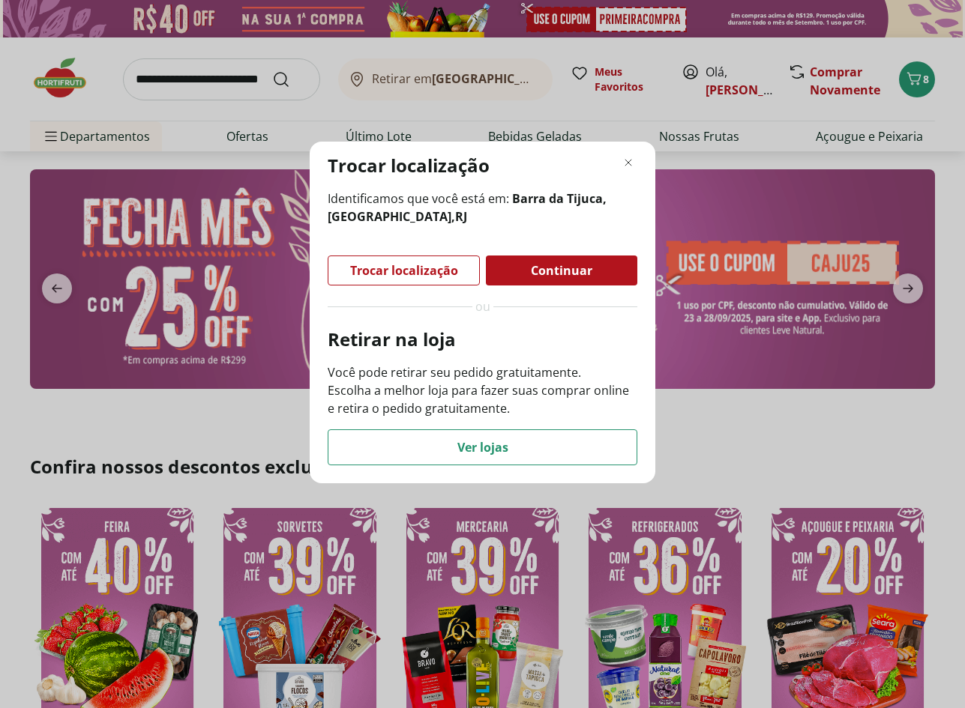
click at [442, 259] on div "Trocar localização" at bounding box center [403, 270] width 151 height 28
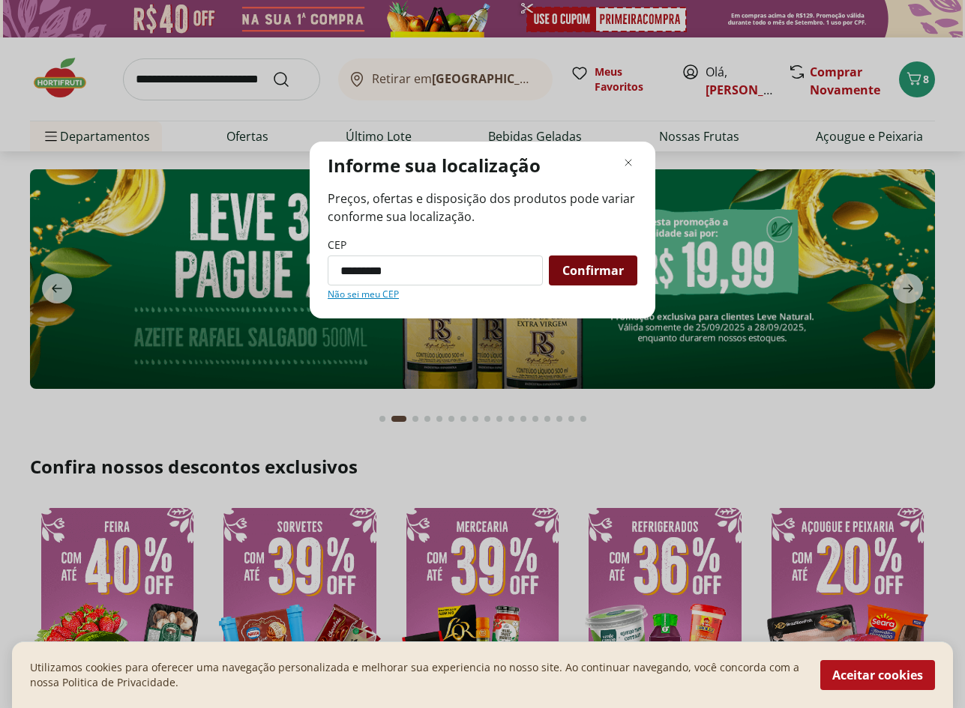
type input "*********"
click at [623, 268] on div "Confirmar" at bounding box center [593, 271] width 88 height 30
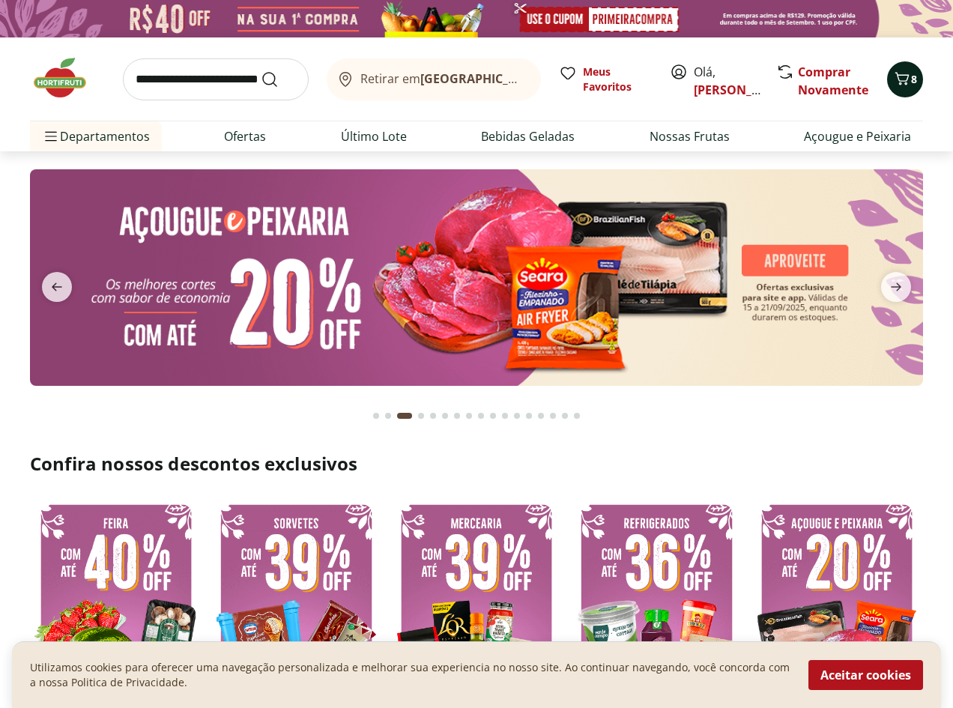
click at [912, 82] on span "8" at bounding box center [914, 79] width 6 height 14
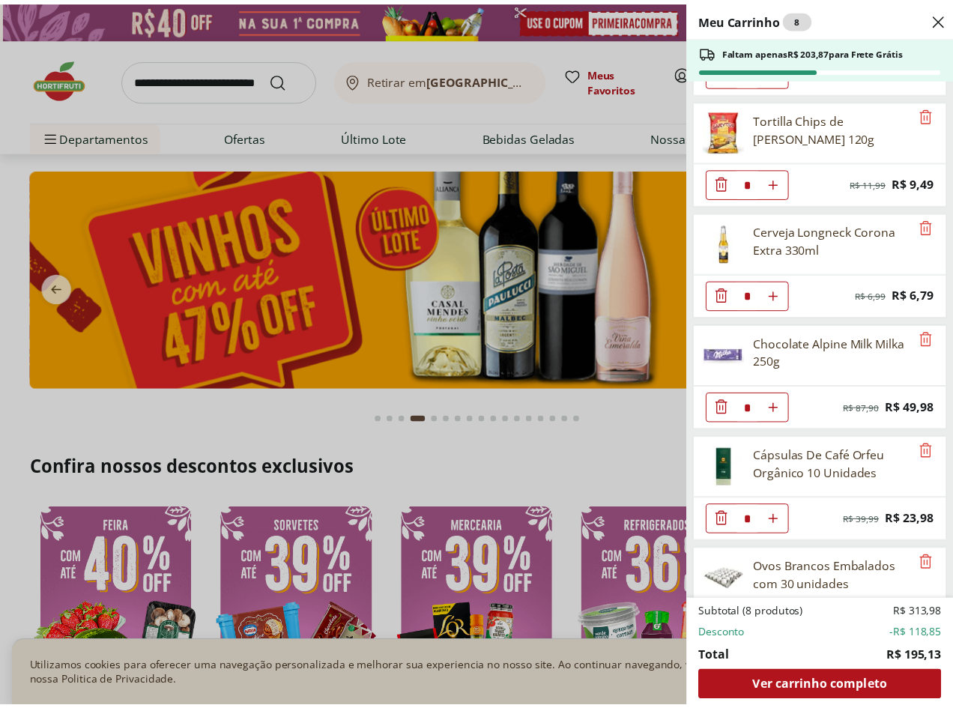
scroll to position [300, 0]
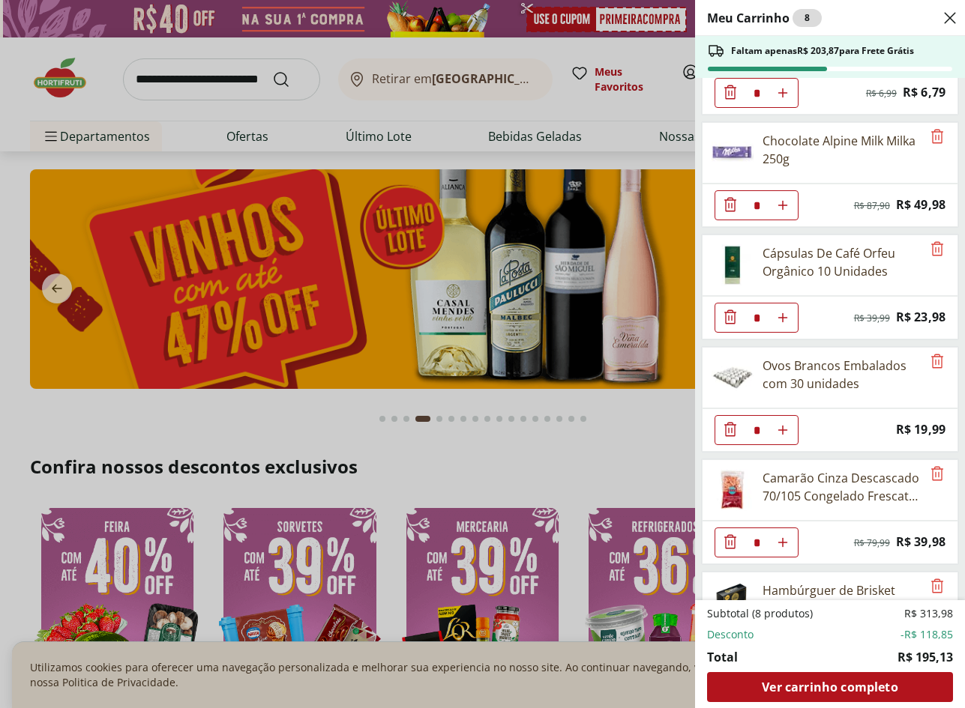
click at [944, 18] on icon "Close" at bounding box center [950, 18] width 18 height 18
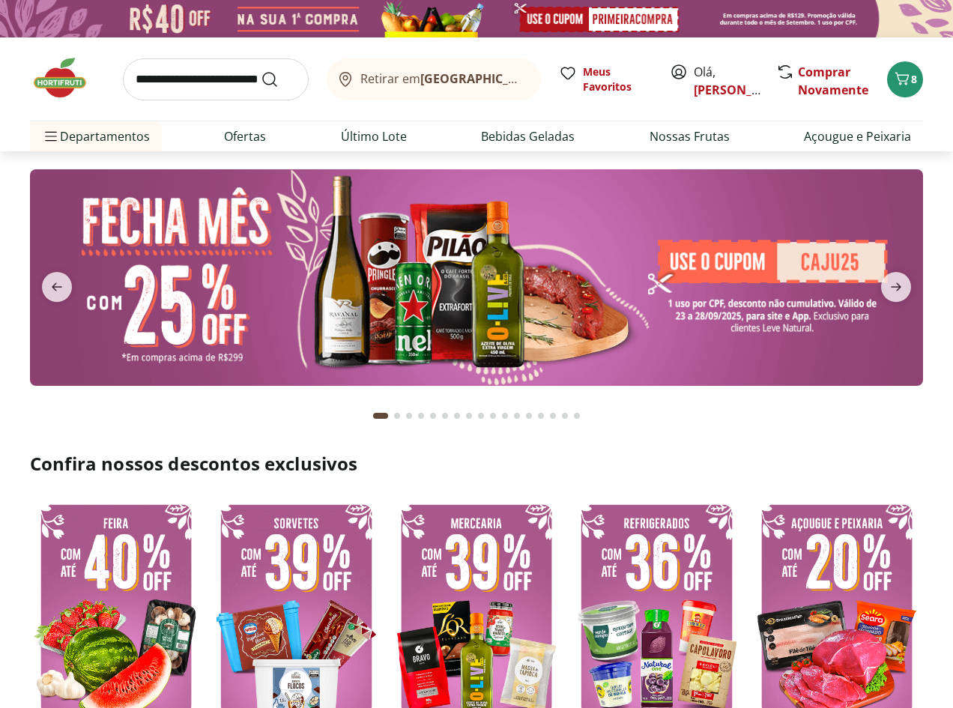
click at [459, 65] on button "Retirar em Rio de Janeiro/RJ" at bounding box center [434, 79] width 214 height 42
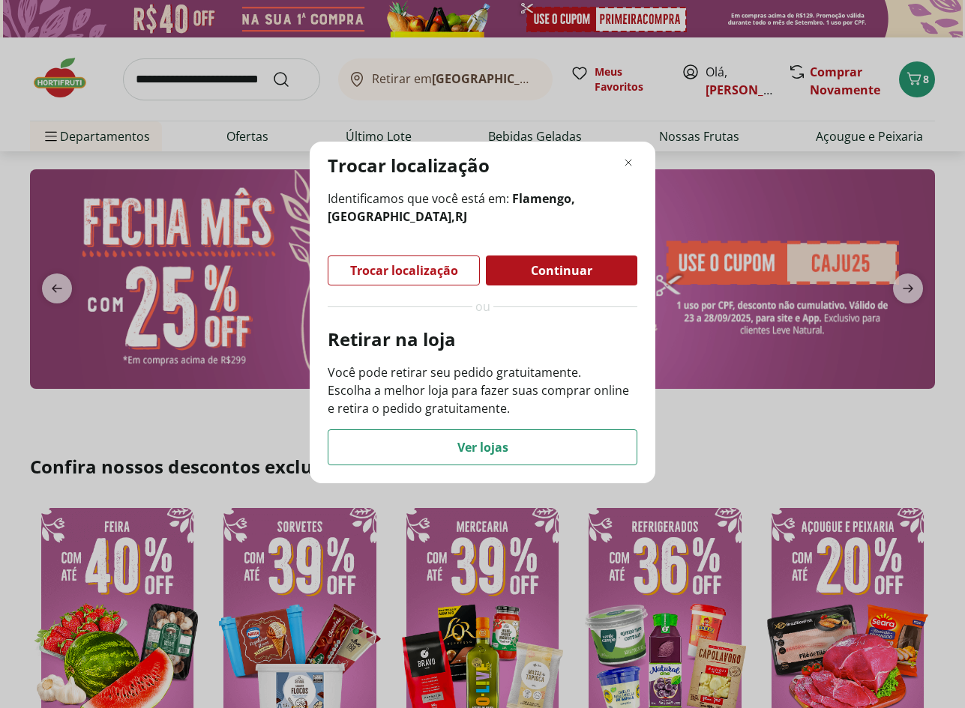
click at [456, 74] on div "Trocar localização Identificamos que você está em: Flamengo, Rio de Janeiro , R…" at bounding box center [482, 354] width 965 height 708
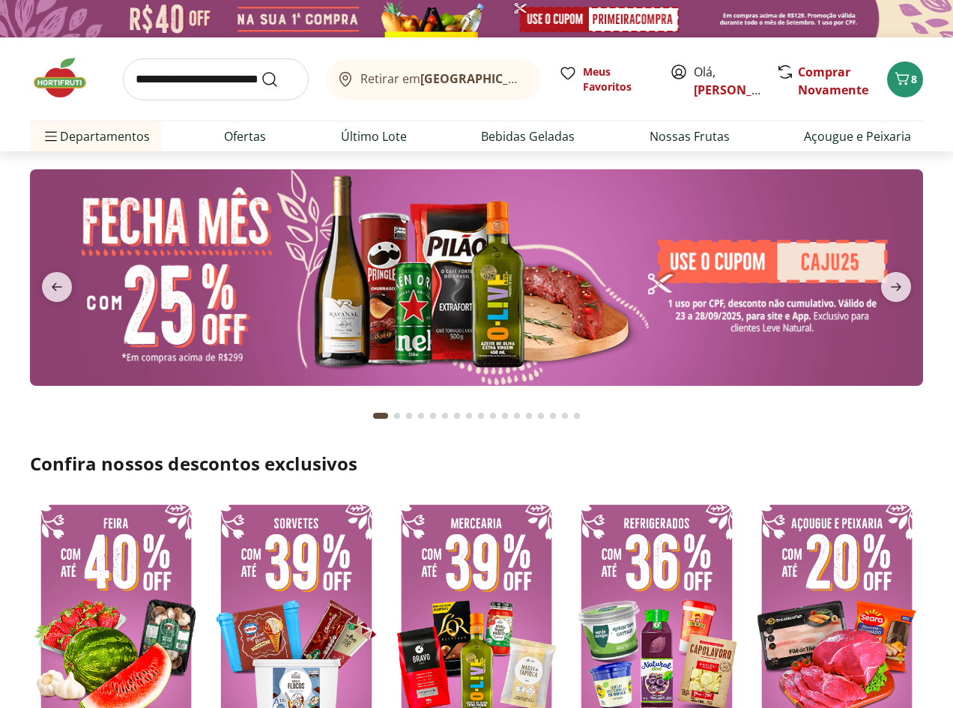
click at [456, 74] on b "Rio de Janeiro/RJ" at bounding box center [546, 78] width 253 height 16
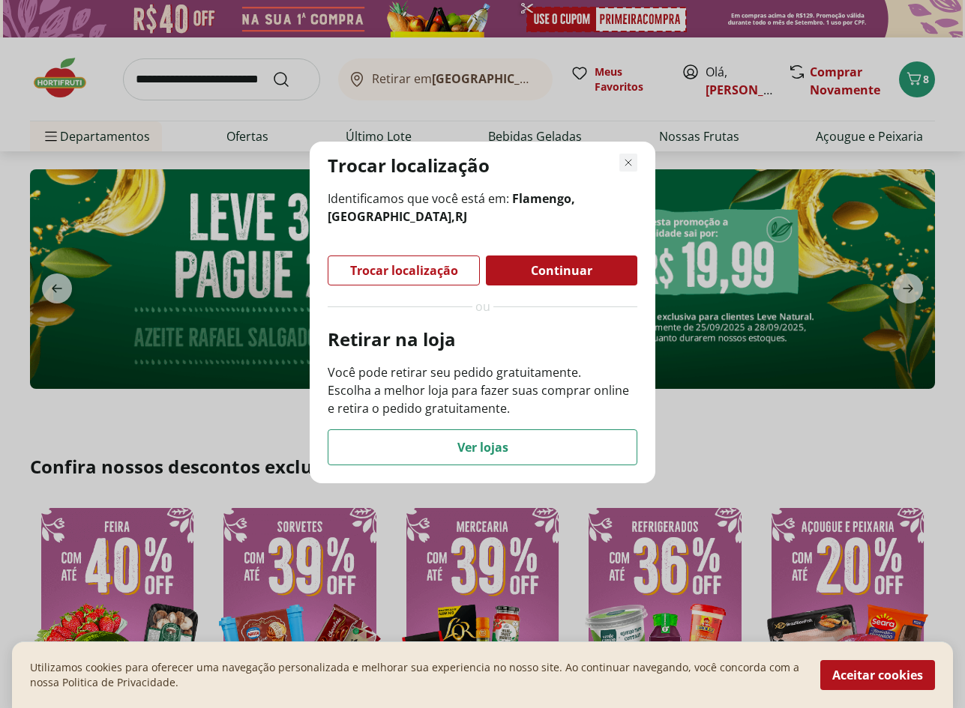
click at [625, 164] on icon "Fechar modal de regionalização" at bounding box center [628, 163] width 18 height 18
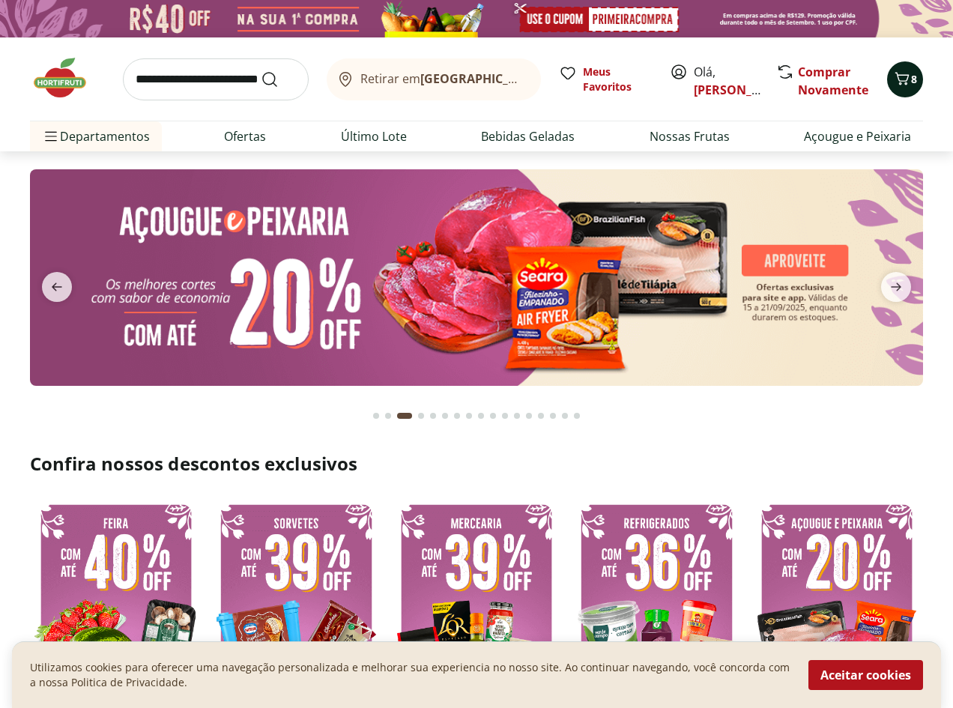
click at [905, 91] on div "8" at bounding box center [905, 79] width 12 height 24
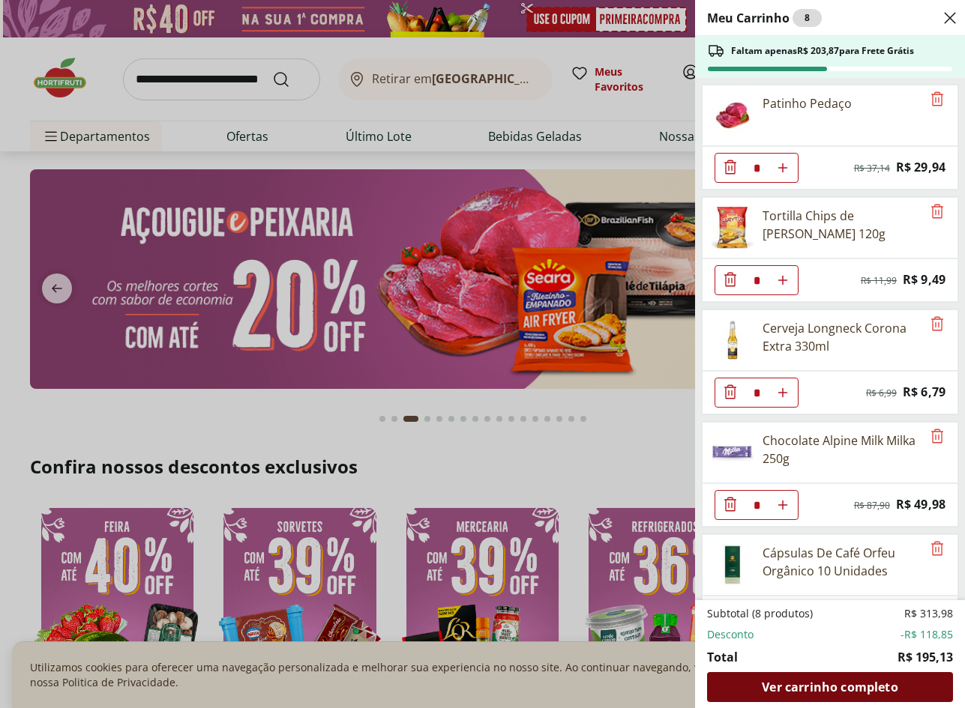
click at [863, 681] on span "Ver carrinho completo" at bounding box center [829, 687] width 136 height 12
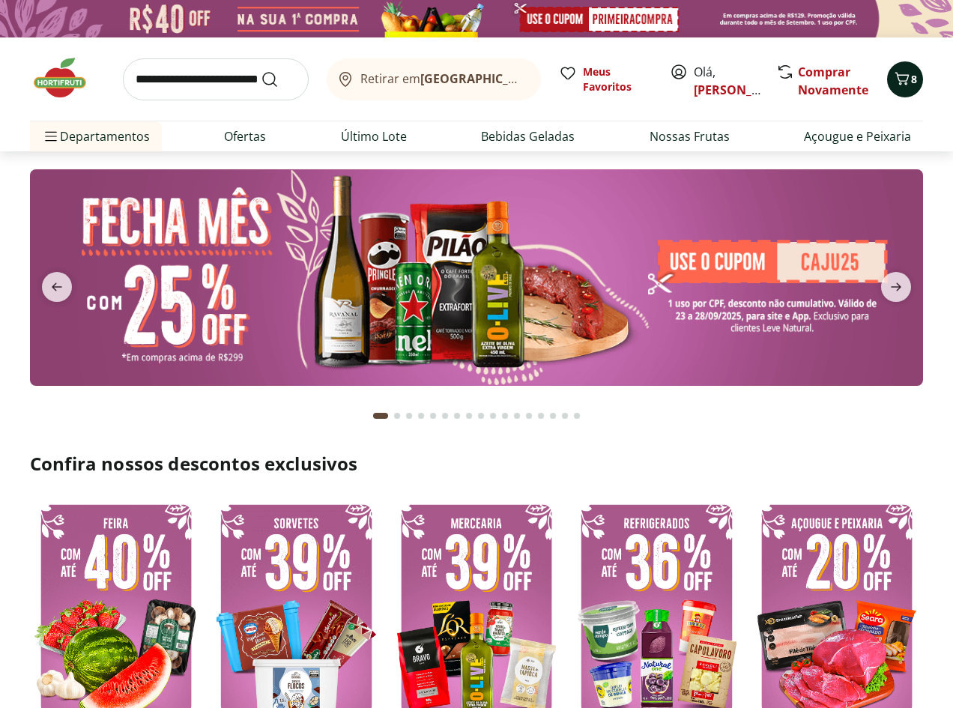
click at [890, 88] on button "8" at bounding box center [905, 79] width 36 height 36
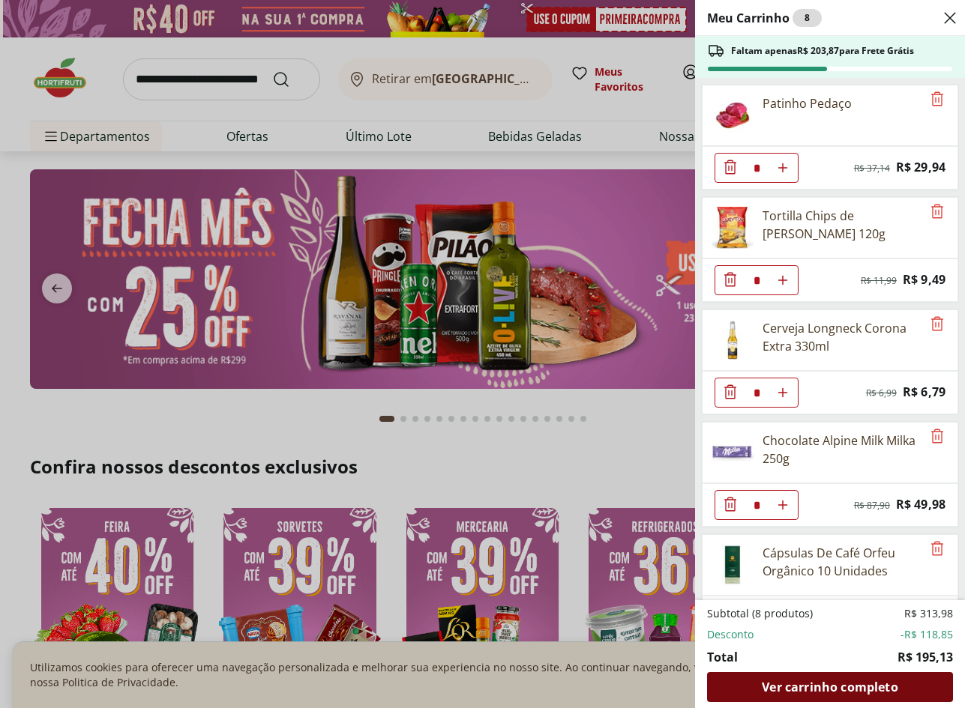
click at [879, 681] on span "Ver carrinho completo" at bounding box center [829, 687] width 136 height 12
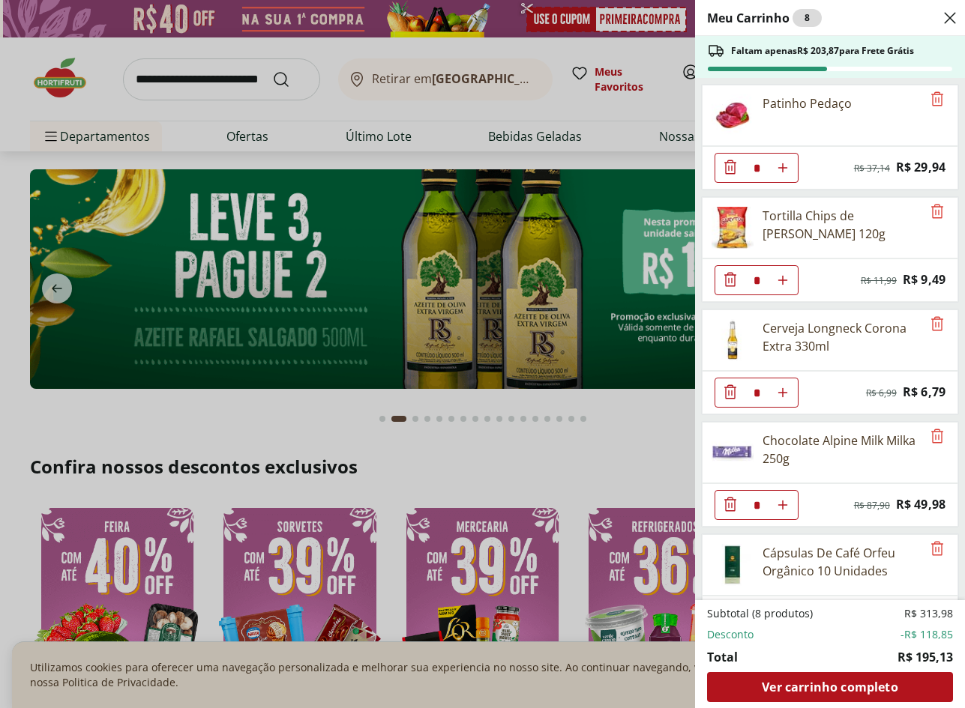
click at [951, 21] on icon "Close" at bounding box center [950, 18] width 18 height 18
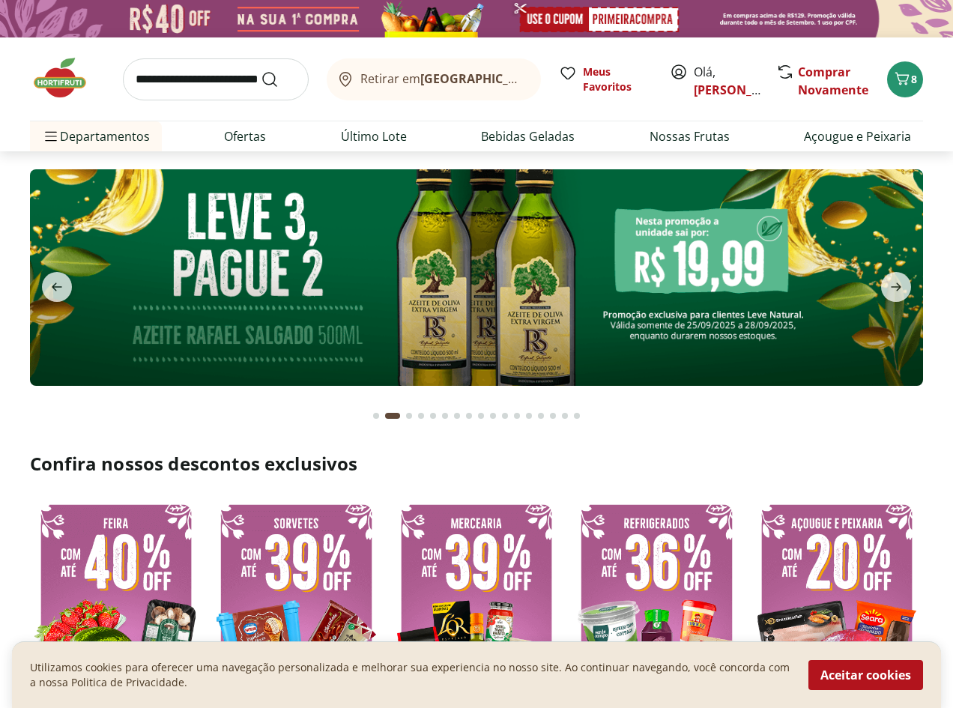
click at [470, 71] on div "Retirar em Rio de Janeiro/RJ" at bounding box center [431, 79] width 190 height 18
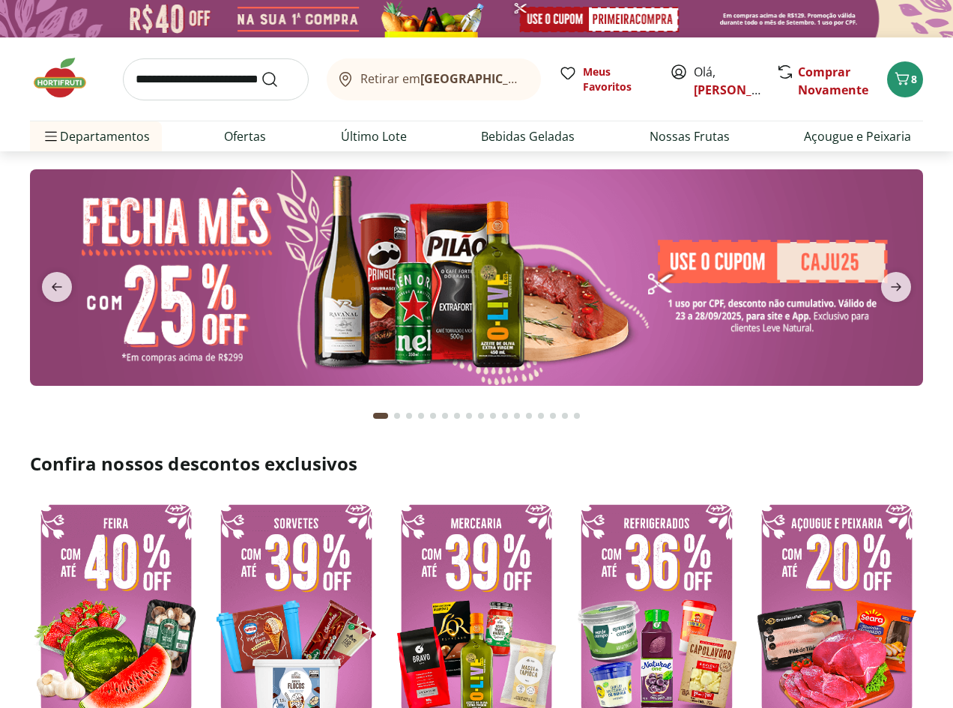
click at [489, 64] on button "Retirar em Rio de Janeiro/RJ" at bounding box center [434, 79] width 214 height 42
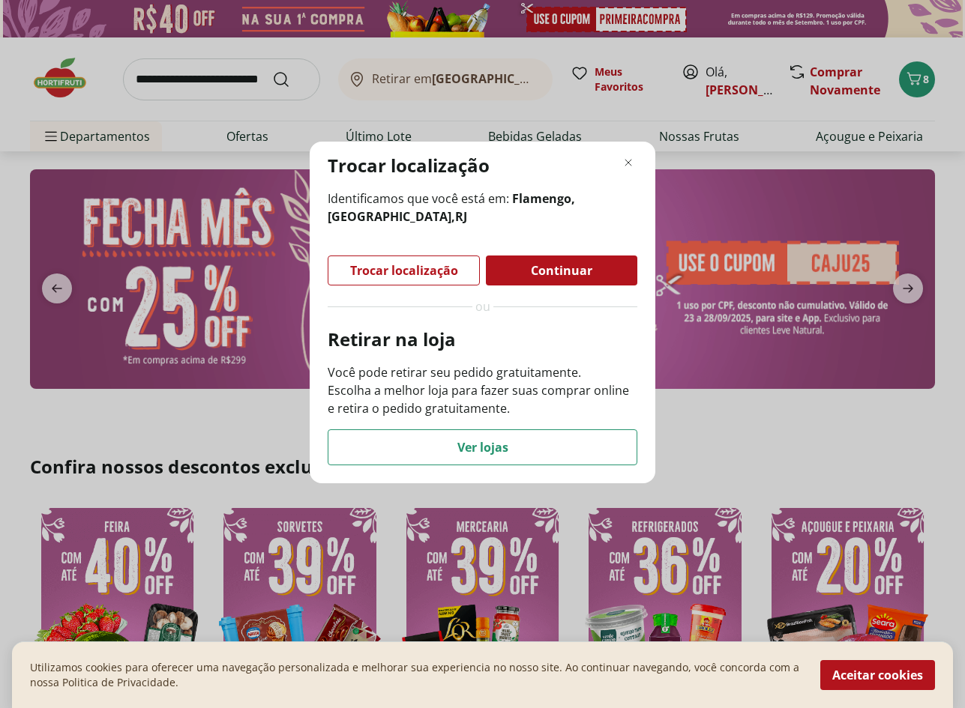
click at [627, 172] on header "Trocar localização" at bounding box center [483, 166] width 310 height 24
click at [630, 163] on icon "Fechar modal de regionalização" at bounding box center [628, 163] width 18 height 18
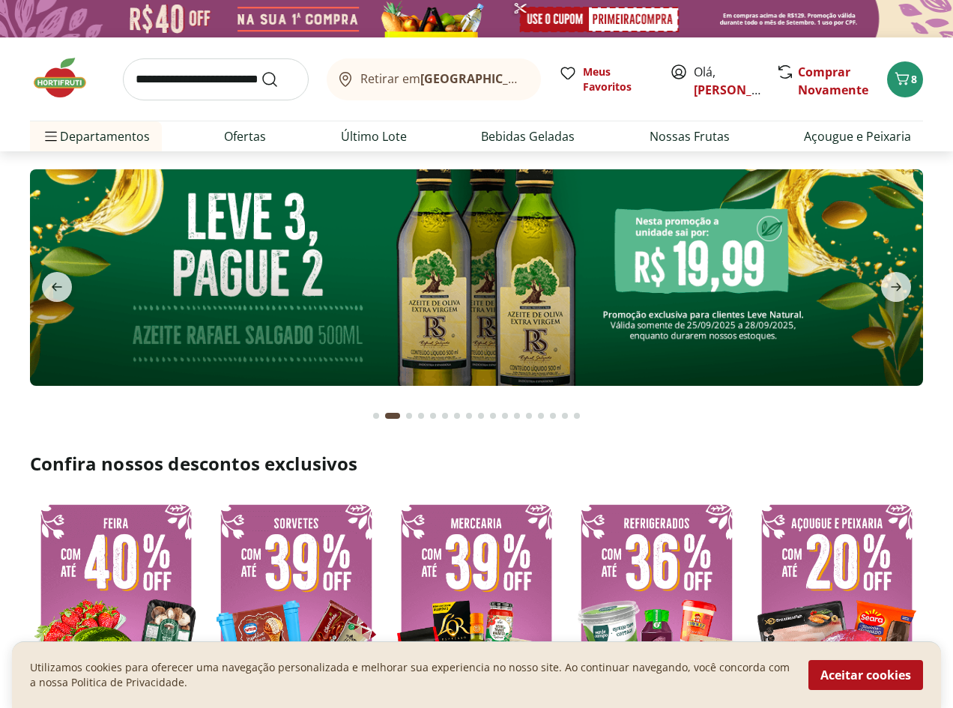
click at [506, 77] on b "Rio de Janeiro/RJ" at bounding box center [546, 78] width 253 height 16
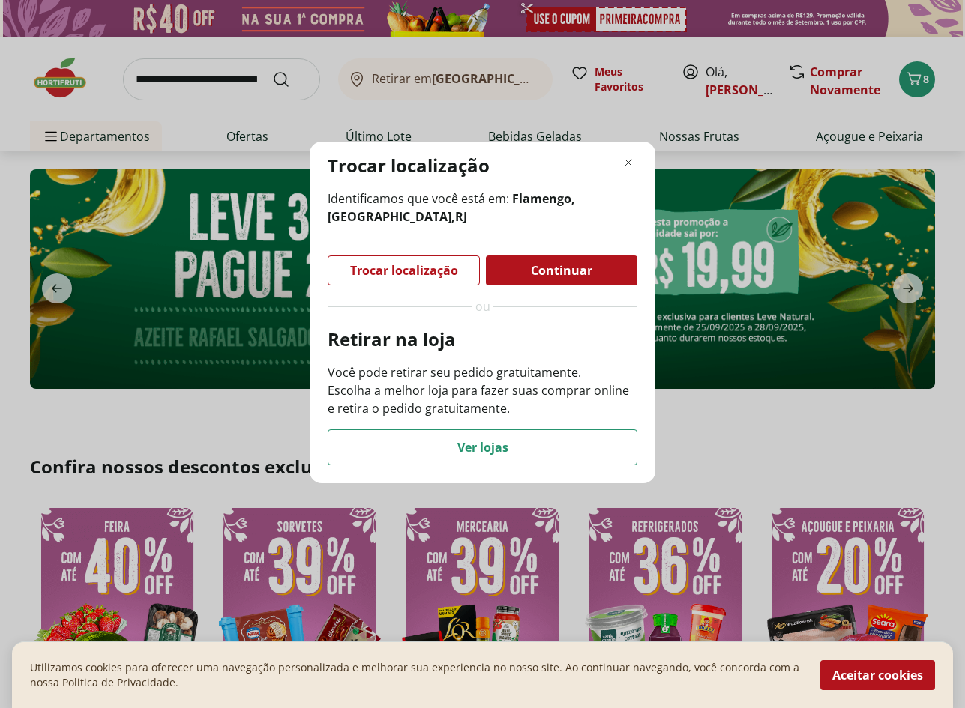
click at [369, 269] on span "Trocar localização" at bounding box center [404, 271] width 108 height 12
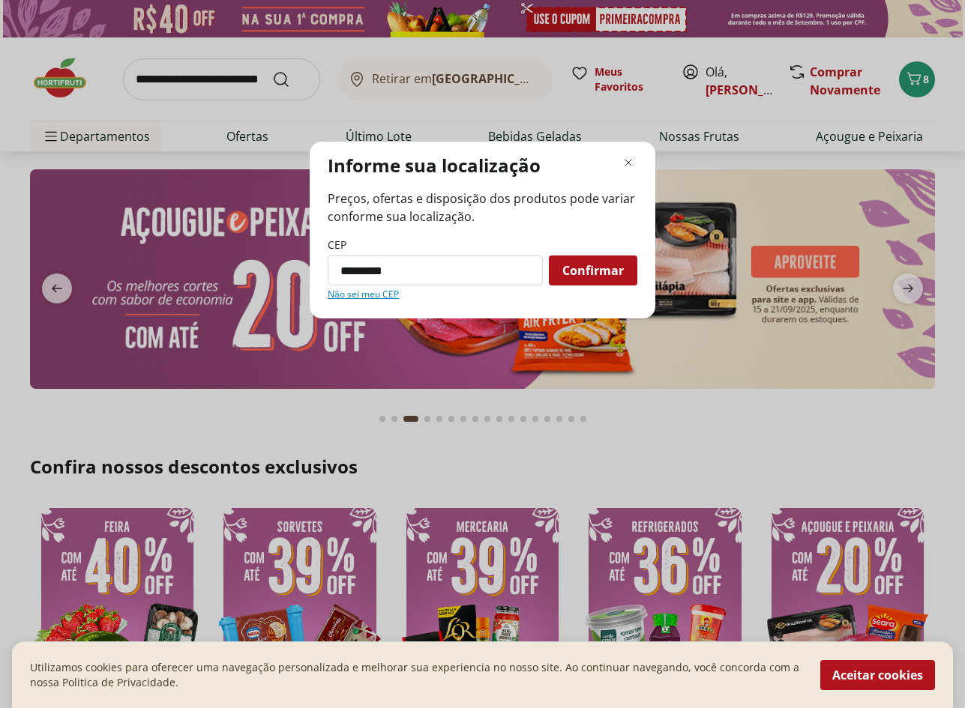
click at [445, 301] on div "Informe sua localização Preços, ofertas e disposição dos produtos pode variar c…" at bounding box center [483, 230] width 346 height 177
click at [585, 268] on span "Confirmar" at bounding box center [592, 271] width 61 height 12
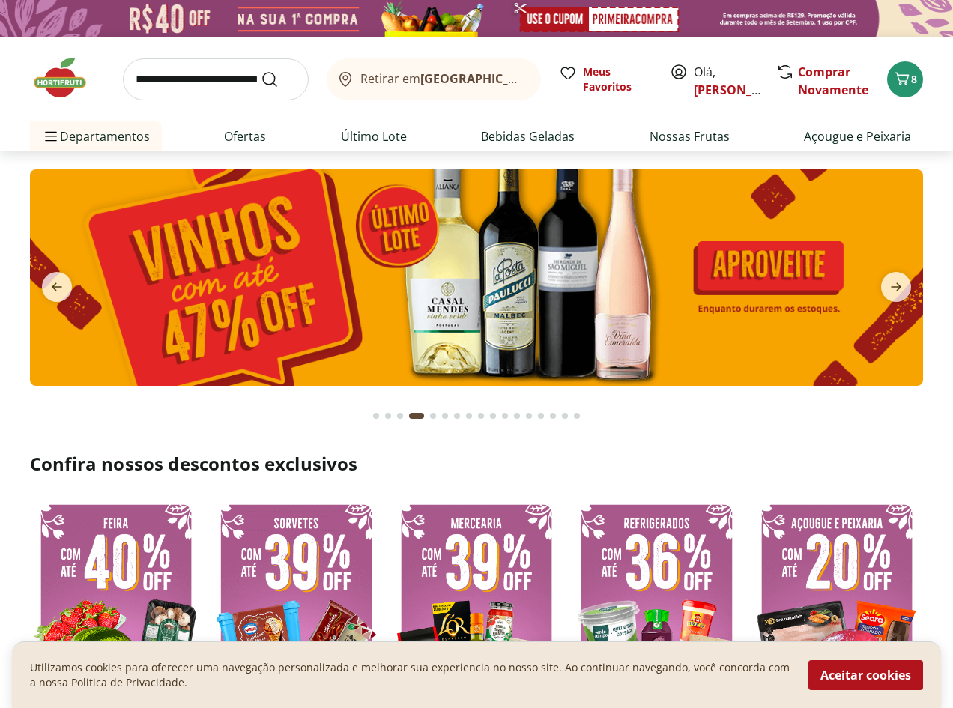
click at [479, 91] on button "Retirar em Rio de Janeiro/RJ" at bounding box center [434, 79] width 214 height 42
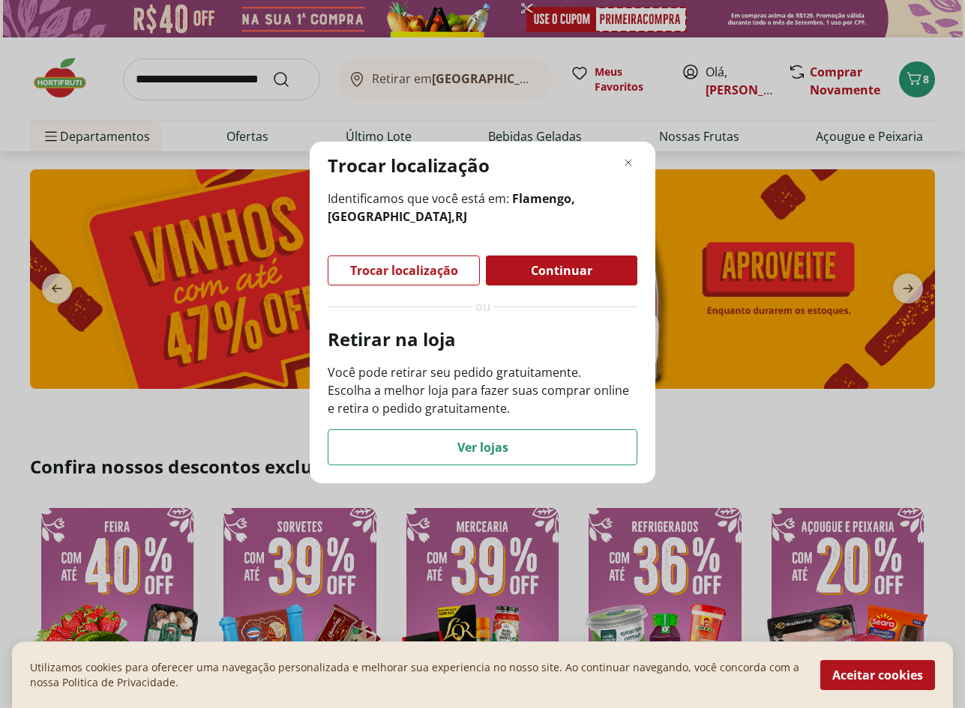
click at [411, 265] on span "Trocar localização" at bounding box center [404, 271] width 108 height 12
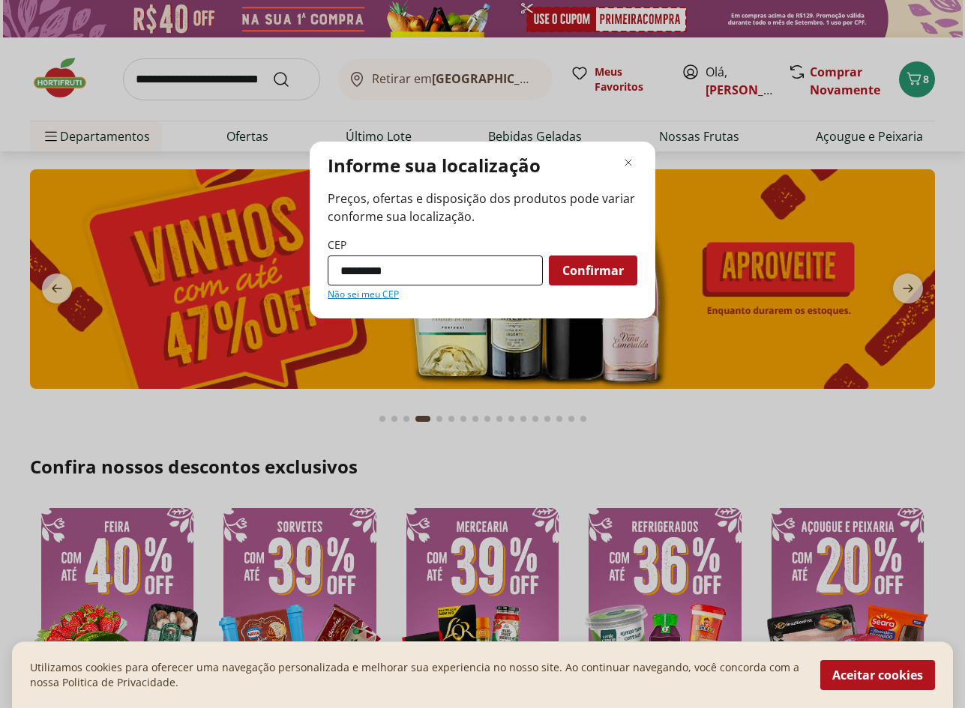
click at [390, 269] on input "*********" at bounding box center [435, 271] width 215 height 30
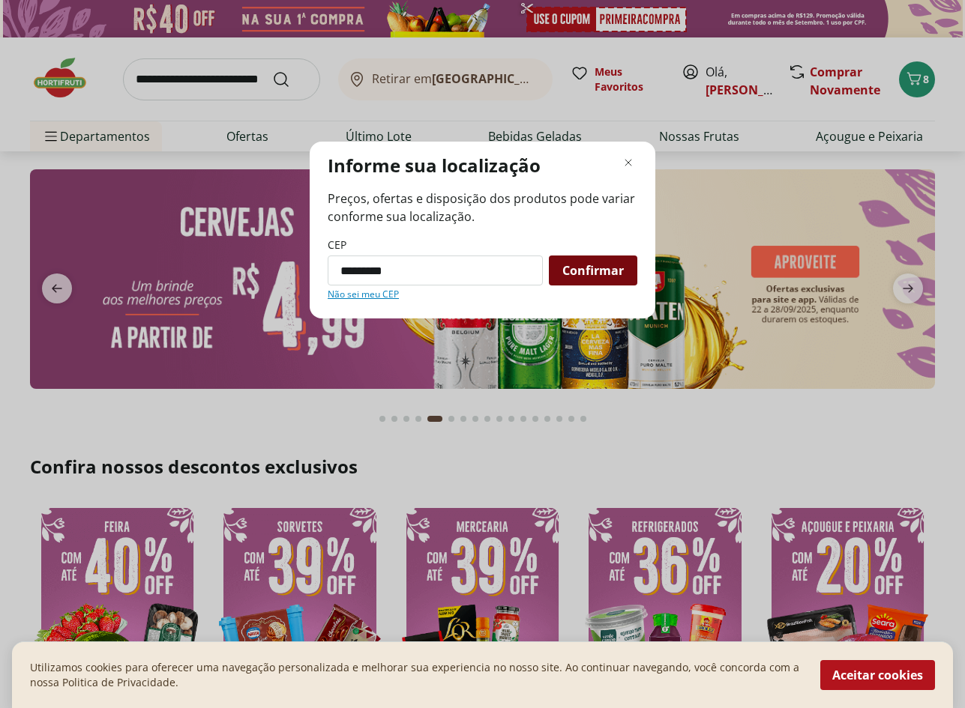
type input "*********"
click at [591, 271] on span "Confirmar" at bounding box center [592, 271] width 61 height 12
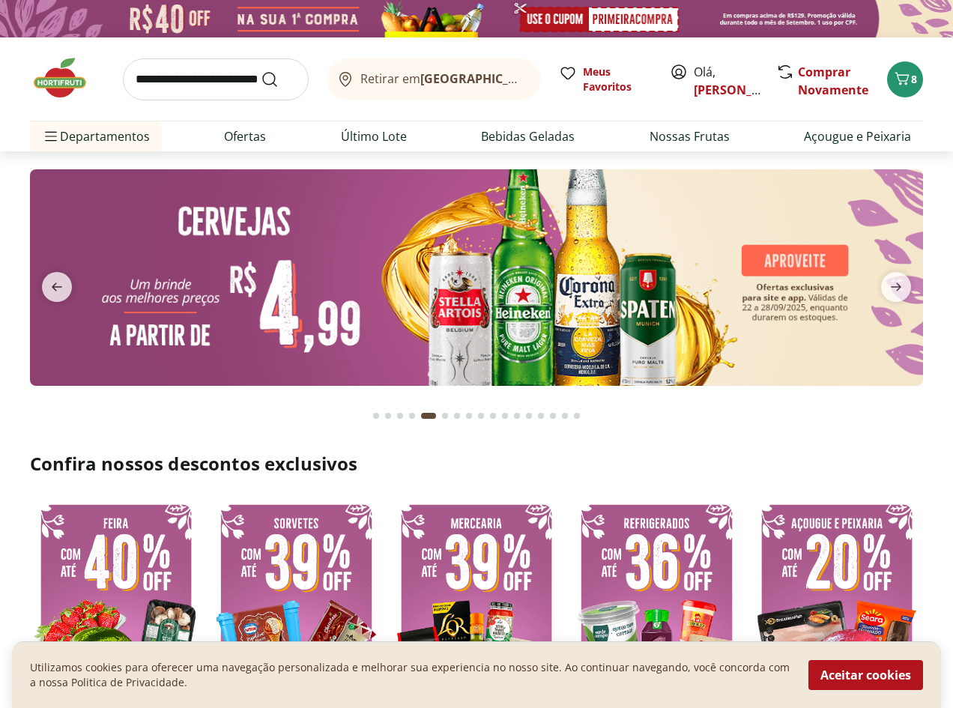
click at [586, 268] on img at bounding box center [476, 277] width 893 height 217
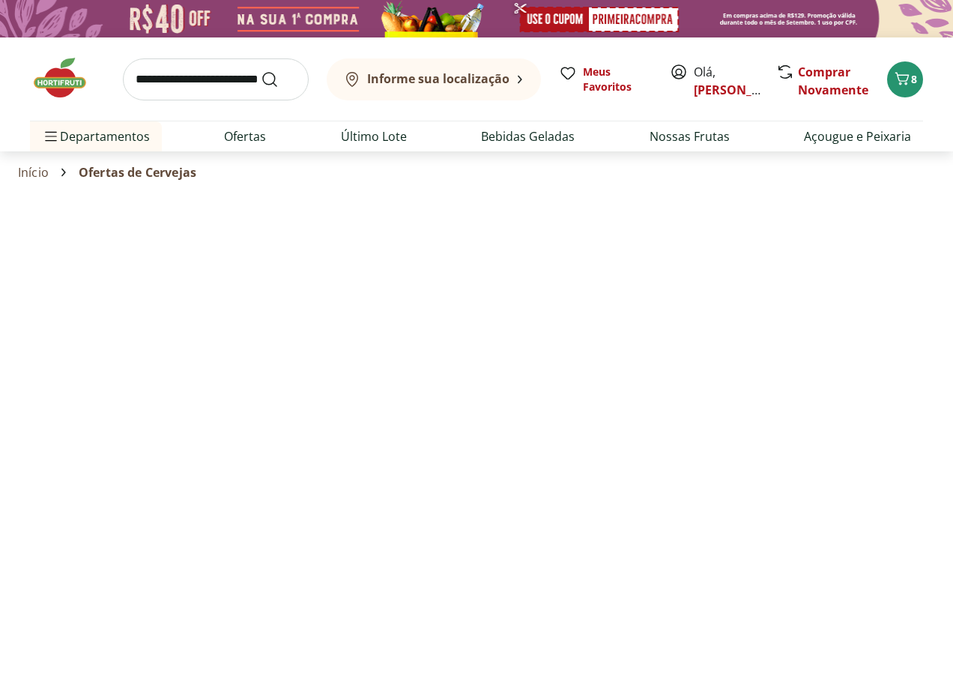
select select "**********"
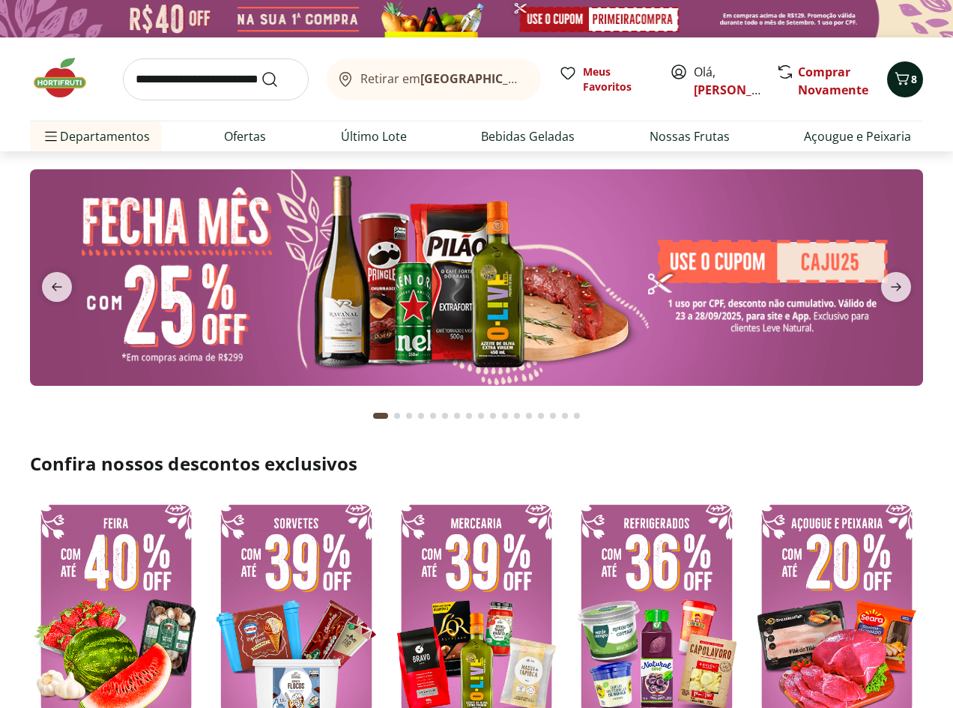
click at [913, 73] on span "8" at bounding box center [914, 79] width 6 height 14
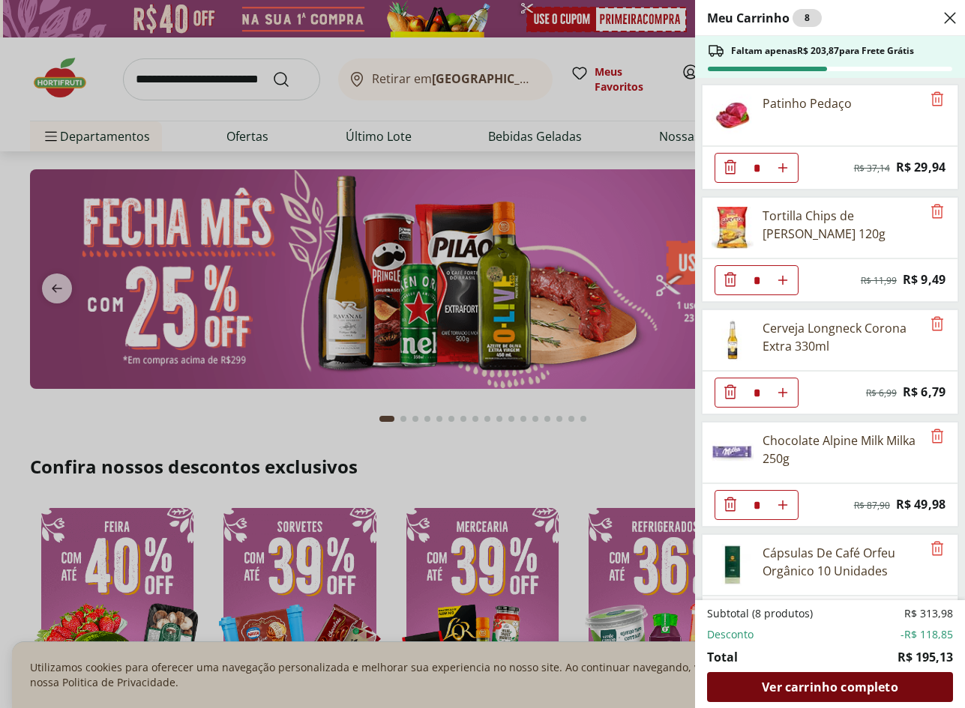
click at [814, 684] on span "Ver carrinho completo" at bounding box center [829, 687] width 136 height 12
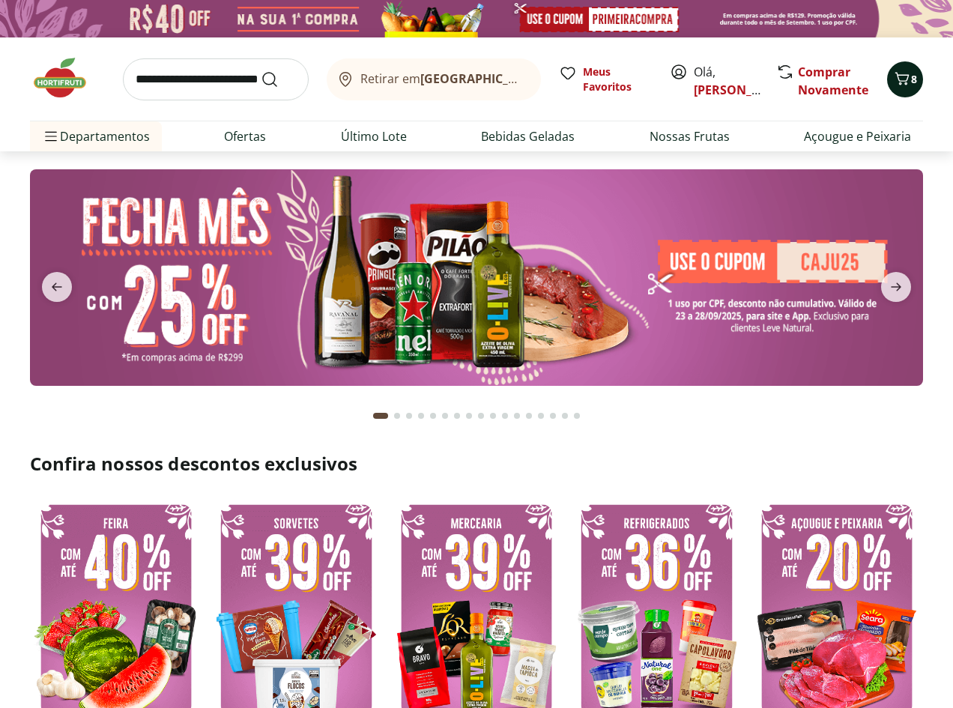
click at [917, 79] on span "8" at bounding box center [914, 79] width 6 height 14
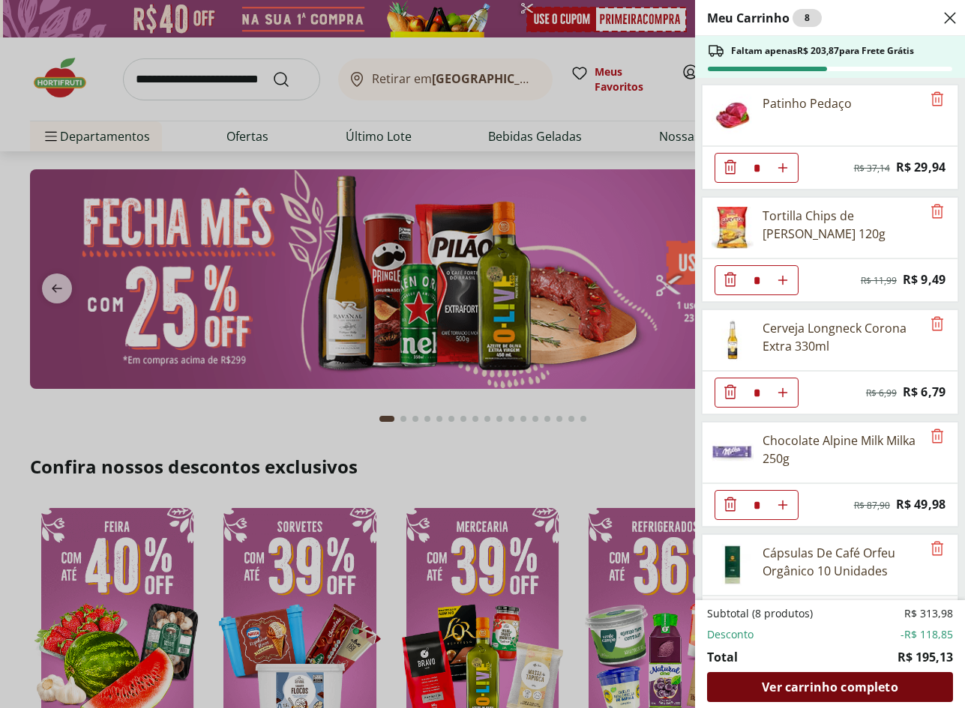
click at [852, 678] on div "Ver carrinho completo" at bounding box center [830, 687] width 246 height 30
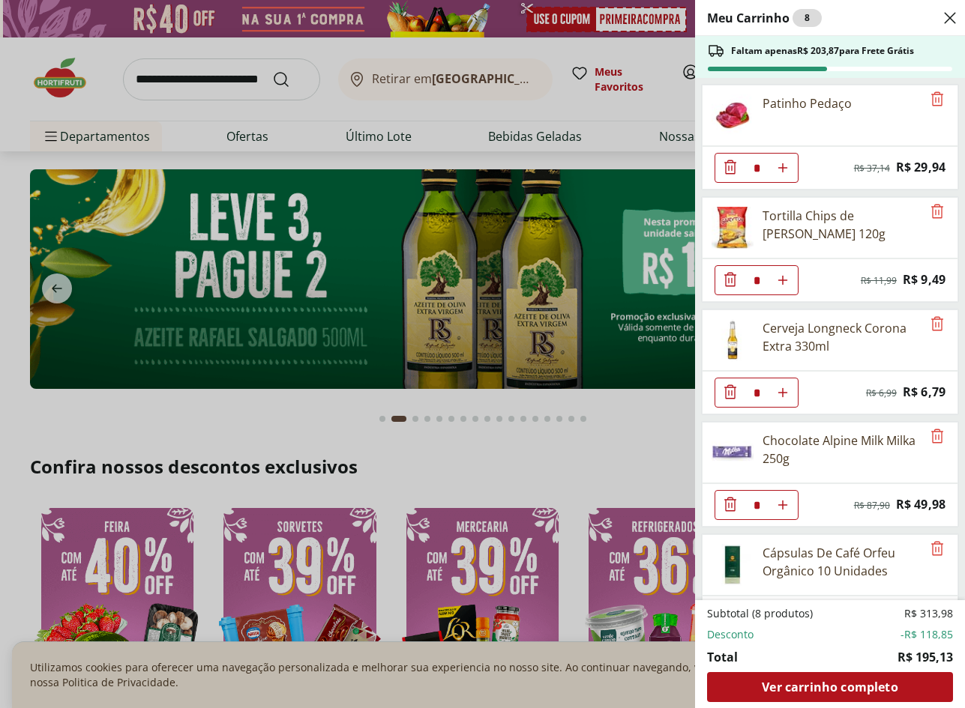
click at [952, 18] on icon "Close" at bounding box center [950, 18] width 18 height 18
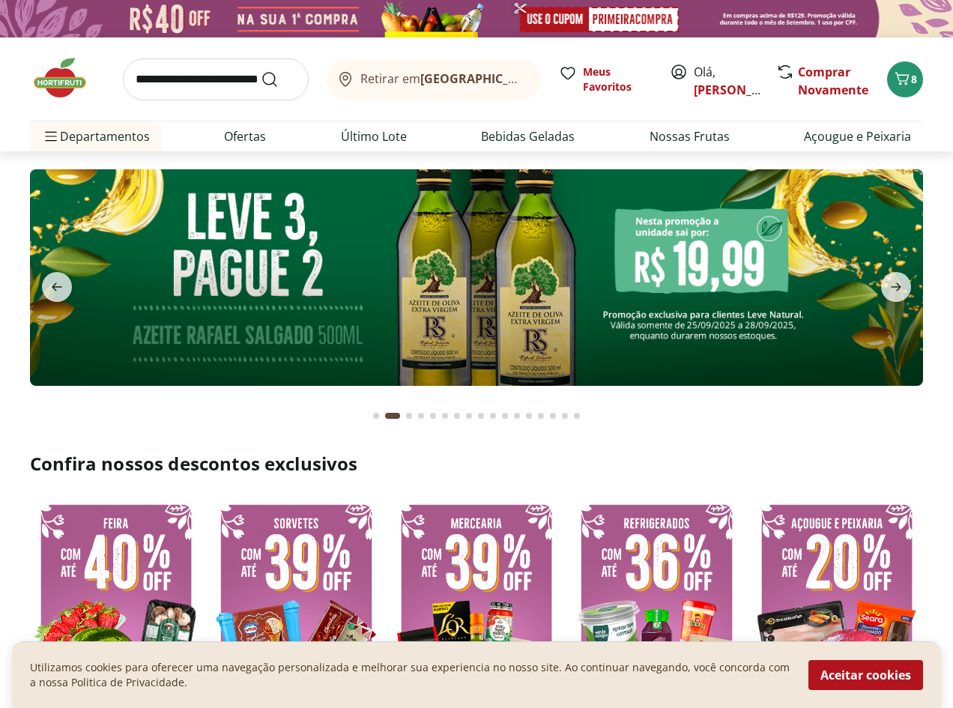
click at [454, 75] on b "Rio de Janeiro/RJ" at bounding box center [546, 78] width 253 height 16
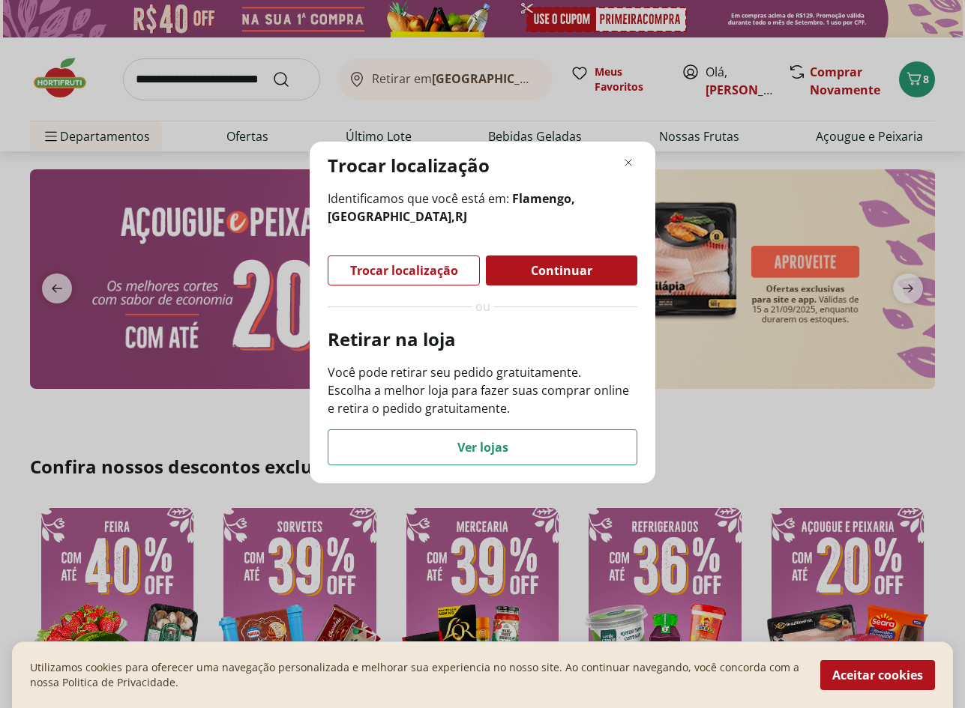
click at [428, 273] on span "Trocar localização" at bounding box center [404, 271] width 108 height 12
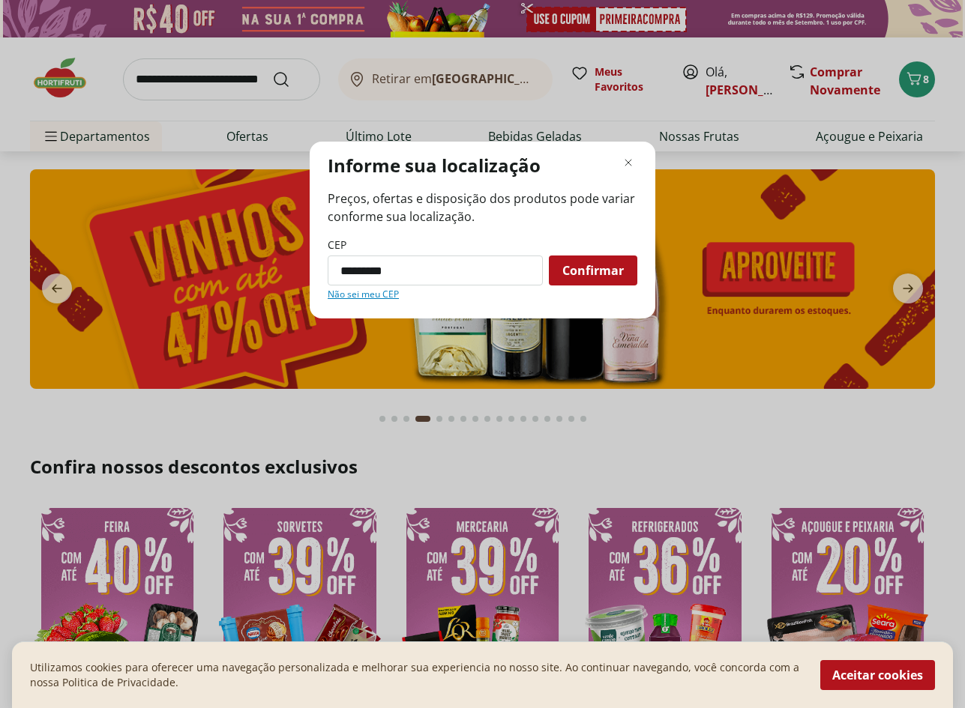
click at [418, 99] on div "Informe sua localização Preços, ofertas e disposição dos produtos pode variar c…" at bounding box center [482, 354] width 965 height 708
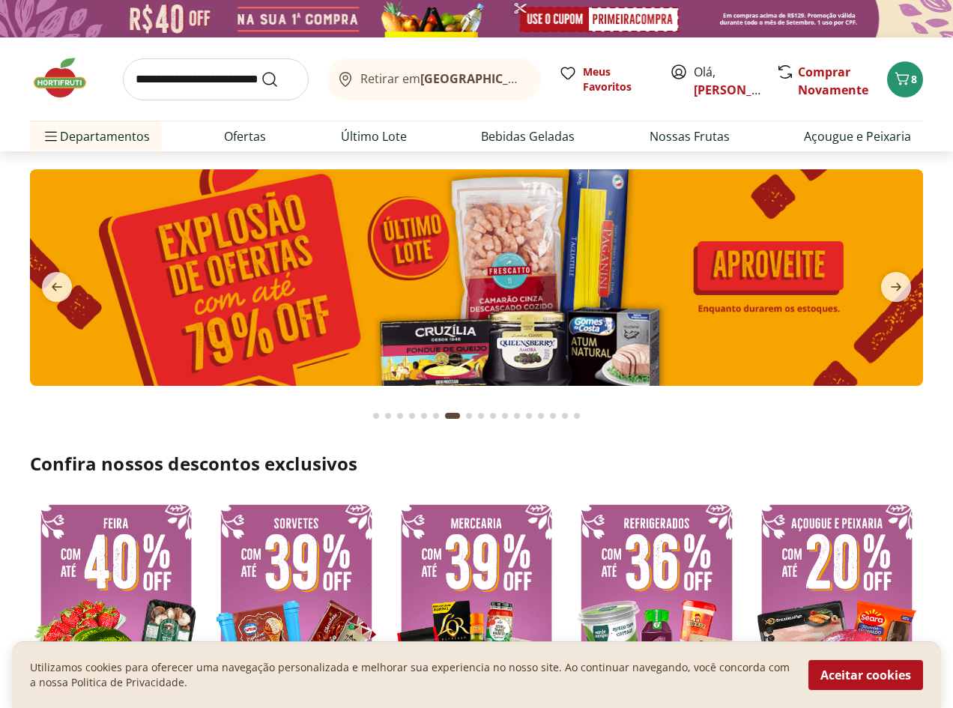
click at [450, 67] on button "Retirar em Rio de Janeiro/RJ" at bounding box center [434, 79] width 214 height 42
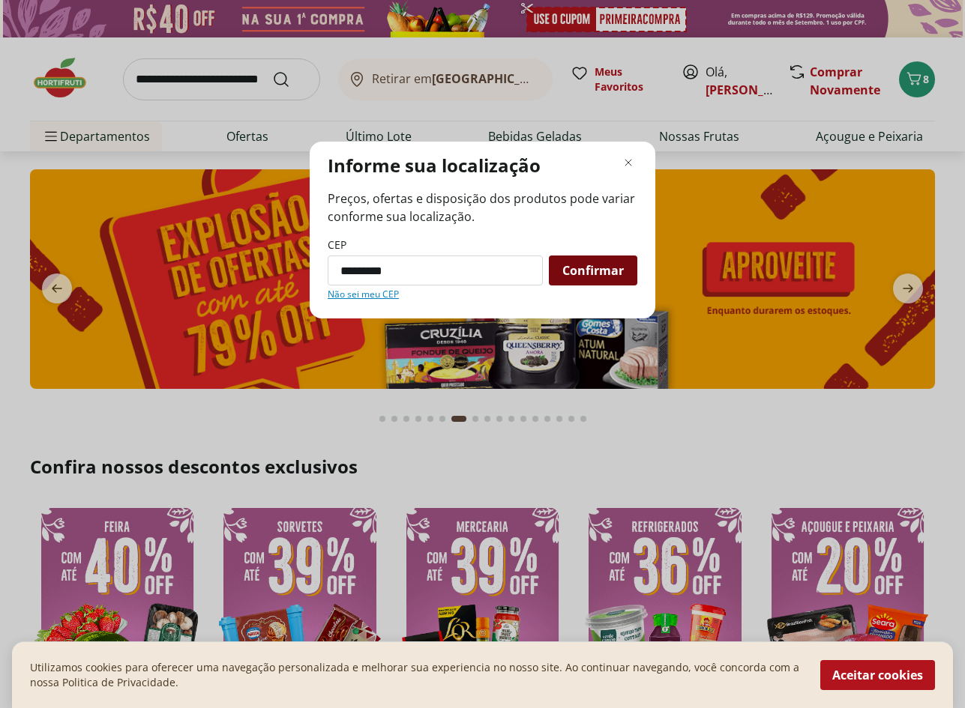
type input "*********"
click at [565, 279] on div "Confirmar" at bounding box center [593, 271] width 88 height 30
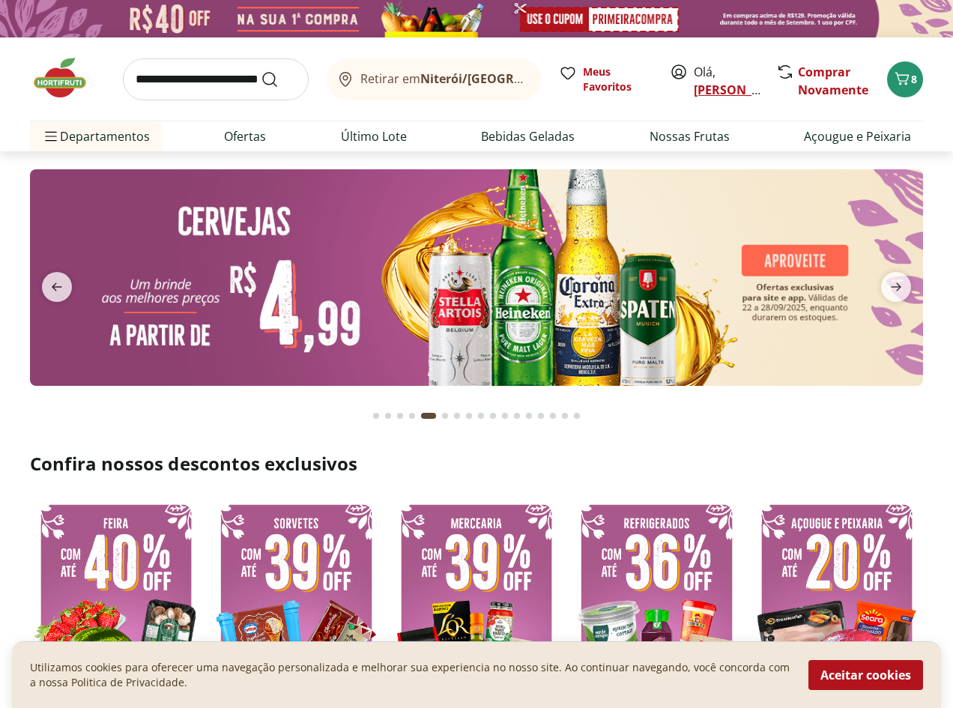
click at [717, 82] on link "[PERSON_NAME]" at bounding box center [742, 90] width 97 height 16
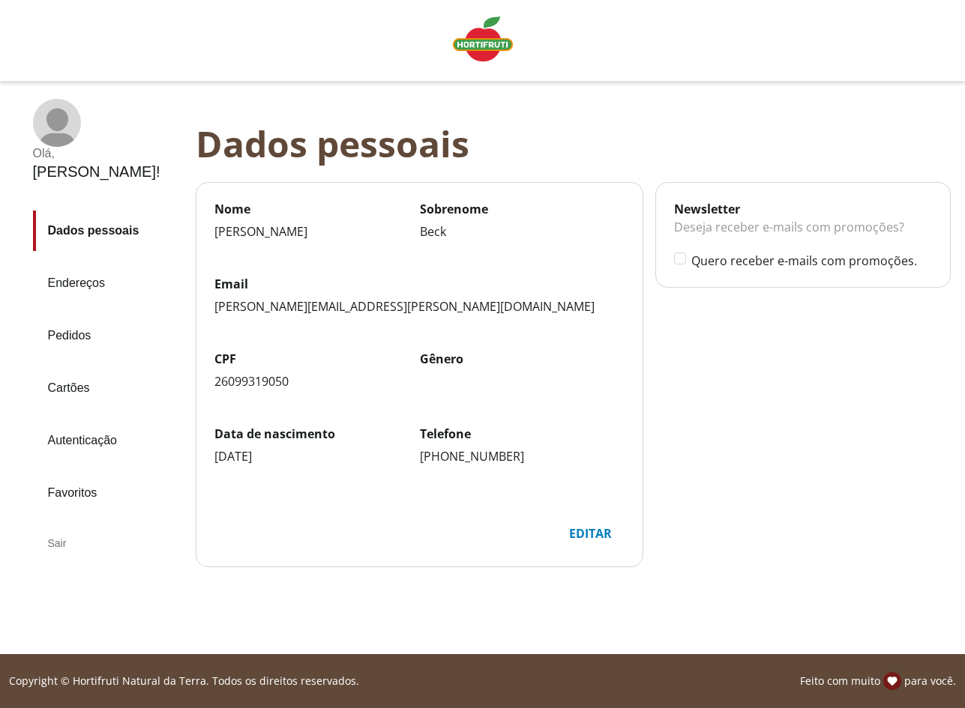
click at [58, 525] on div "Sair" at bounding box center [108, 543] width 151 height 36
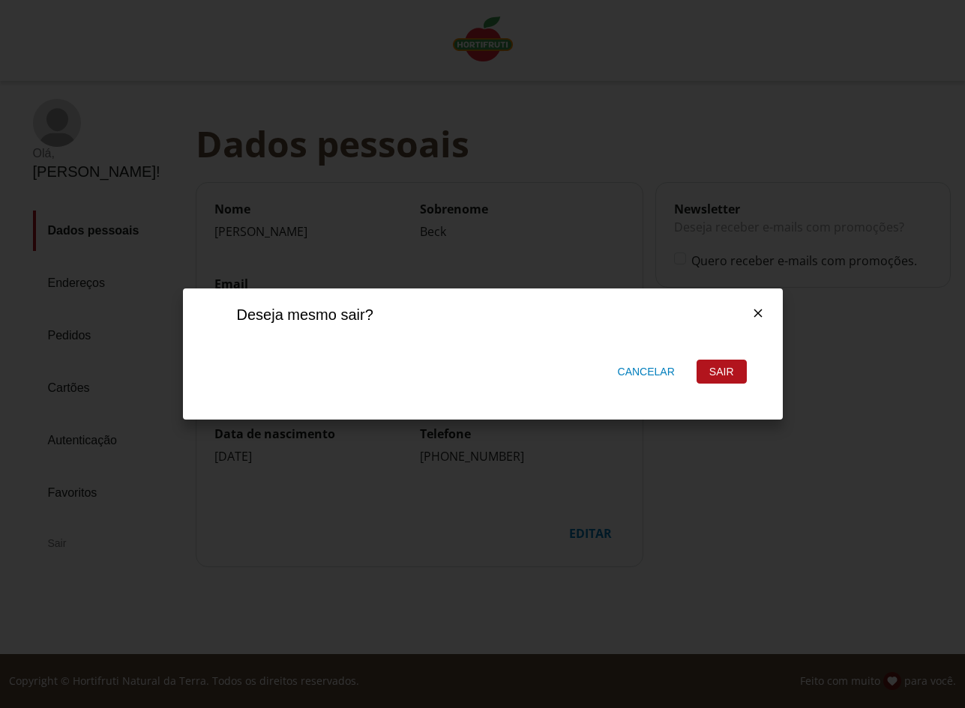
click at [700, 373] on div "Sair" at bounding box center [721, 372] width 49 height 22
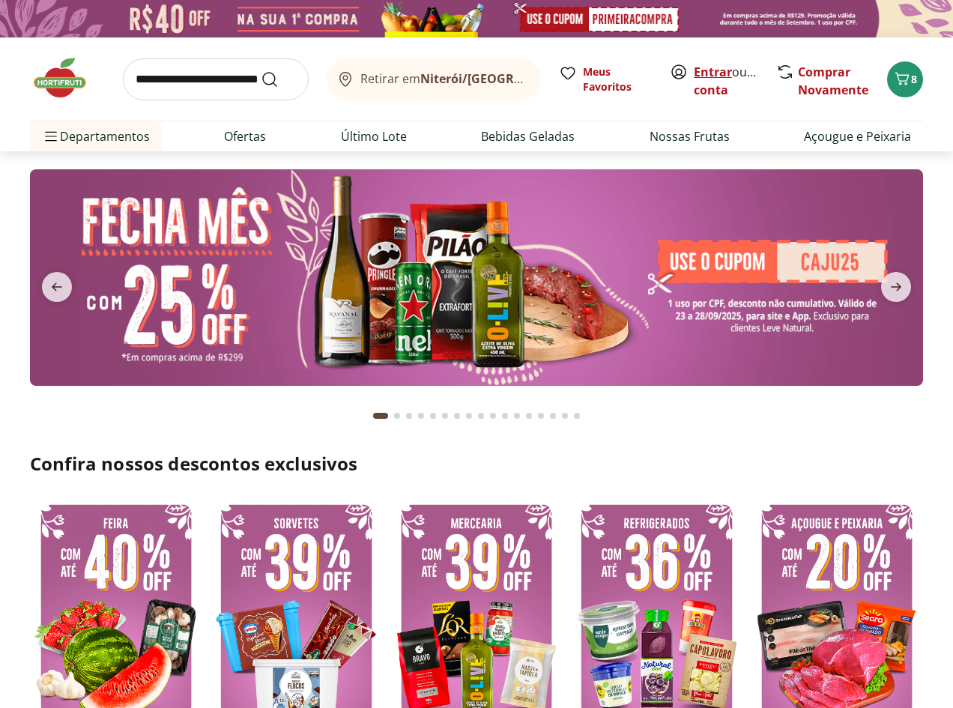
click at [709, 67] on link "Entrar" at bounding box center [713, 72] width 38 height 16
click at [726, 66] on link "Entrar" at bounding box center [713, 72] width 38 height 16
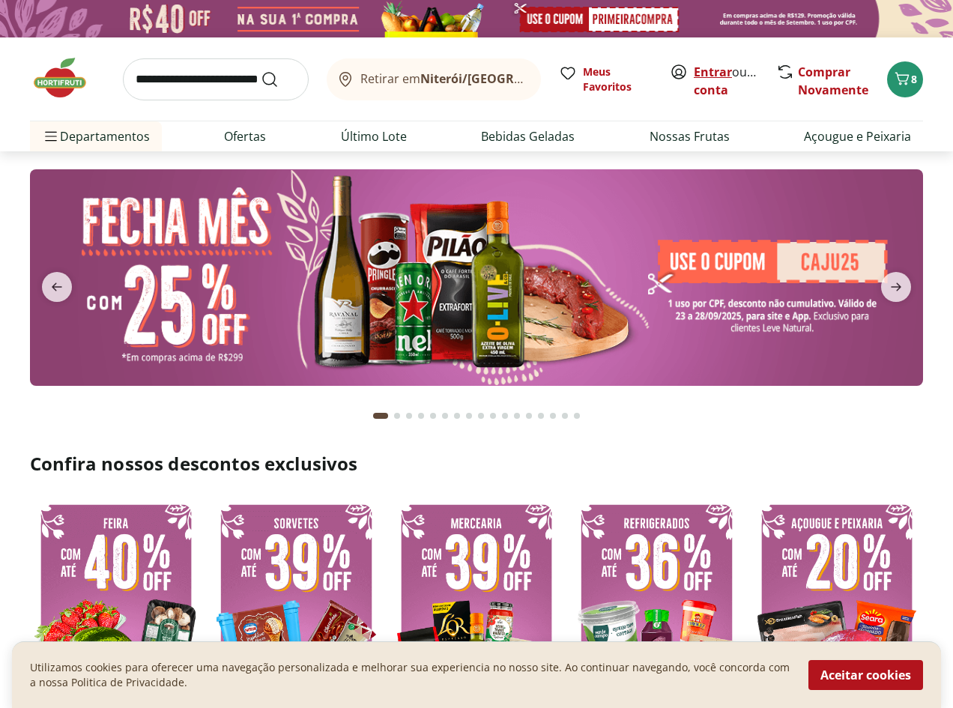
click at [708, 71] on link "Entrar" at bounding box center [713, 72] width 38 height 16
